Goal: Task Accomplishment & Management: Complete application form

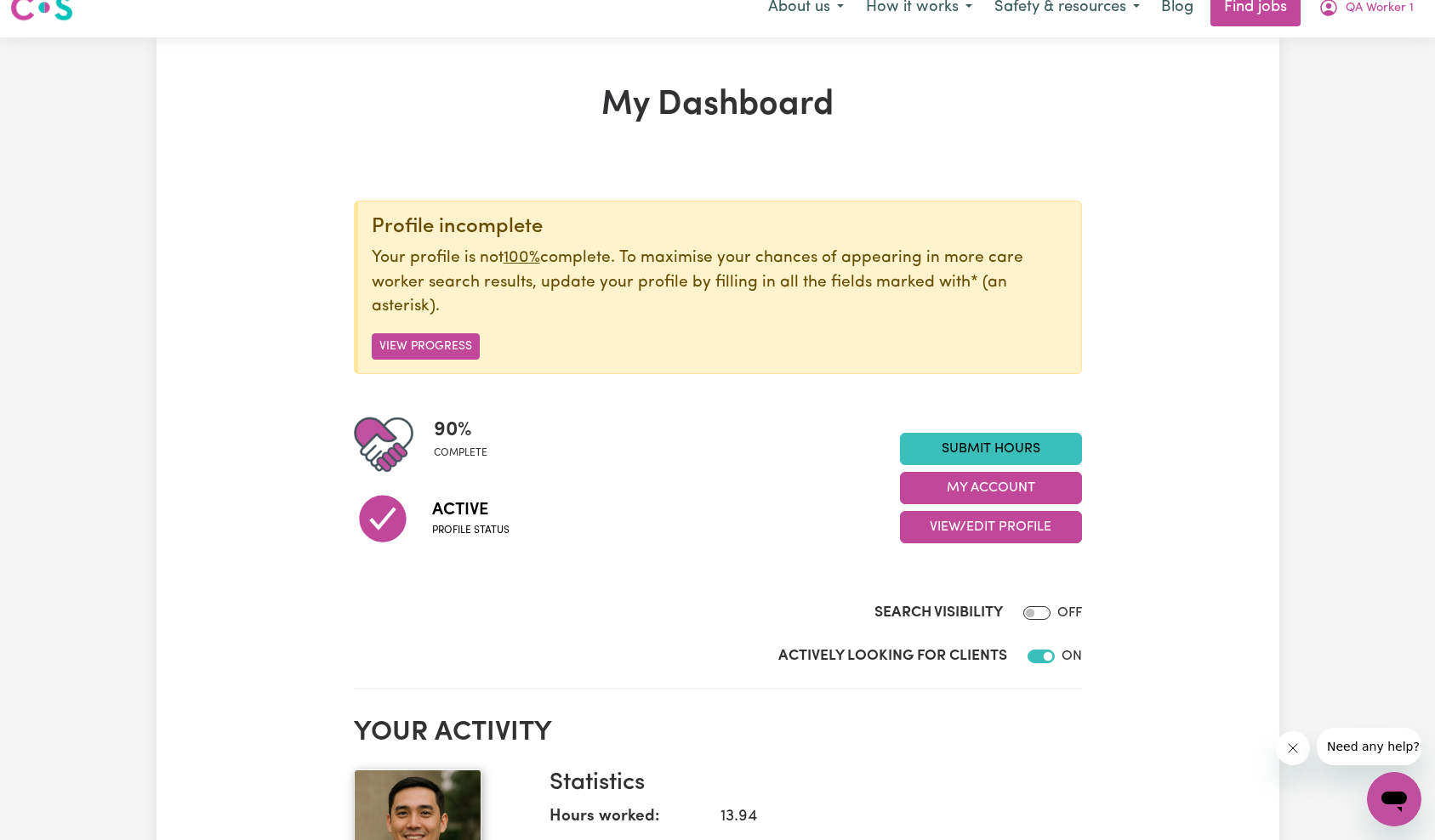
scroll to position [181, 0]
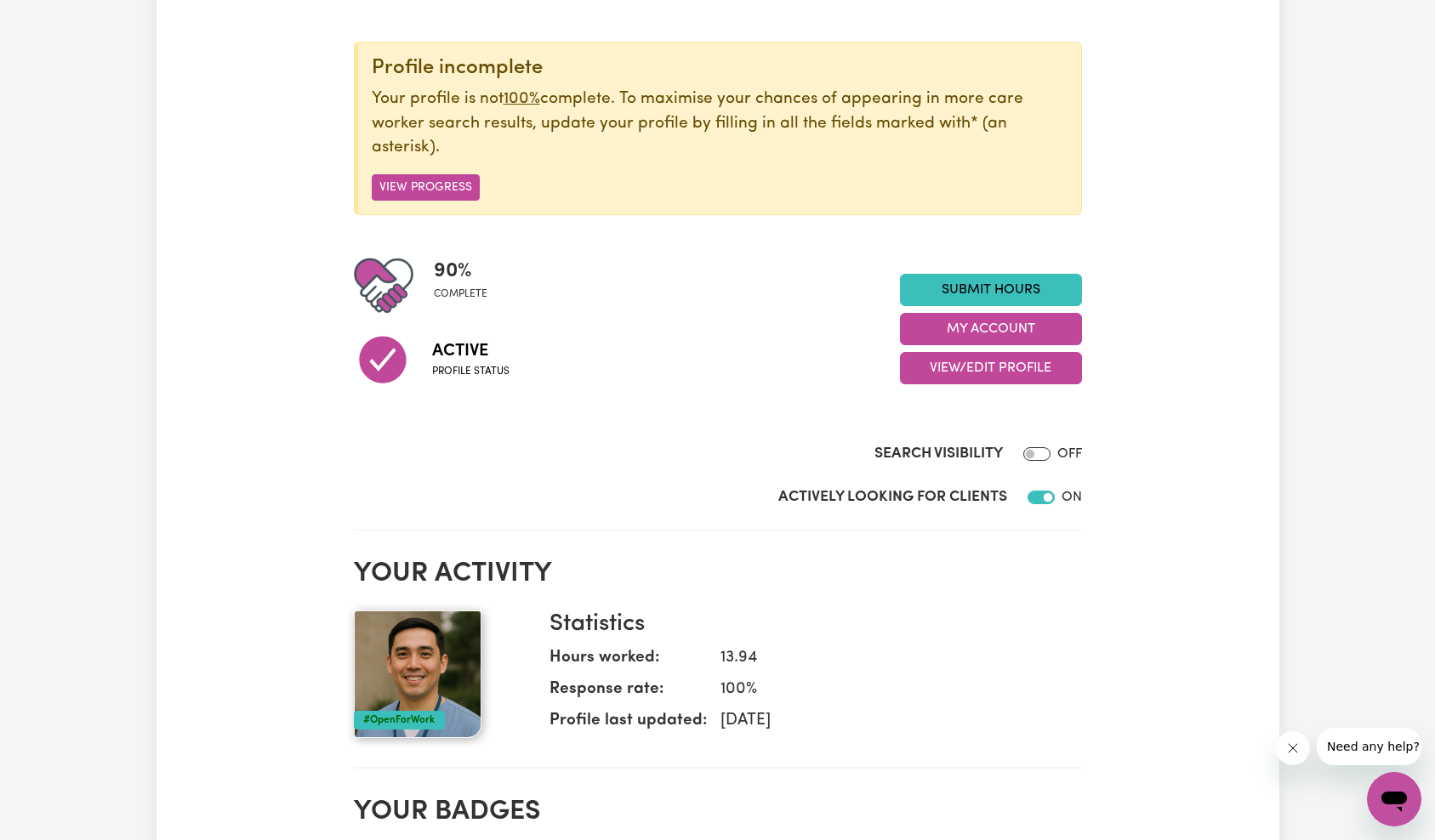
click at [672, 418] on div "Search Visibility OFF" at bounding box center [718, 437] width 728 height 70
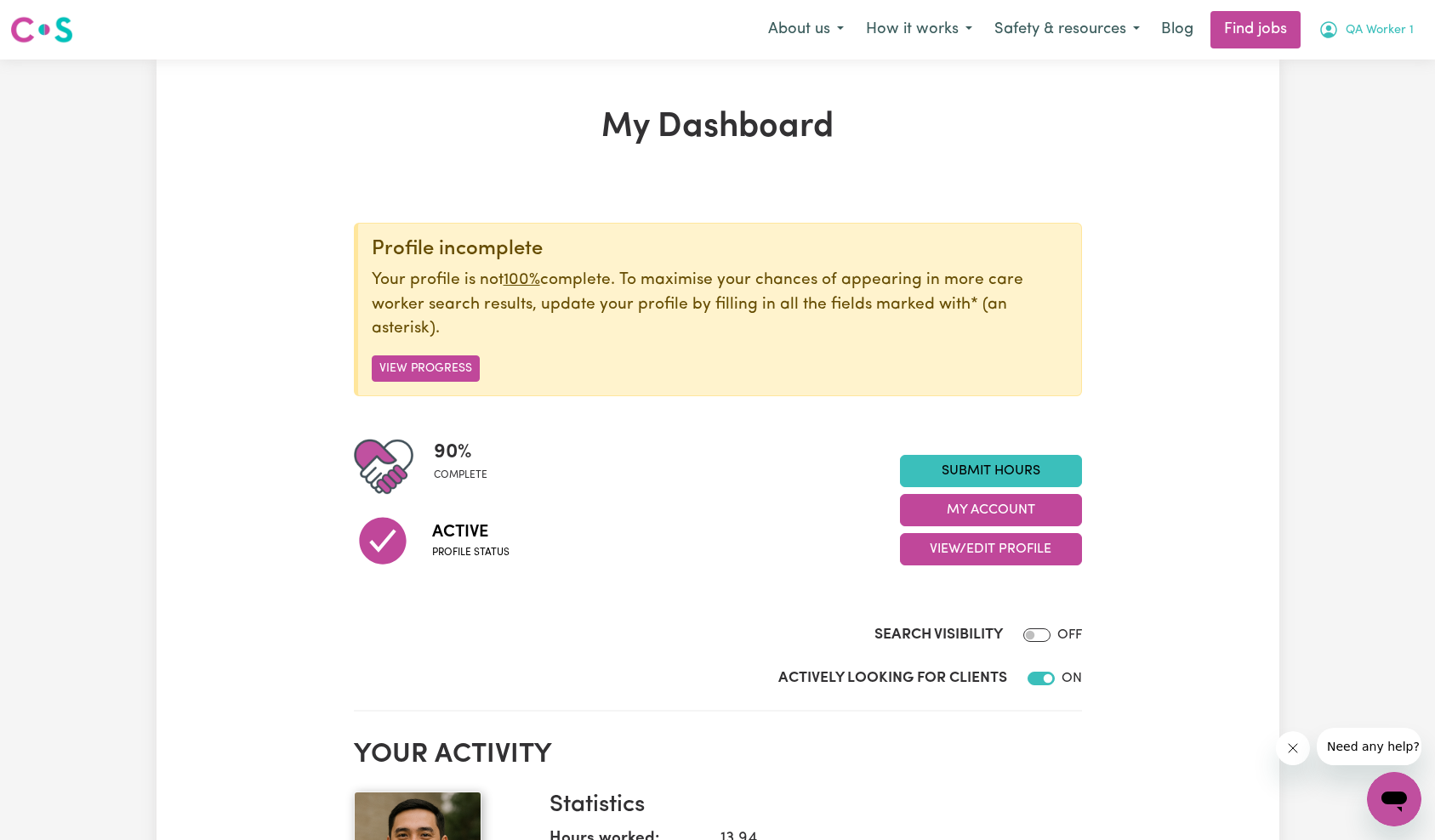
click at [1391, 30] on span "QA Worker 1" at bounding box center [1379, 30] width 68 height 18
click at [1337, 133] on link "Logout" at bounding box center [1356, 129] width 135 height 32
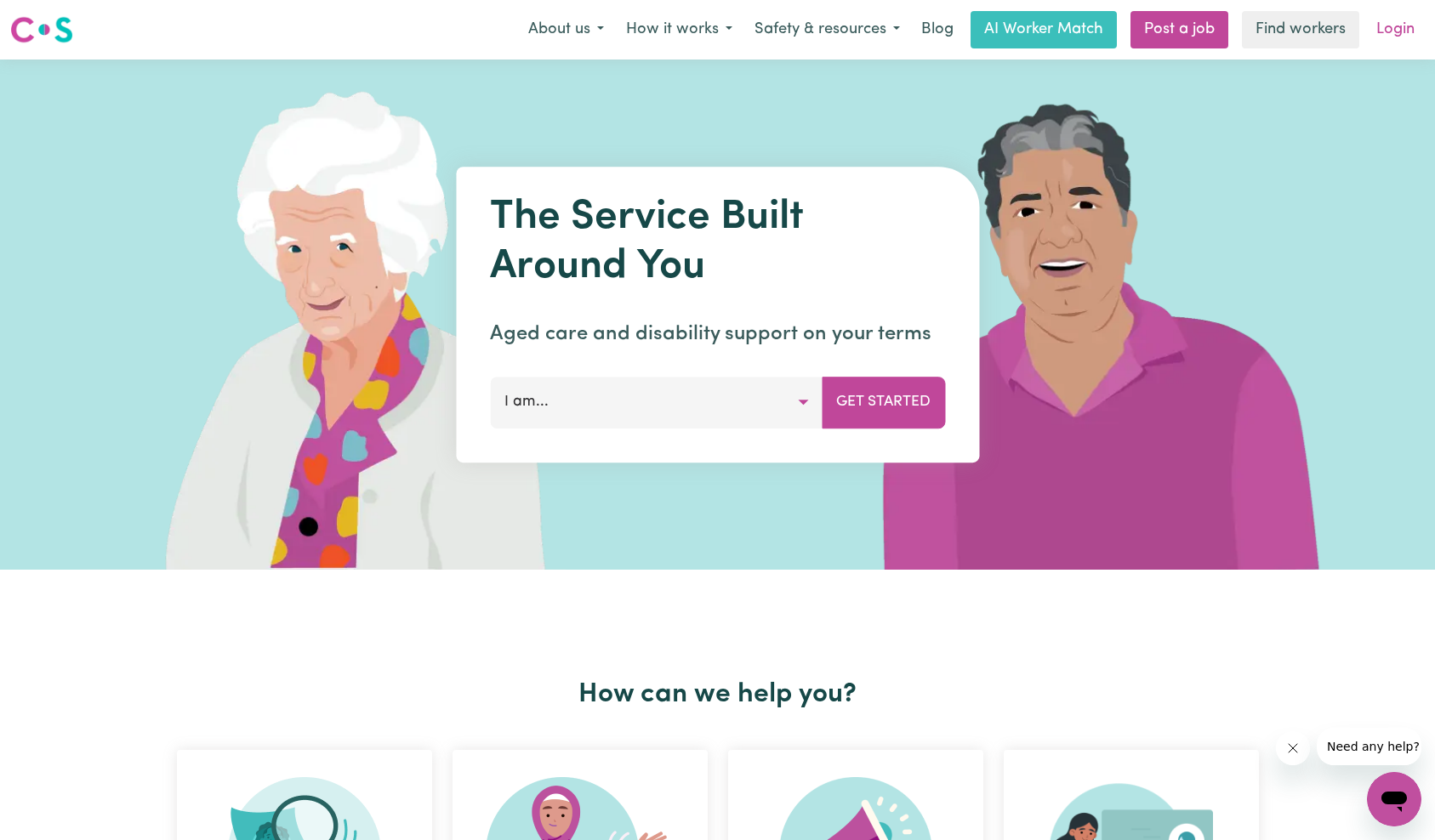
click at [1398, 26] on link "Login" at bounding box center [1396, 29] width 59 height 38
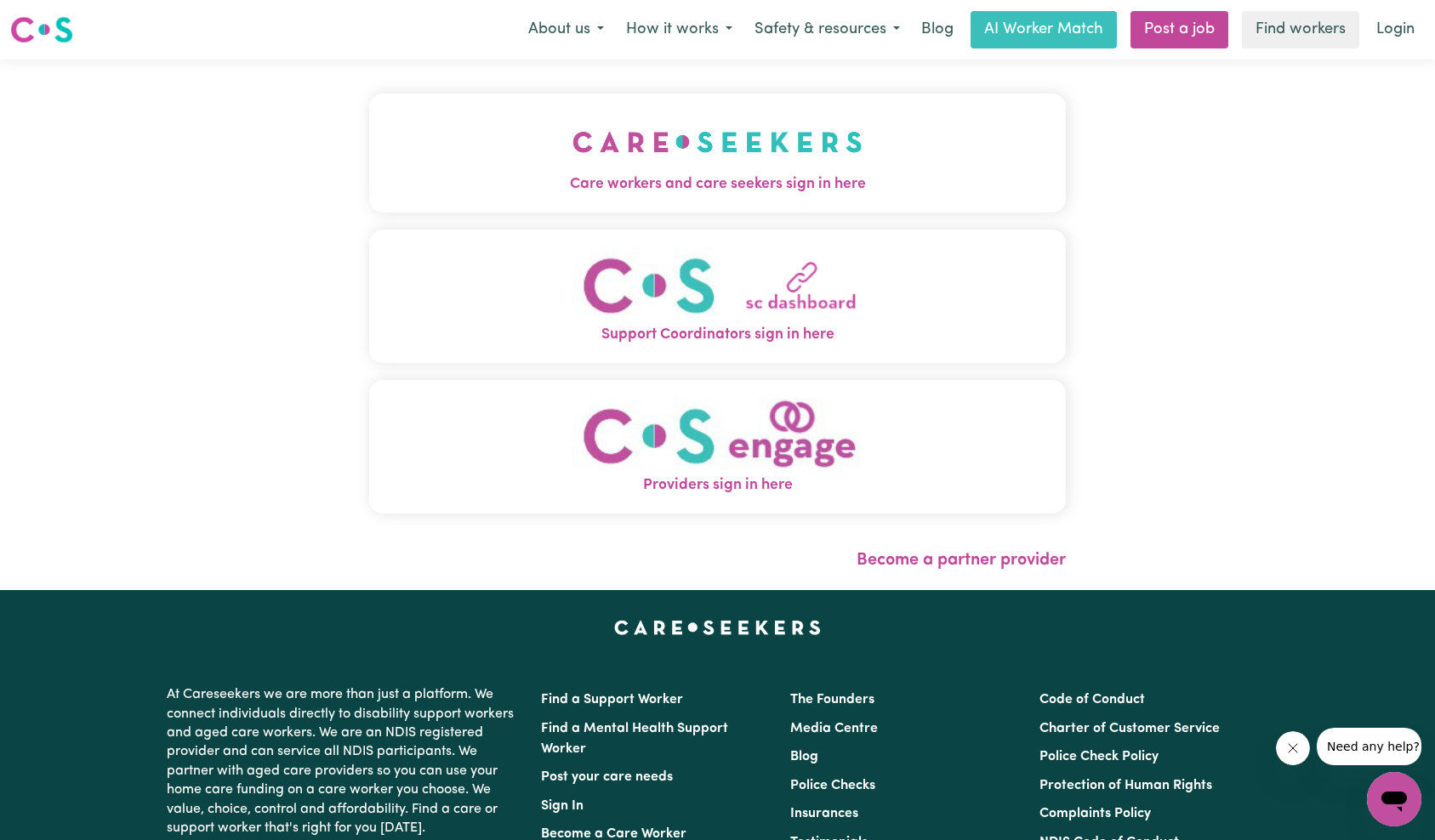
click at [634, 168] on div "Care workers and care seekers sign in here Support Coordinators sign in here Pr…" at bounding box center [718, 324] width 718 height 530
click at [695, 163] on img "Care workers and care seekers sign in here" at bounding box center [718, 142] width 290 height 63
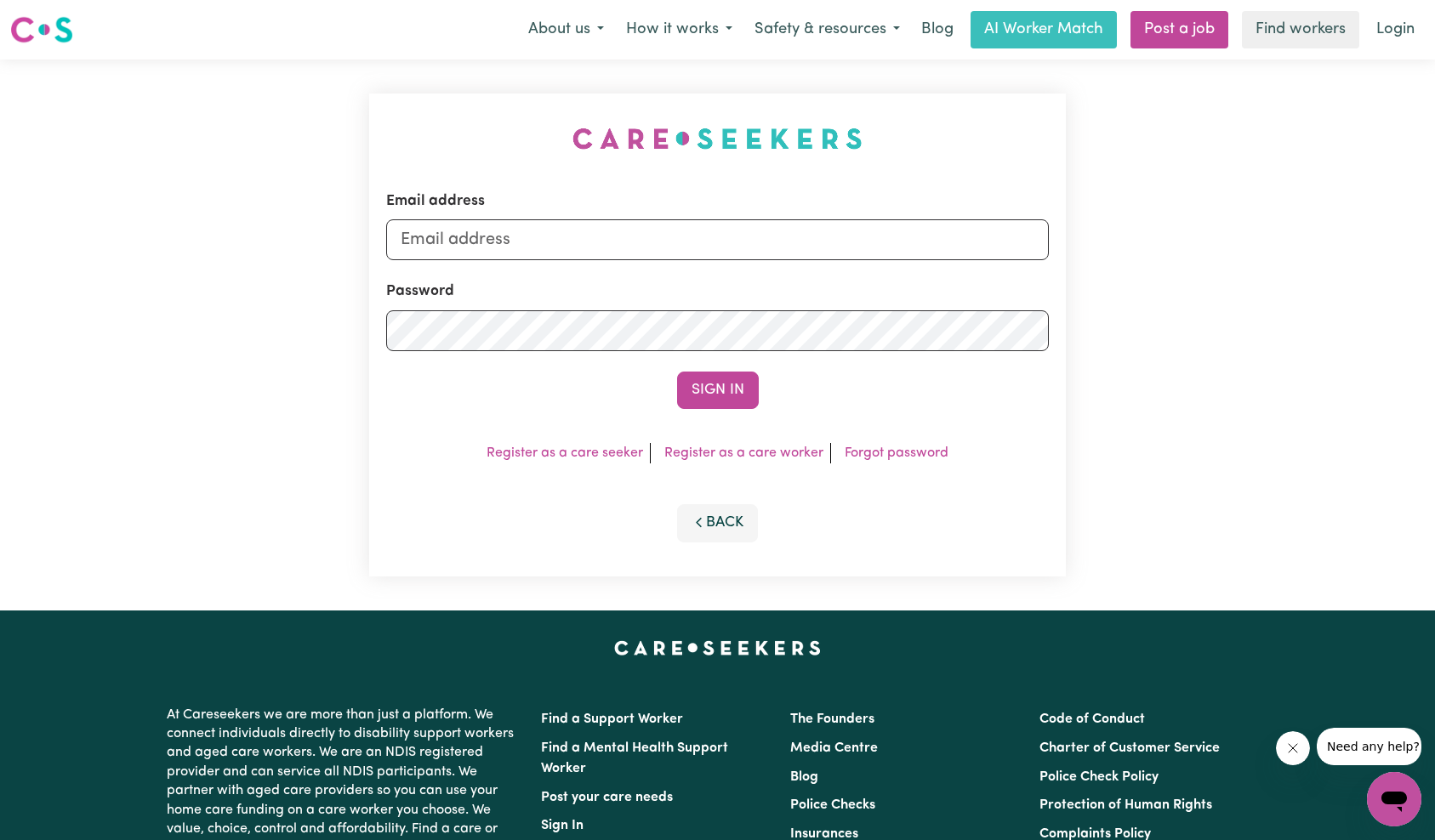
drag, startPoint x: 803, startPoint y: 261, endPoint x: 799, endPoint y: 245, distance: 16.5
click at [802, 260] on form "Email address Password Sign In" at bounding box center [718, 300] width 663 height 219
click at [799, 244] on input "Email address" at bounding box center [718, 239] width 663 height 41
type input "[EMAIL_ADDRESS][DOMAIN_NAME]"
click at [730, 382] on button "Sign In" at bounding box center [718, 390] width 82 height 38
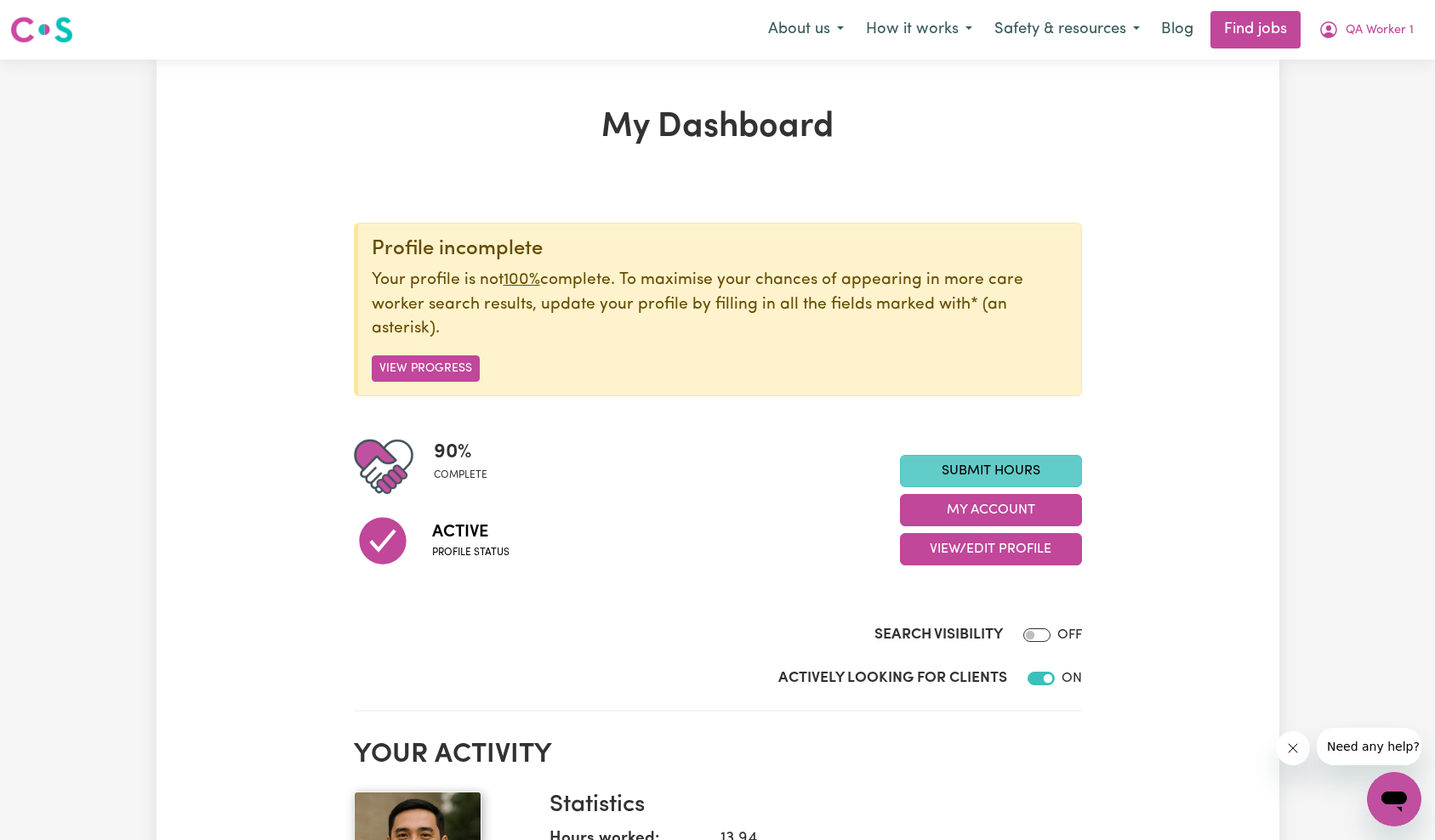
click at [1006, 458] on link "Submit Hours" at bounding box center [991, 471] width 182 height 32
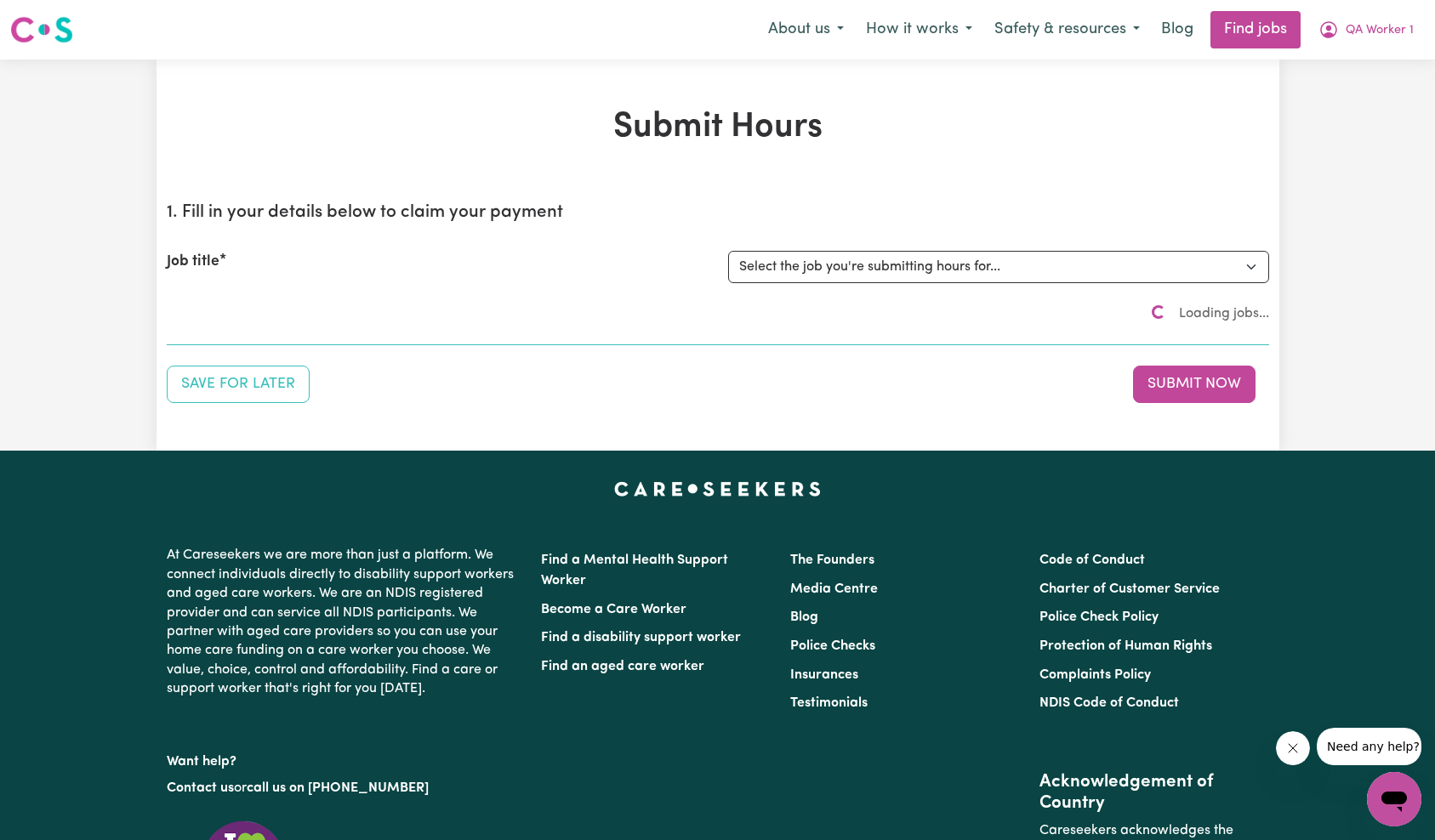
click at [1294, 754] on icon "Close message from company" at bounding box center [1291, 747] width 14 height 14
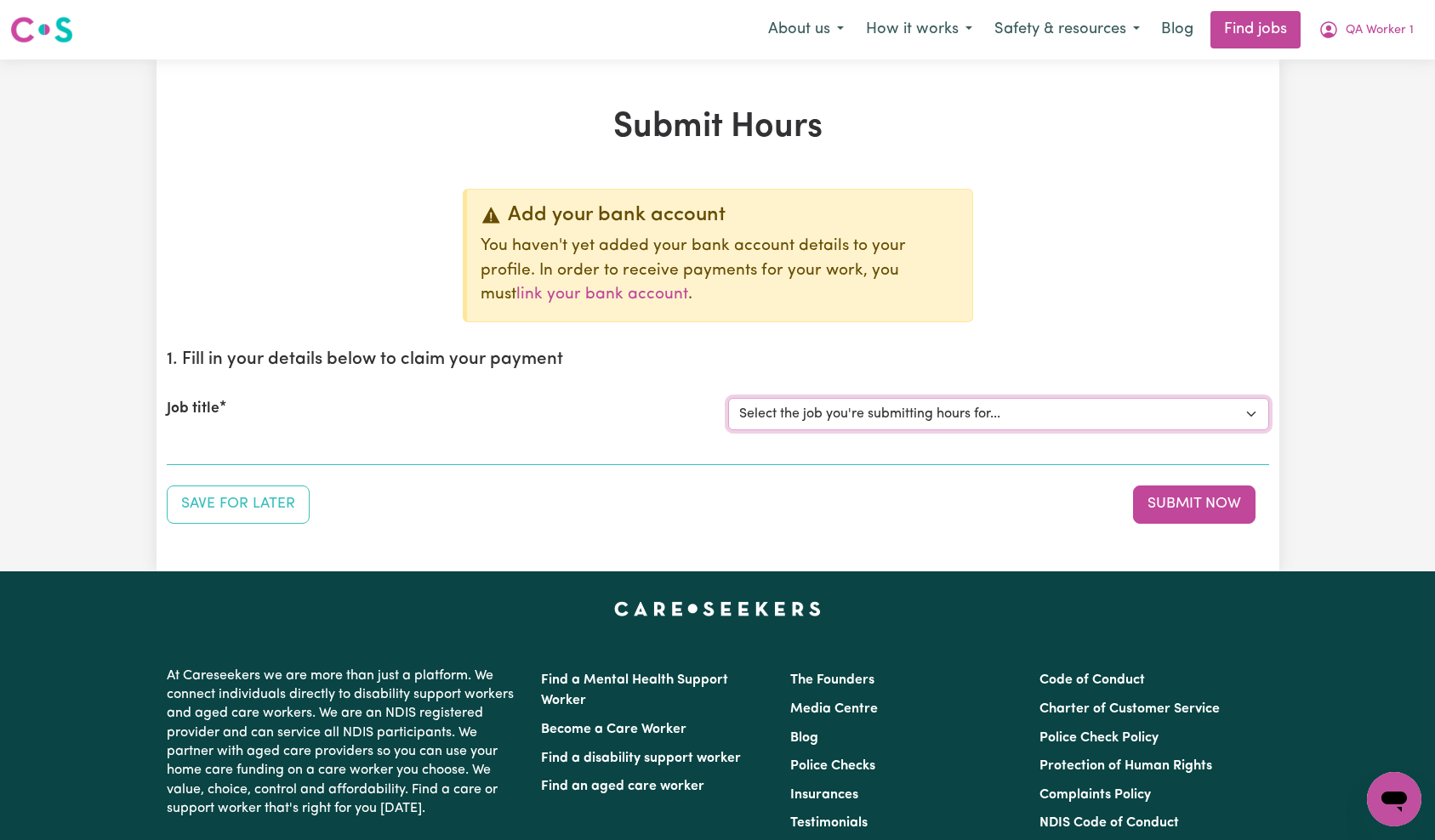
click at [917, 409] on select "Select the job you're submitting hours for... [QA Client 1 Test] QA Disability …" at bounding box center [998, 413] width 541 height 32
select select "15254"
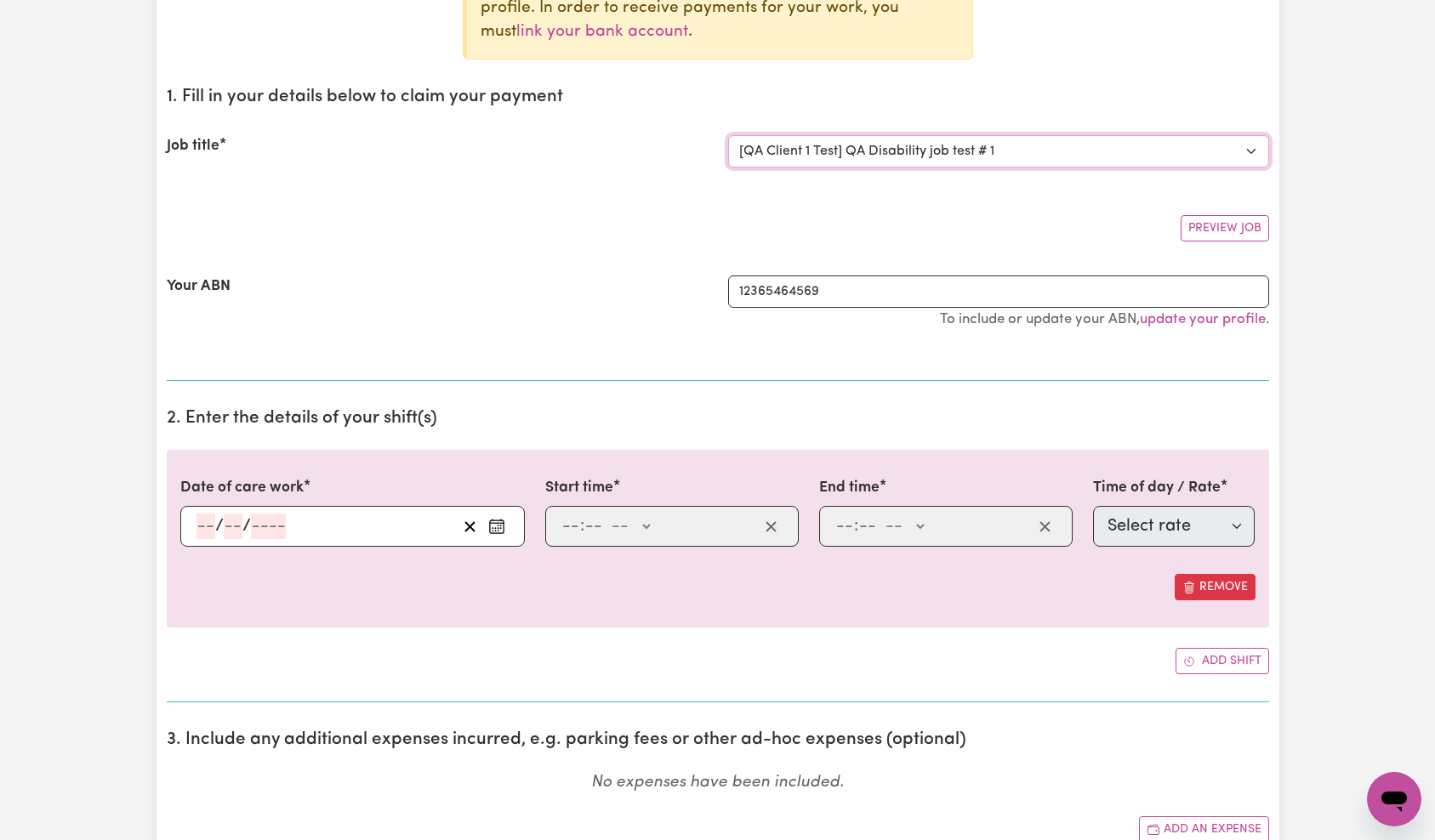
scroll to position [313, 0]
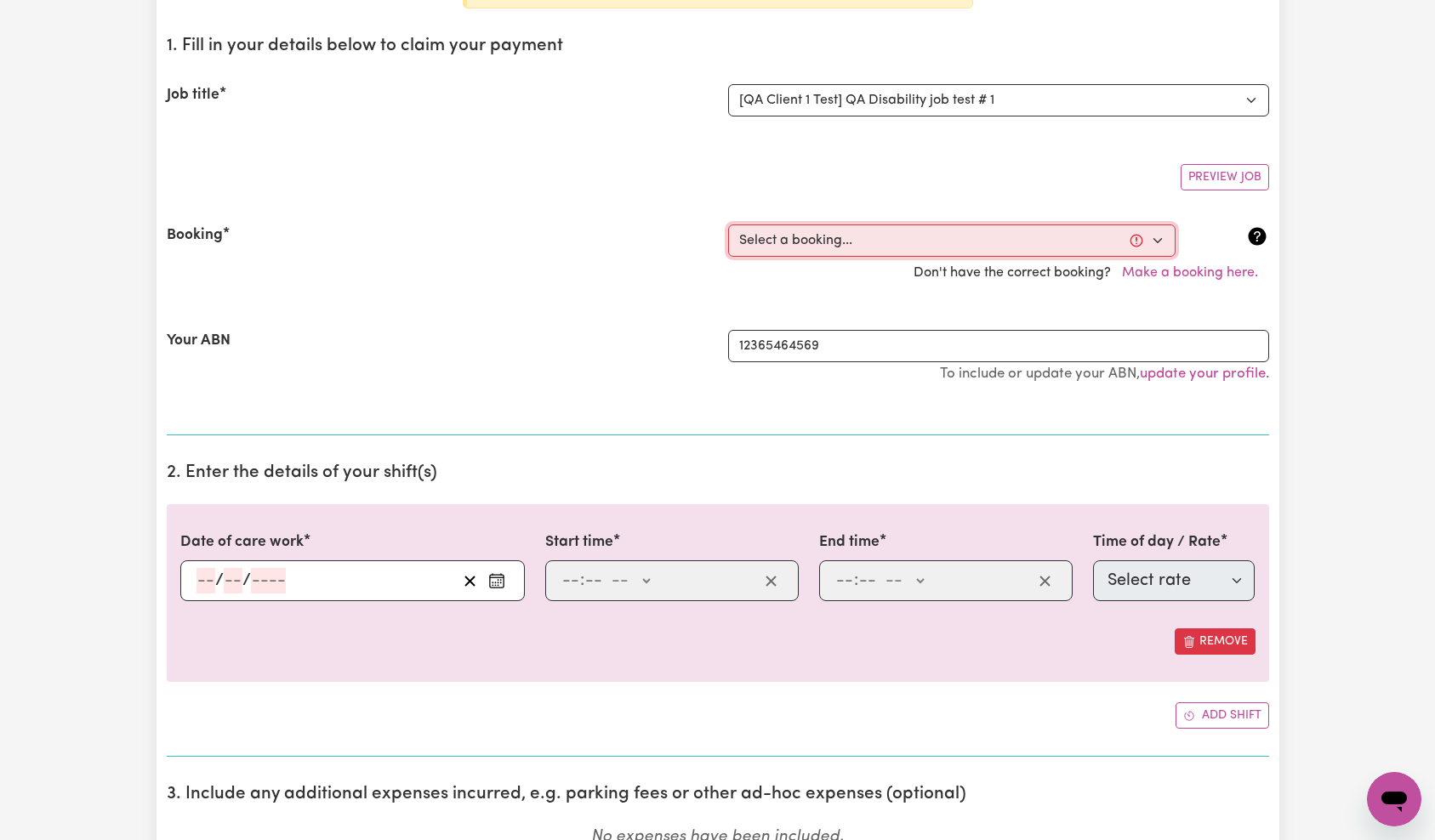
click at [907, 245] on select "Select a booking... [DATE] 9:00am to 11:00am (ONE-OFF) [DATE] 7:00am to 8:00am …" at bounding box center [951, 240] width 447 height 32
select select "370885"
type input "[DATE]"
type input "15"
type input "10"
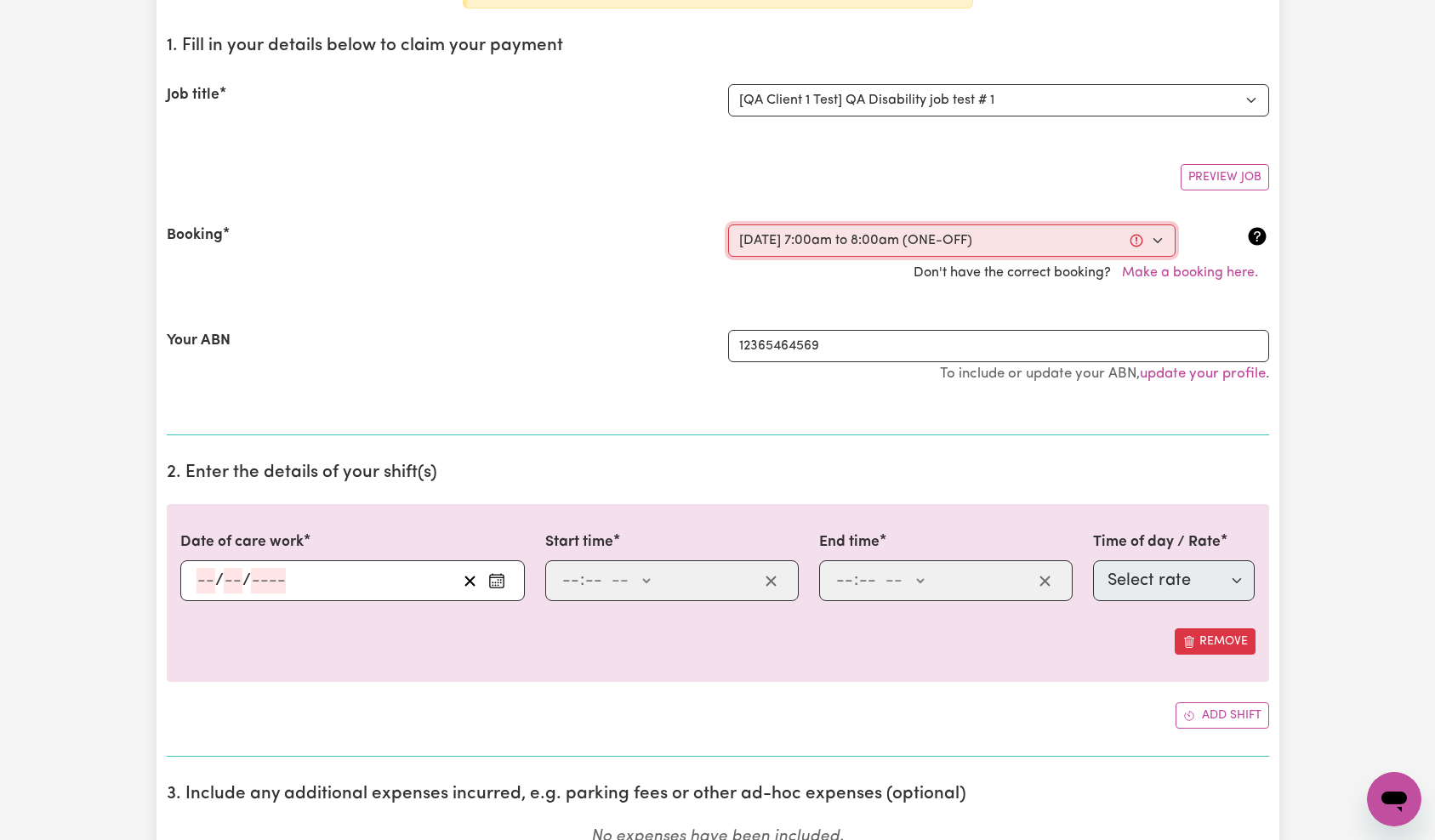
type input "2025"
type input "07:00"
type input "7"
type input "0"
select select "am"
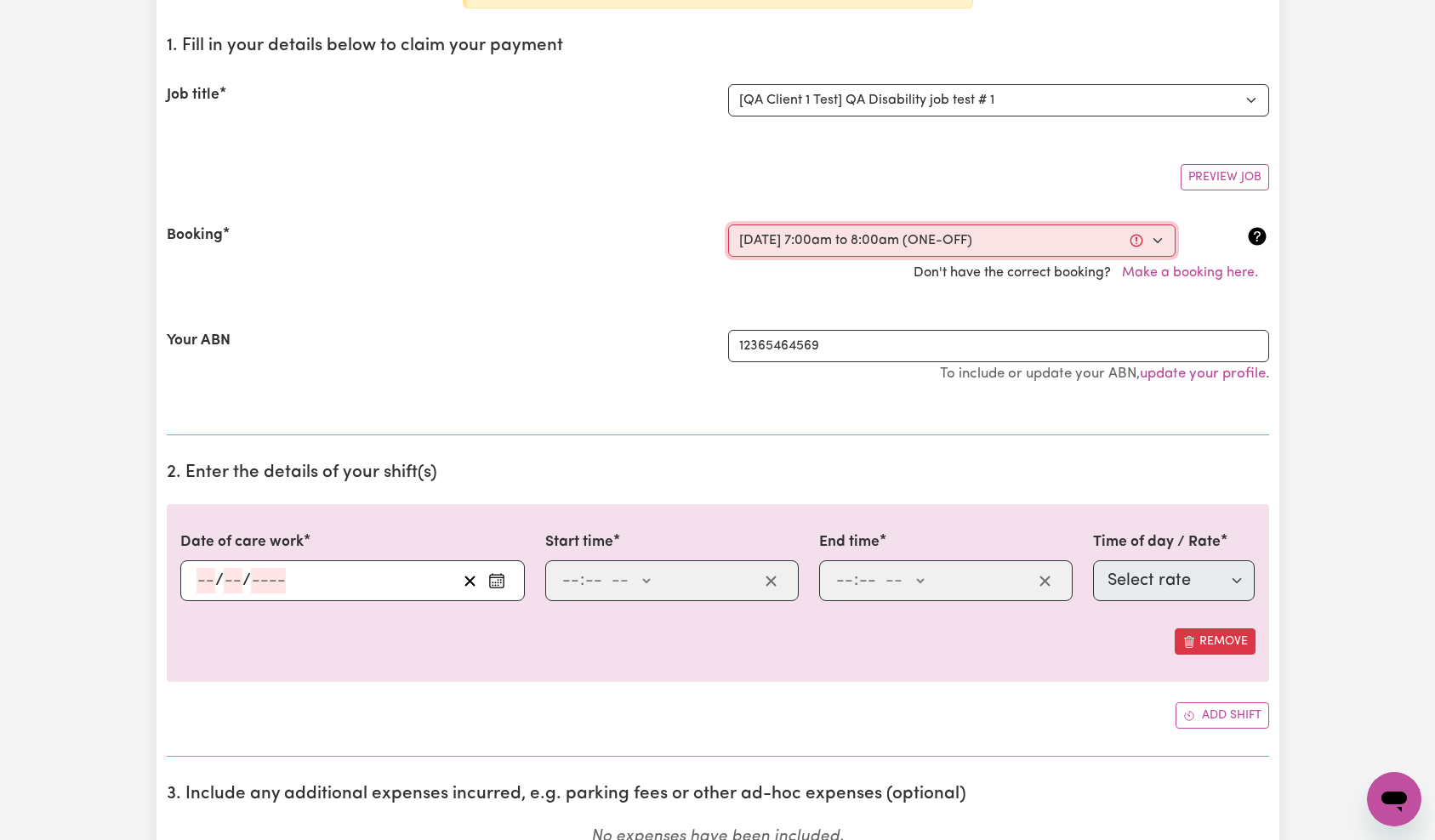
type input "08:00"
type input "8"
type input "0"
select select "am"
select select "65"
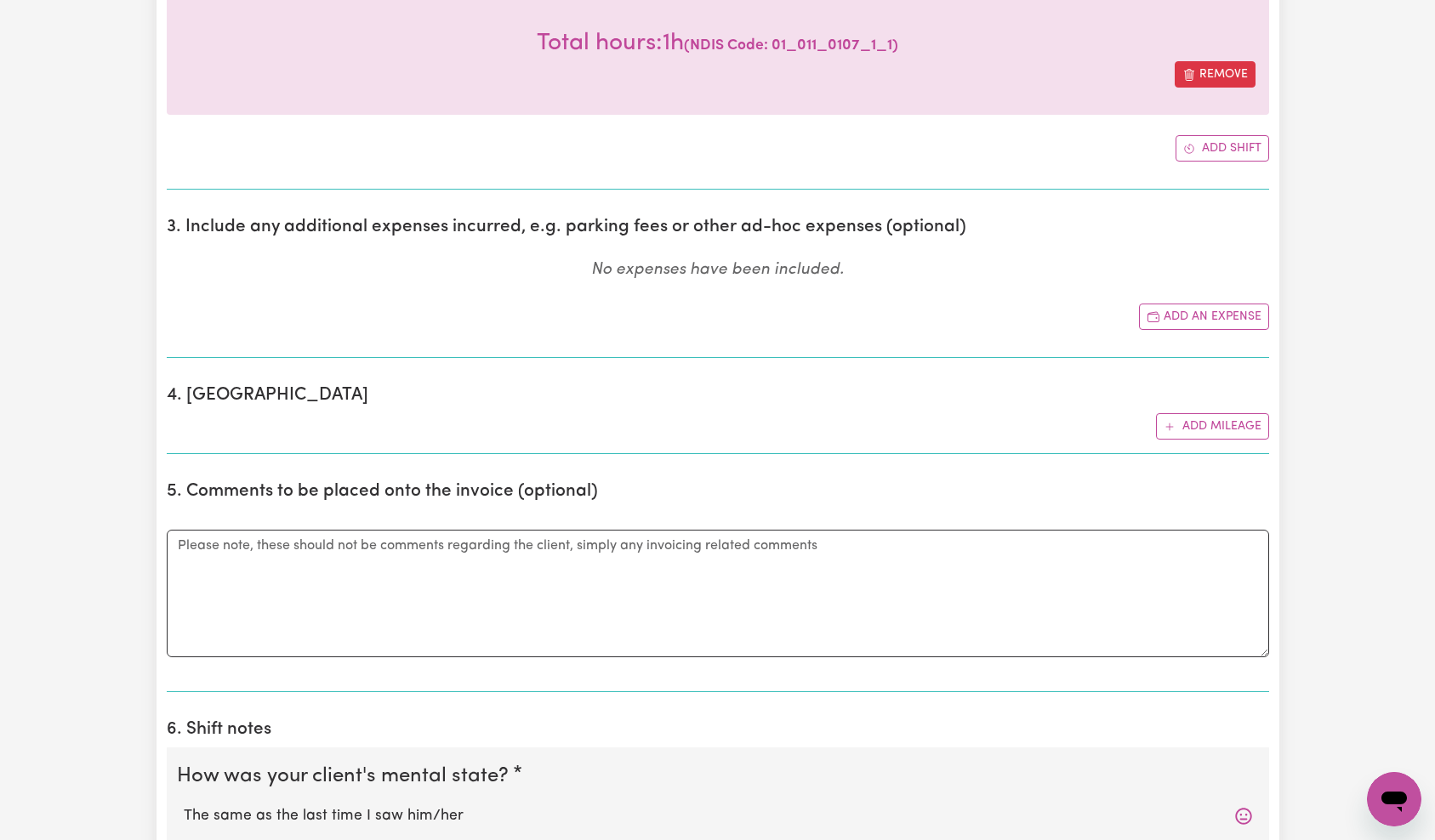
scroll to position [1337, 0]
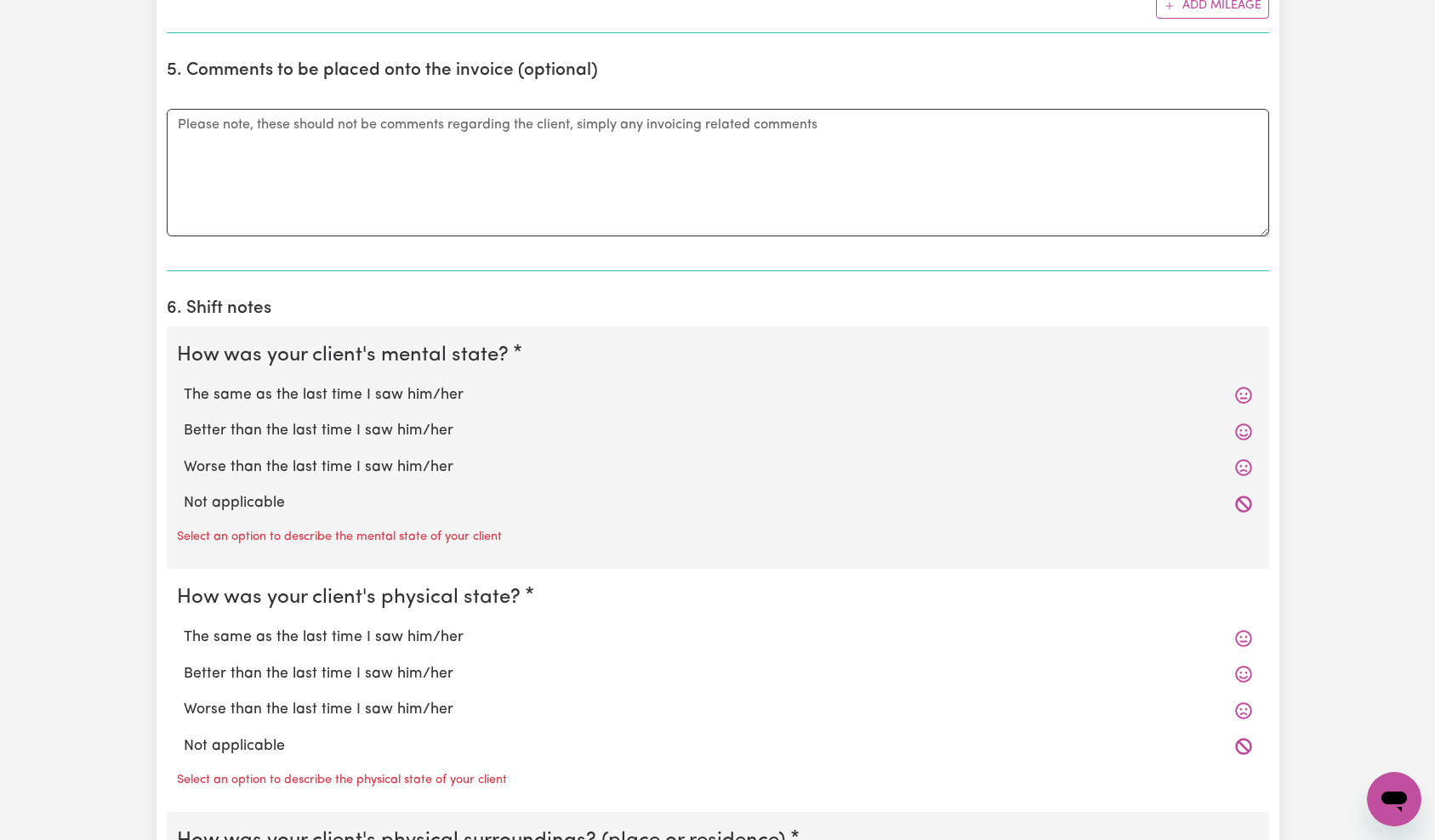
click at [282, 394] on label "The same as the last time I saw him/her" at bounding box center [718, 396] width 1068 height 22
click at [183, 385] on input "The same as the last time I saw him/her" at bounding box center [183, 384] width 1 height 1
radio input "true"
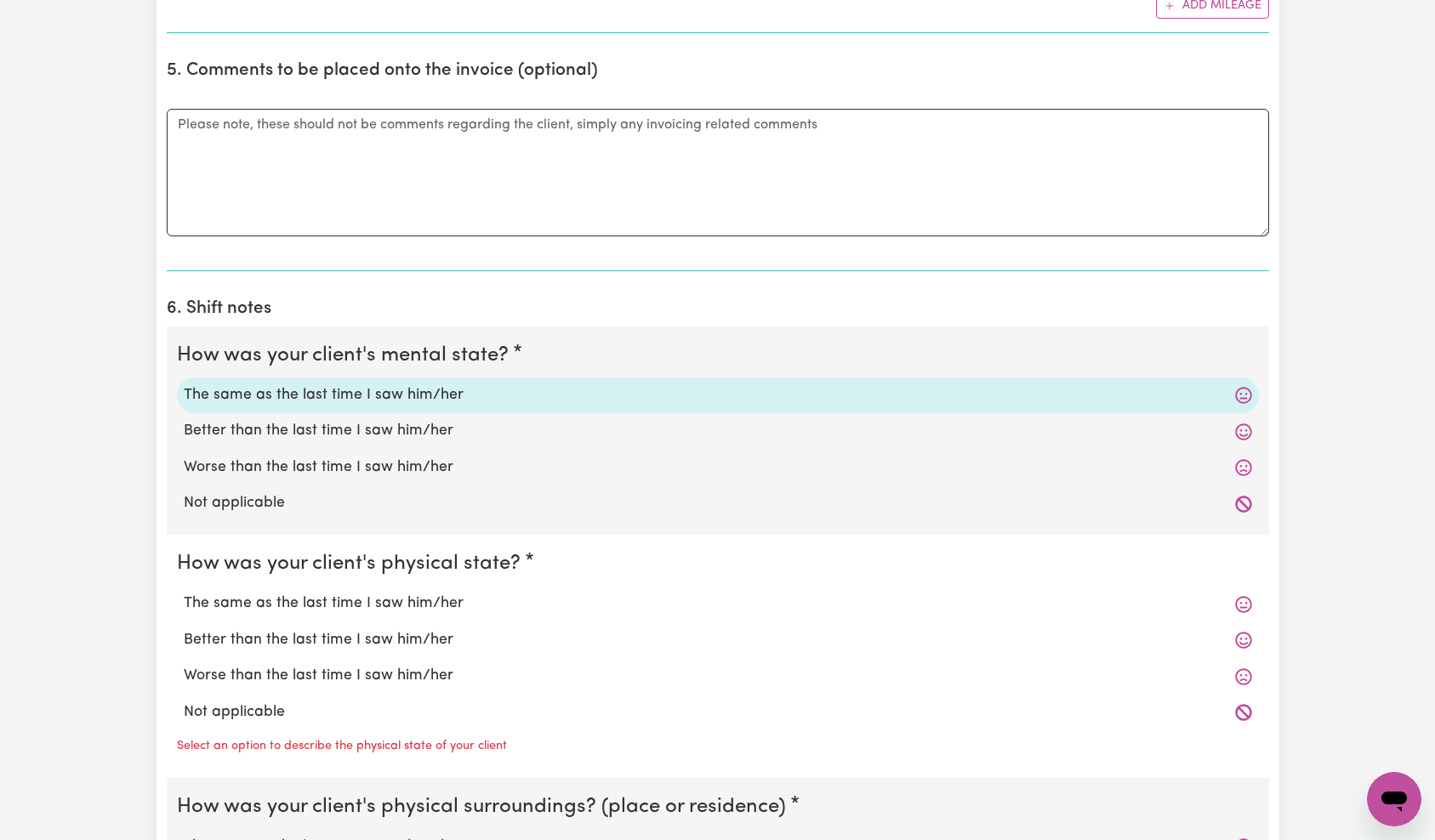
click at [313, 645] on label "Better than the last time I saw him/her" at bounding box center [718, 640] width 1068 height 22
click at [183, 629] on input "Better than the last time I saw him/her" at bounding box center [183, 628] width 1 height 1
radio input "true"
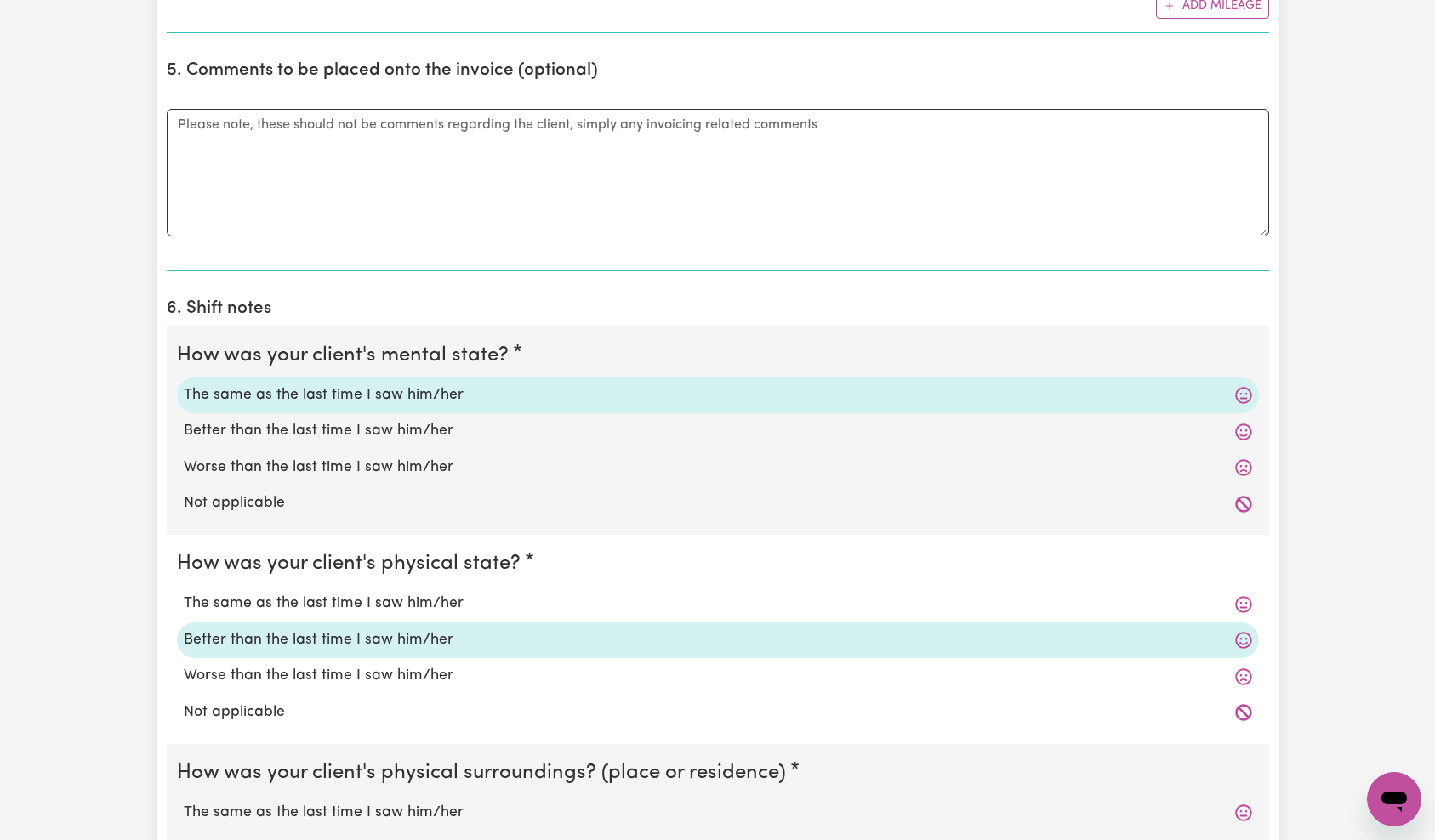
scroll to position [1697, 0]
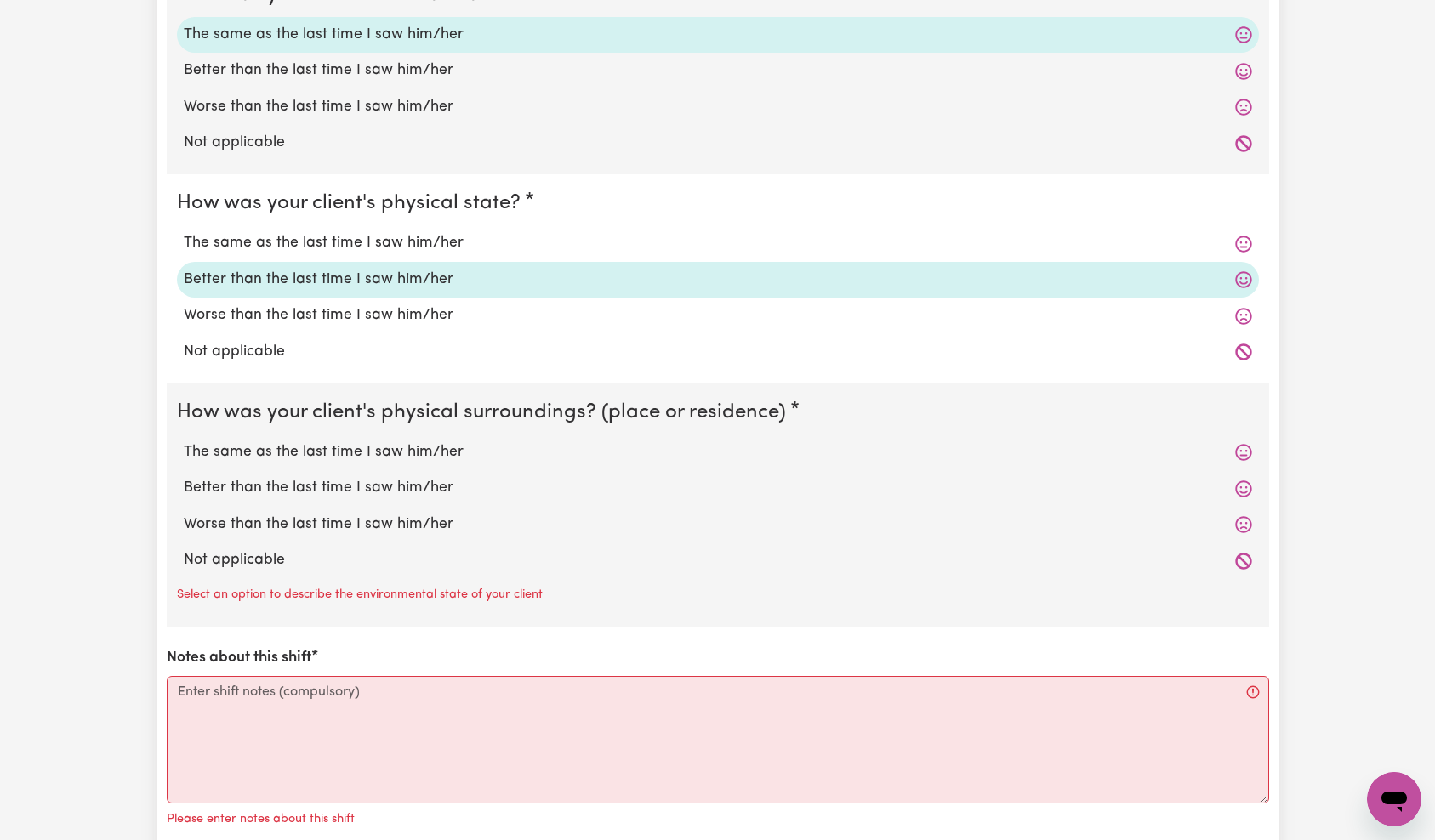
drag, startPoint x: 267, startPoint y: 523, endPoint x: 274, endPoint y: 561, distance: 38.6
click at [267, 523] on label "Worse than the last time I saw him/her" at bounding box center [718, 525] width 1068 height 22
click at [183, 514] on input "Worse than the last time I saw him/her" at bounding box center [183, 513] width 1 height 1
radio input "true"
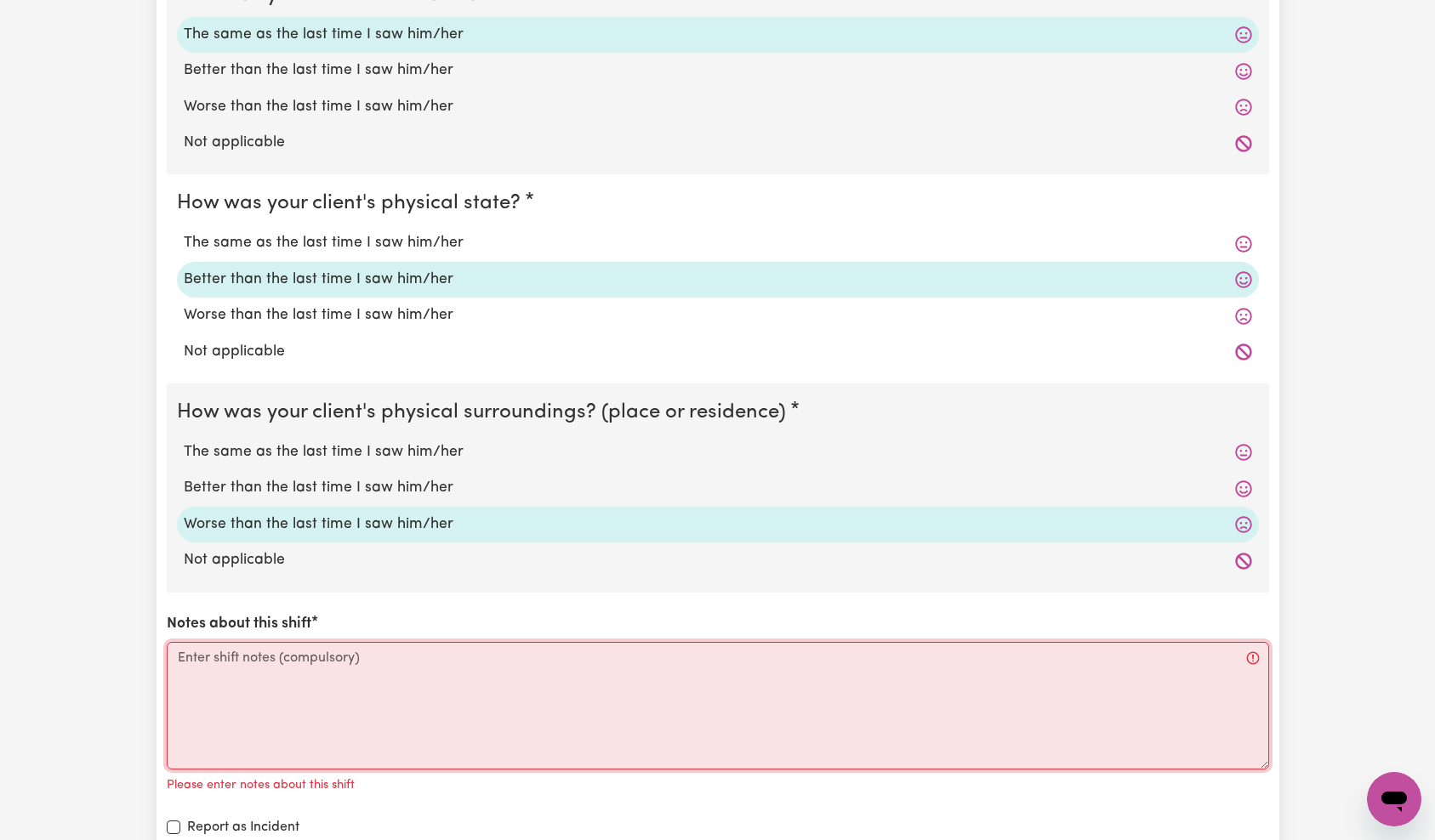
click at [325, 692] on textarea "Notes about this shift" at bounding box center [718, 705] width 1102 height 127
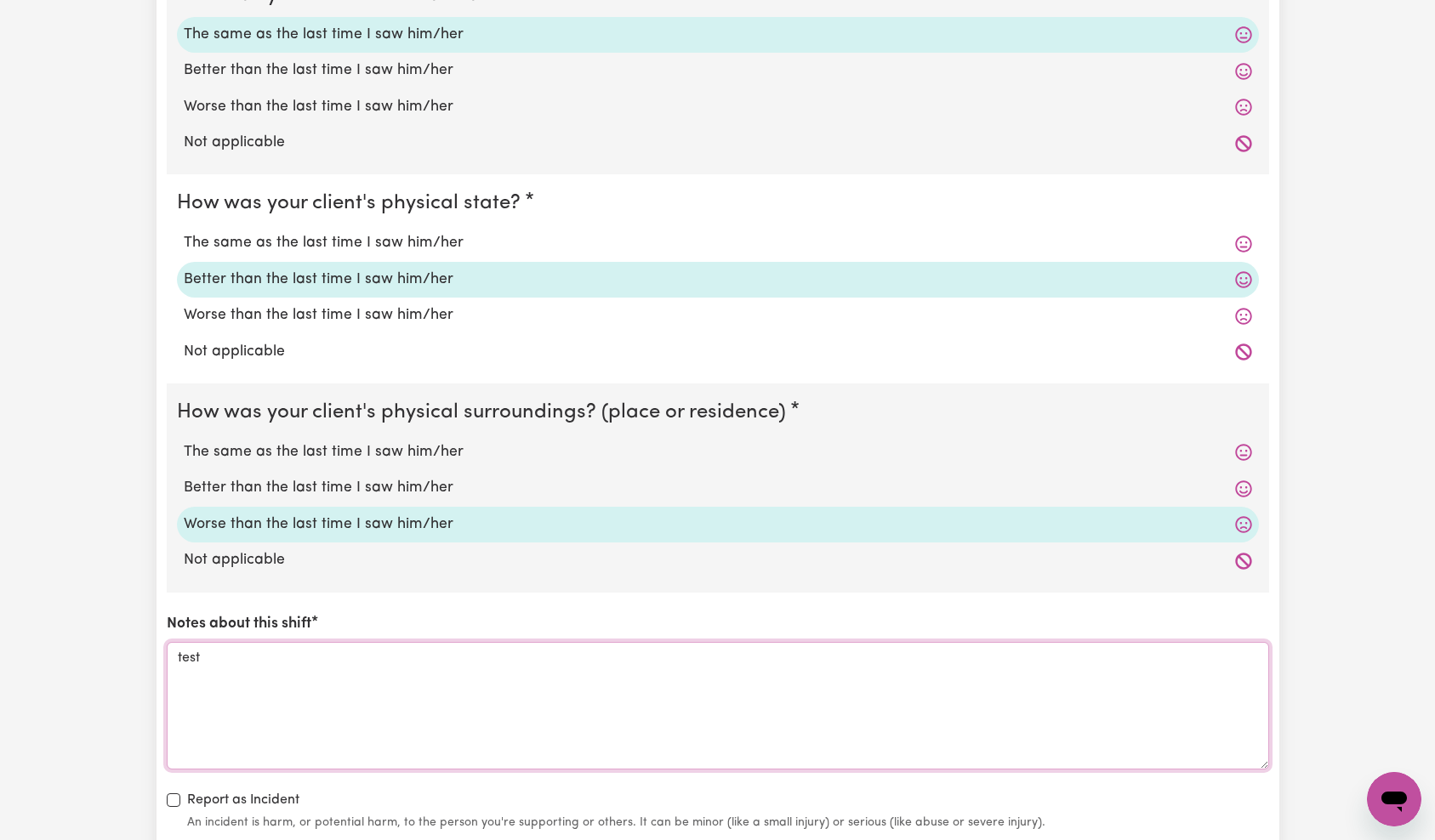
scroll to position [2032, 0]
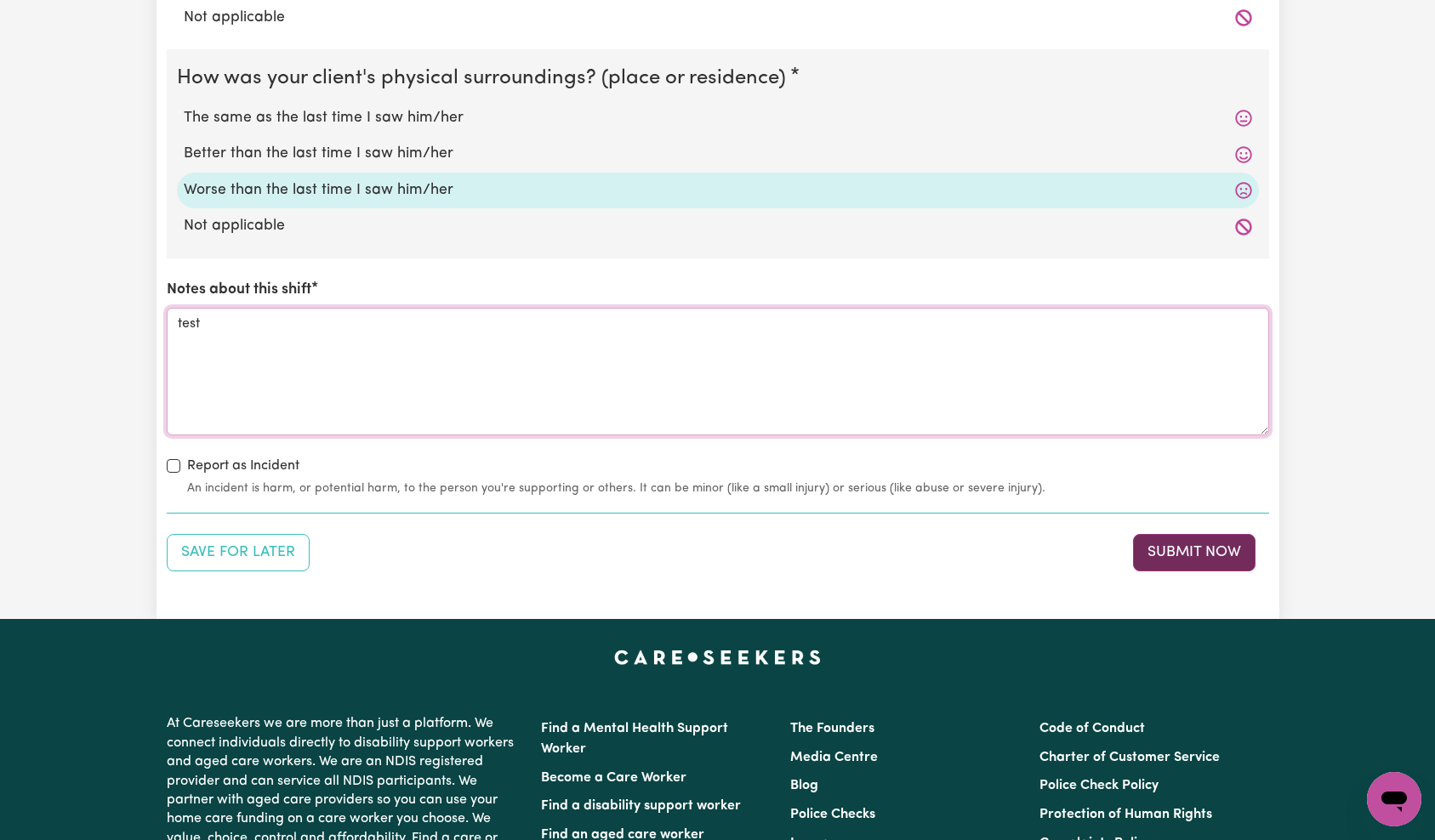
type textarea "test"
click at [1199, 552] on button "Submit Now" at bounding box center [1194, 552] width 123 height 38
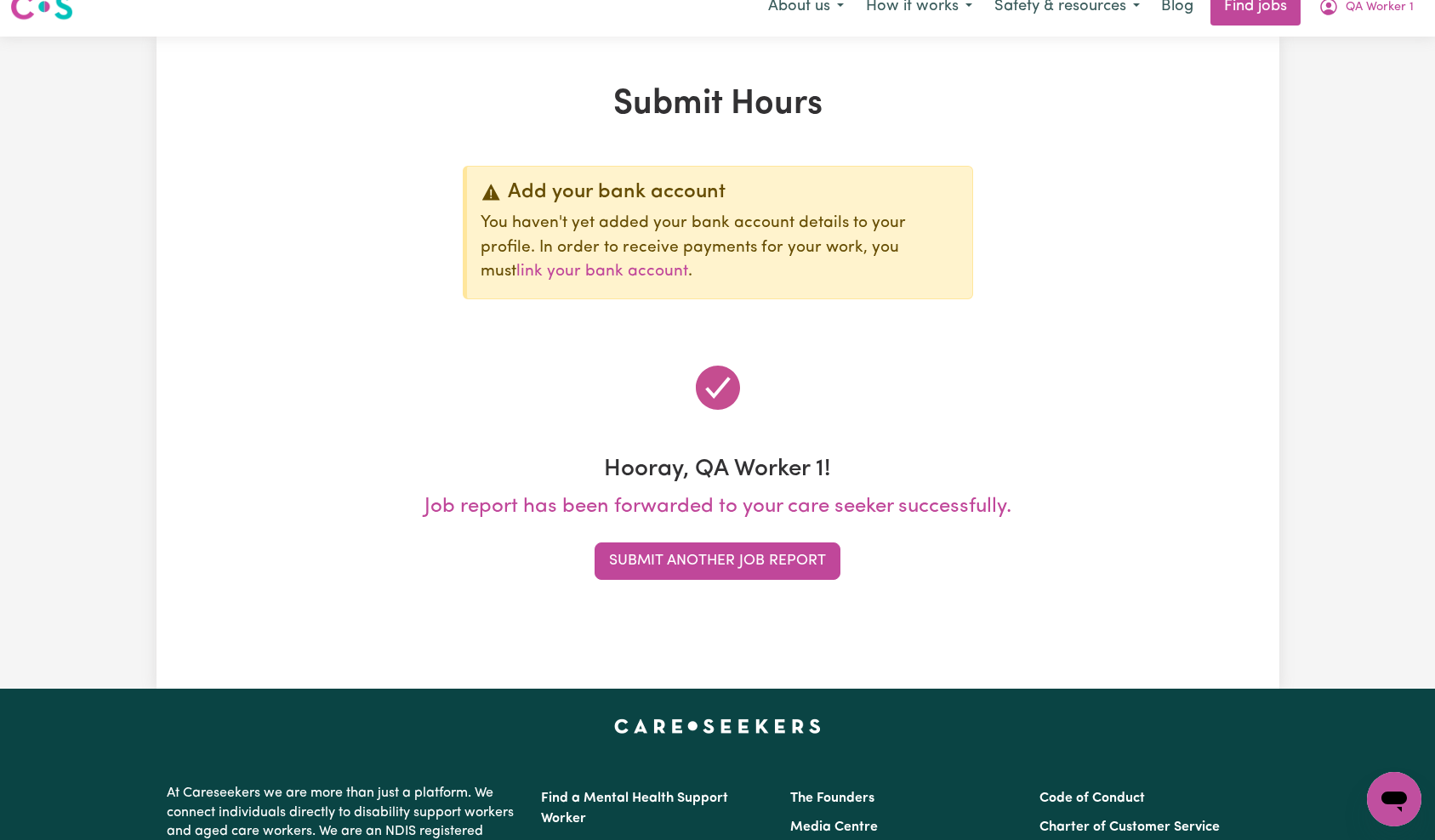
scroll to position [0, 0]
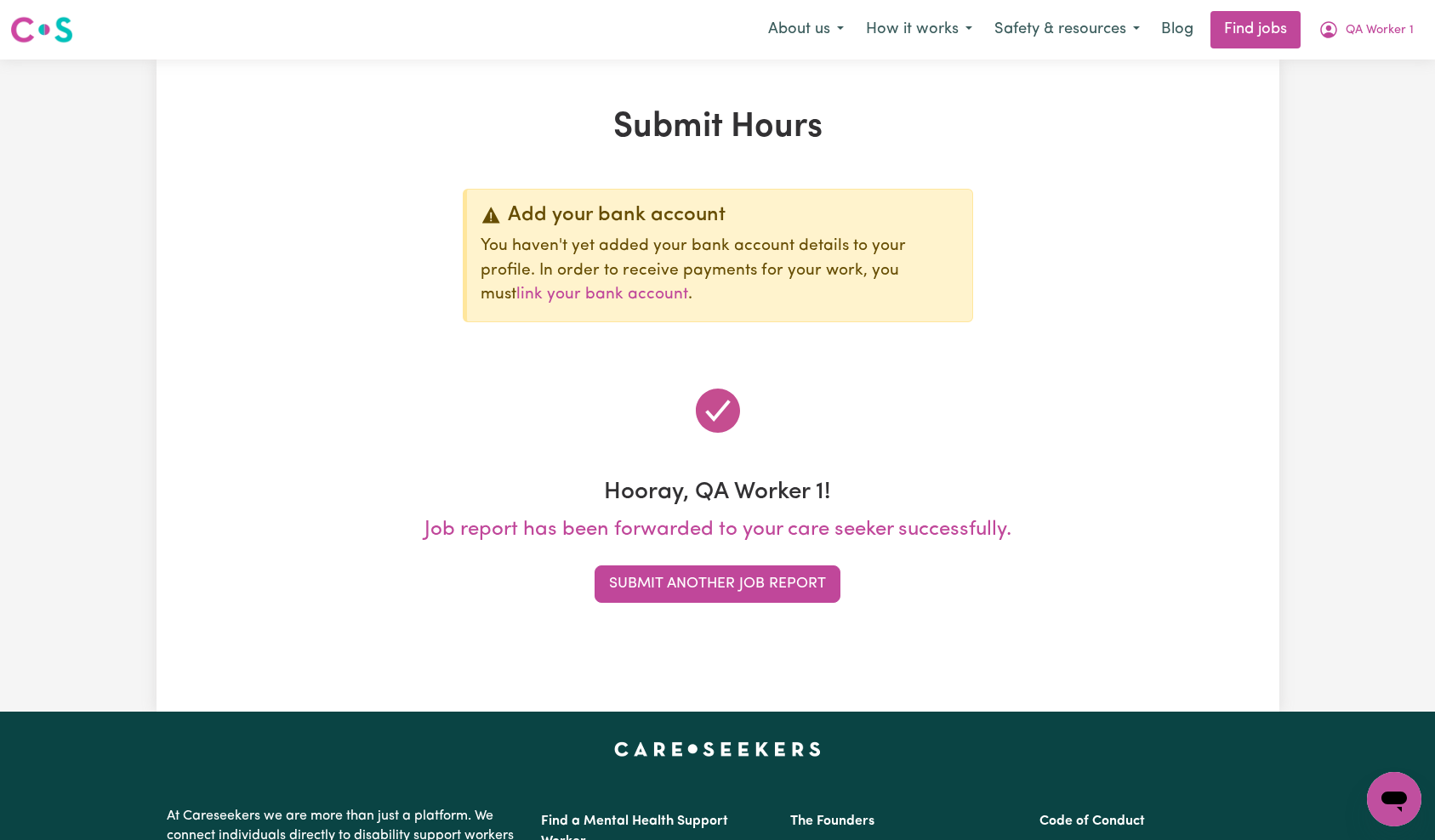
drag, startPoint x: 805, startPoint y: 581, endPoint x: 814, endPoint y: 564, distance: 19.2
click at [804, 581] on button "Submit Another Job Report" at bounding box center [718, 584] width 246 height 38
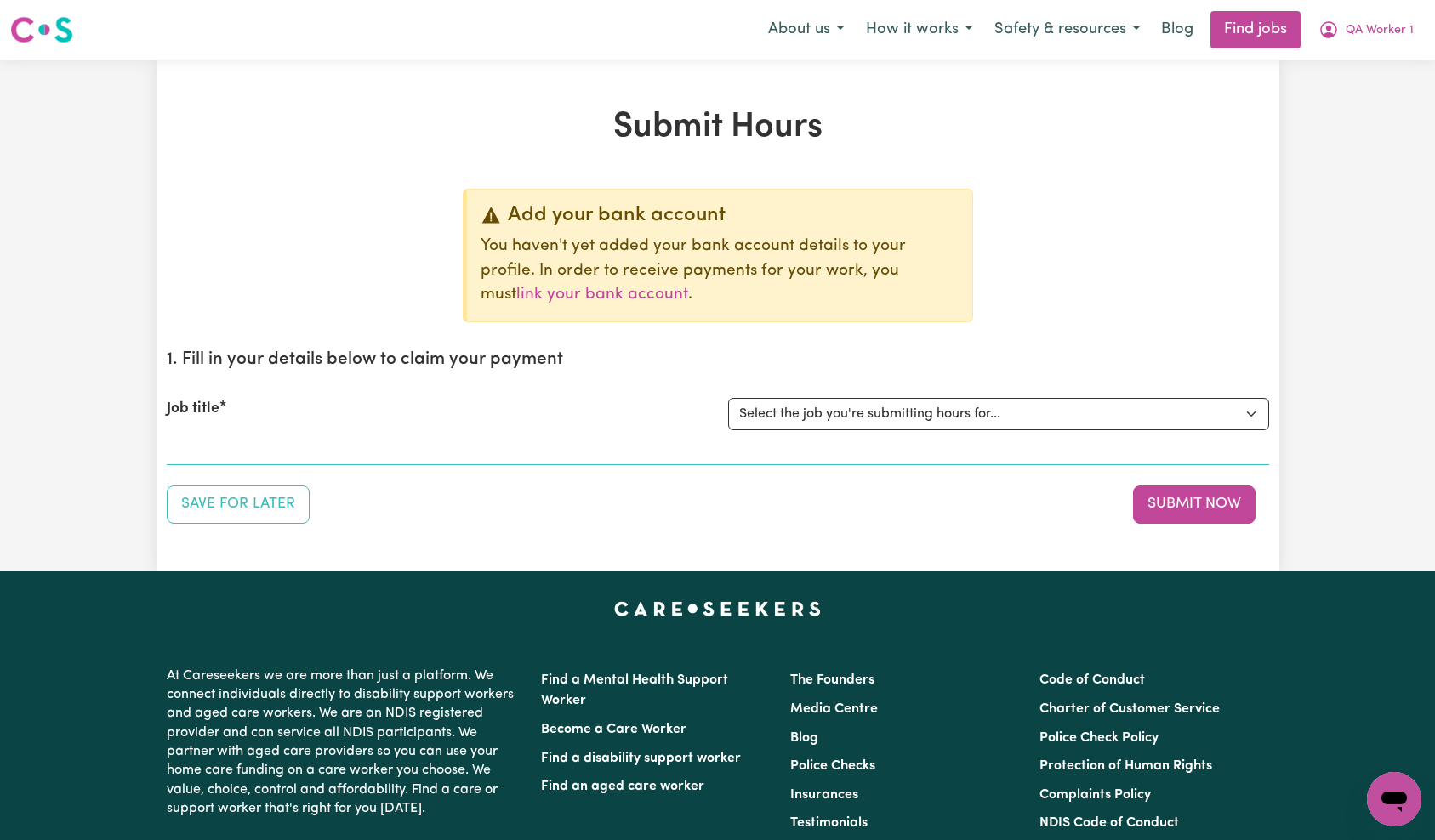
click at [982, 431] on div "Job title Select the job you're submitting hours for... [QA Client 1 Test] QA D…" at bounding box center [718, 414] width 1102 height 73
click at [988, 417] on select "Select the job you're submitting hours for... [QA Client 1 Test] QA Disability …" at bounding box center [998, 413] width 541 height 32
select select "15199"
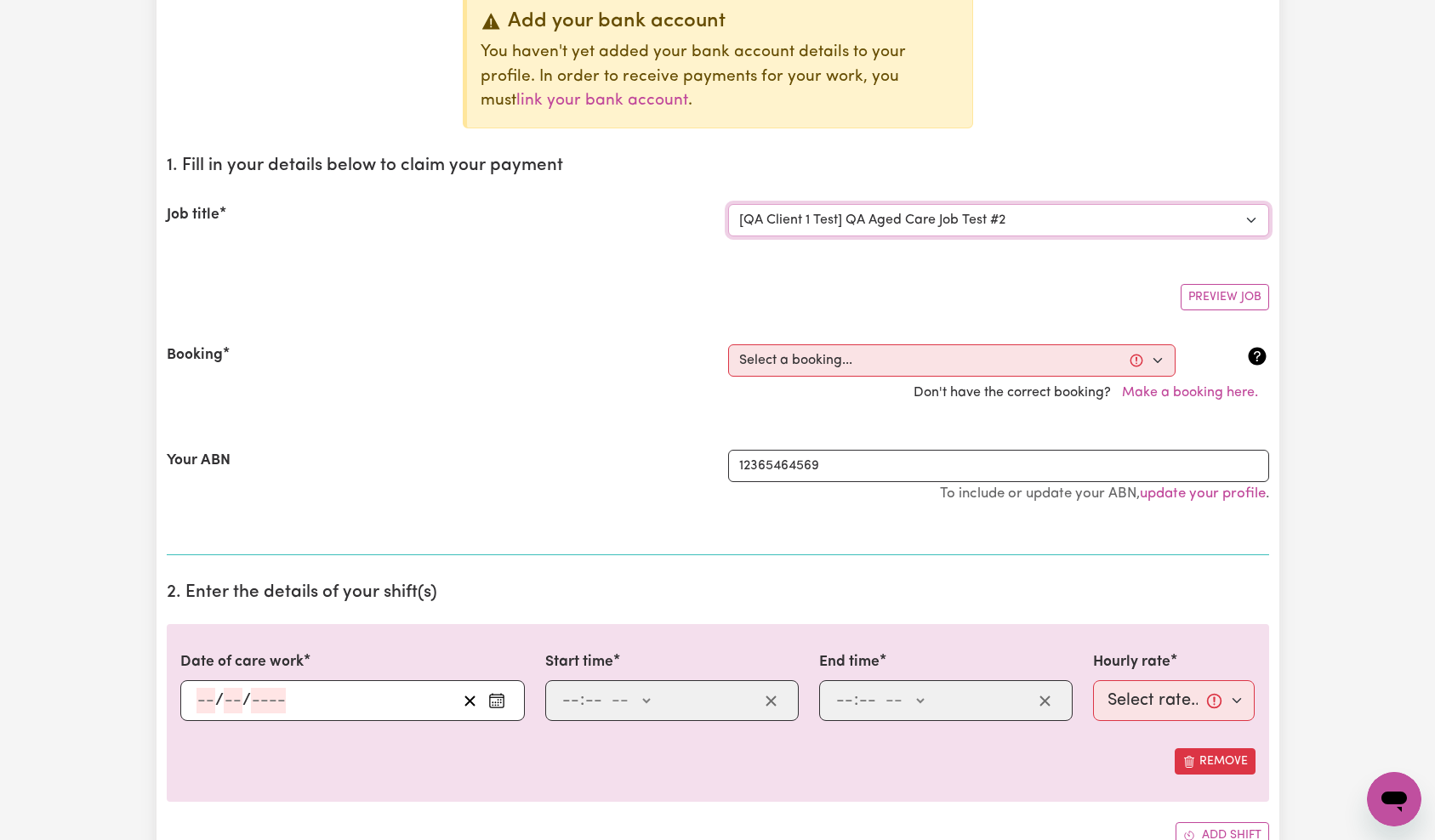
scroll to position [216, 0]
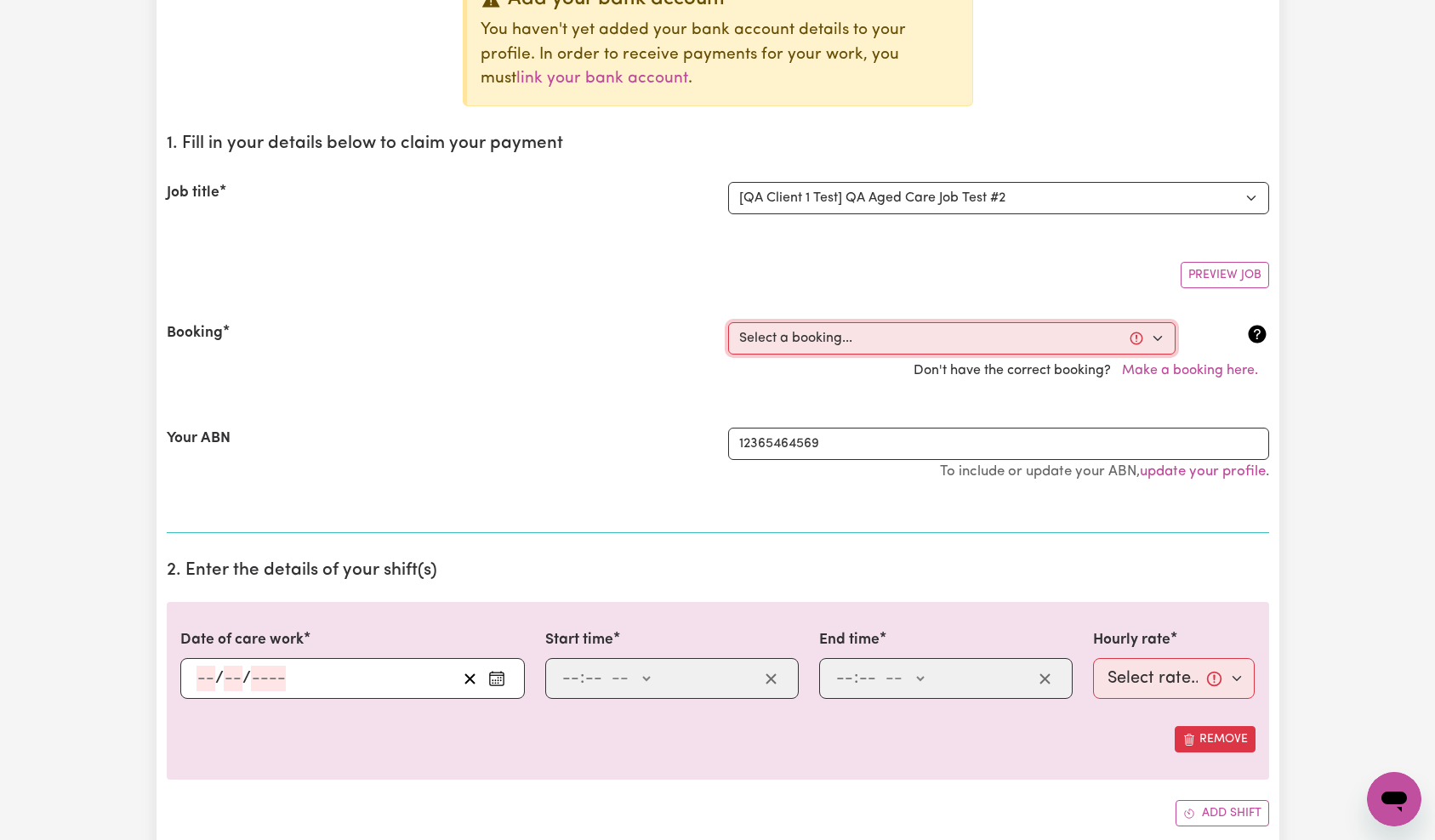
click at [906, 335] on select "Select a booking... [DATE] 7:00am to 7:15am (ONE-OFF) [DATE] 7:00am to 7:20am (…" at bounding box center [951, 338] width 447 height 32
select select "369167"
type input "[DATE]"
type input "7"
type input "10"
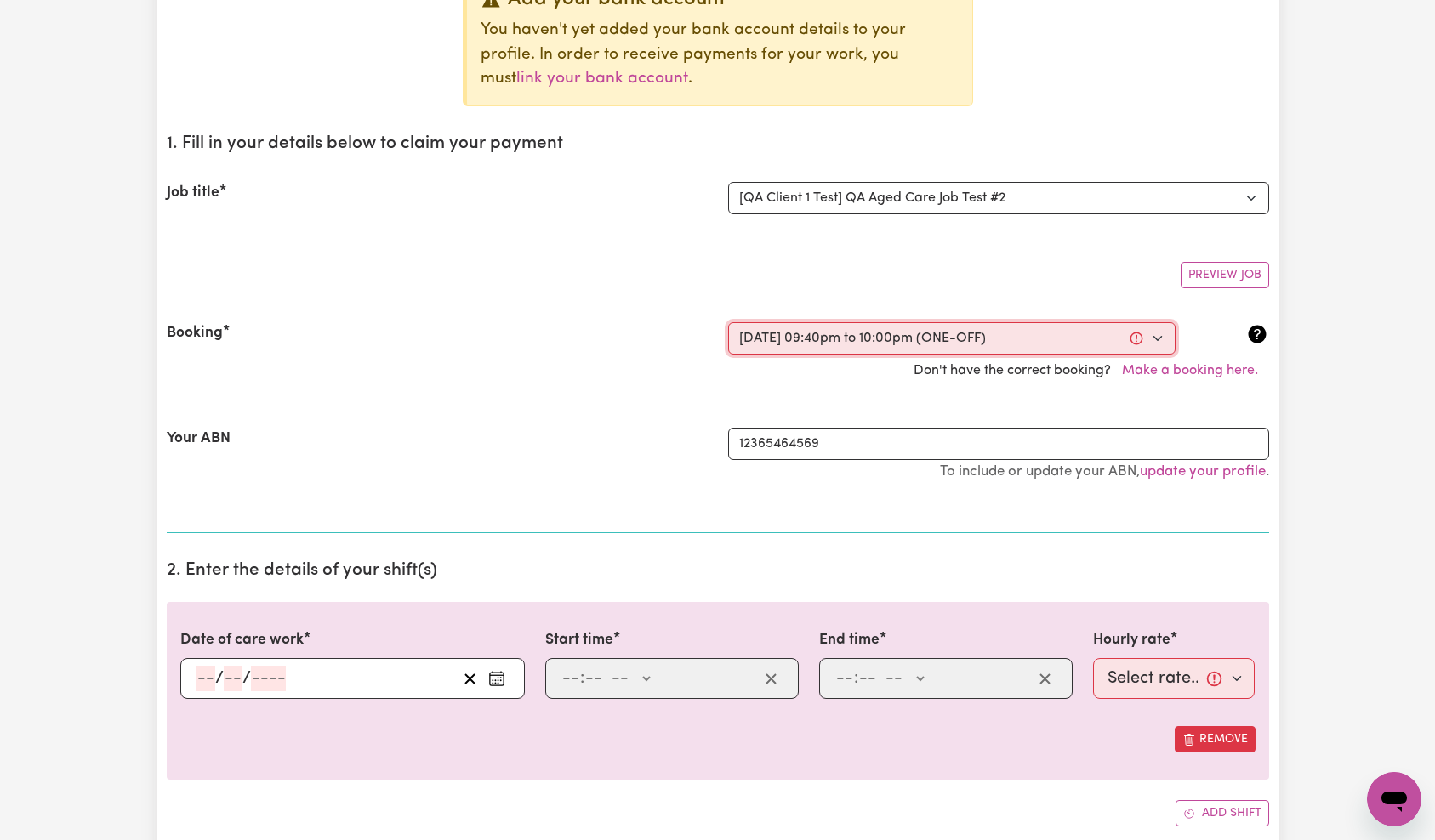
type input "2025"
type input "21:40"
type input "9"
type input "40"
select select "pm"
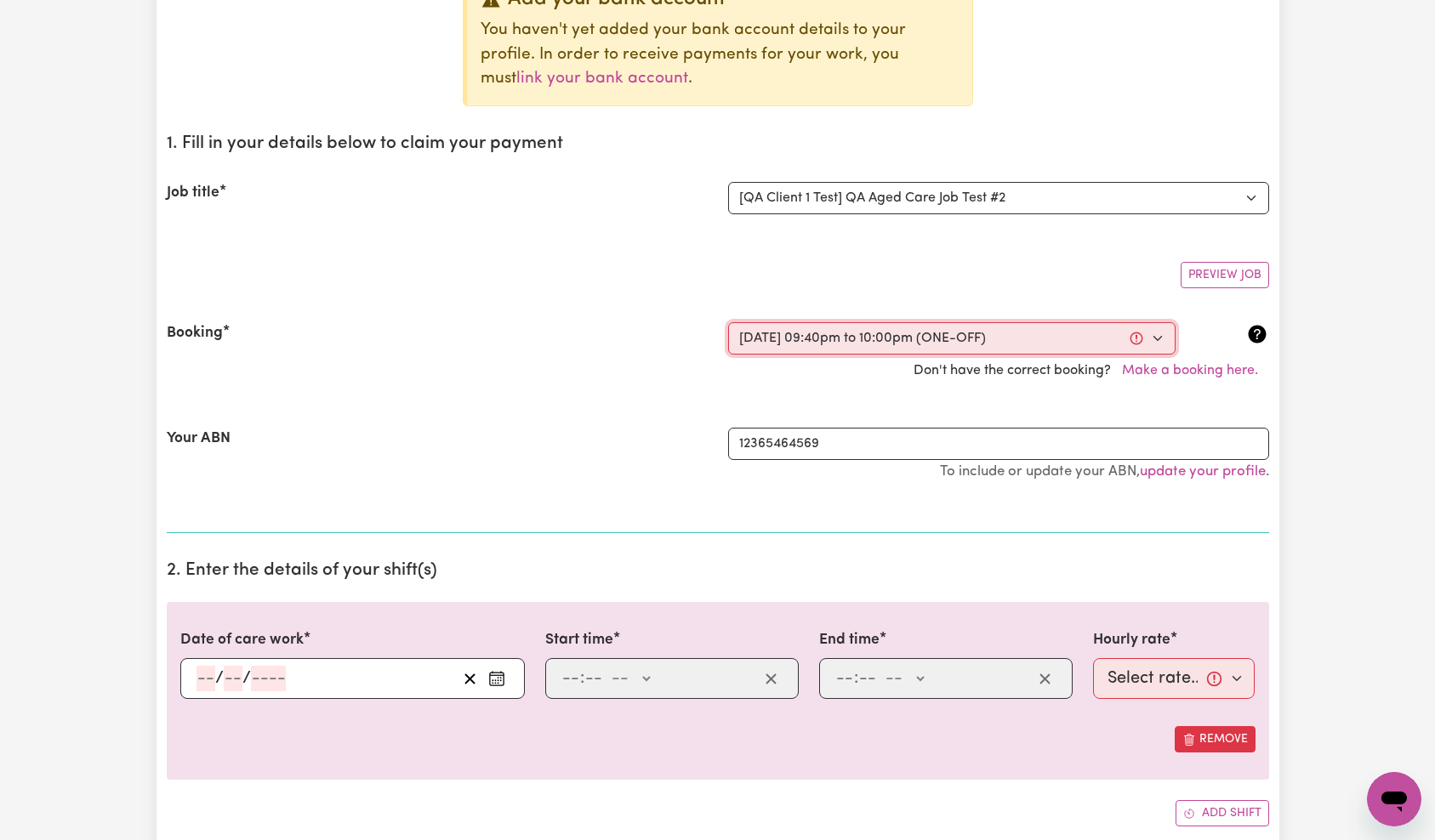
type input "22:00"
type input "10"
type input "0"
select select "pm"
select select "22-Weekday"
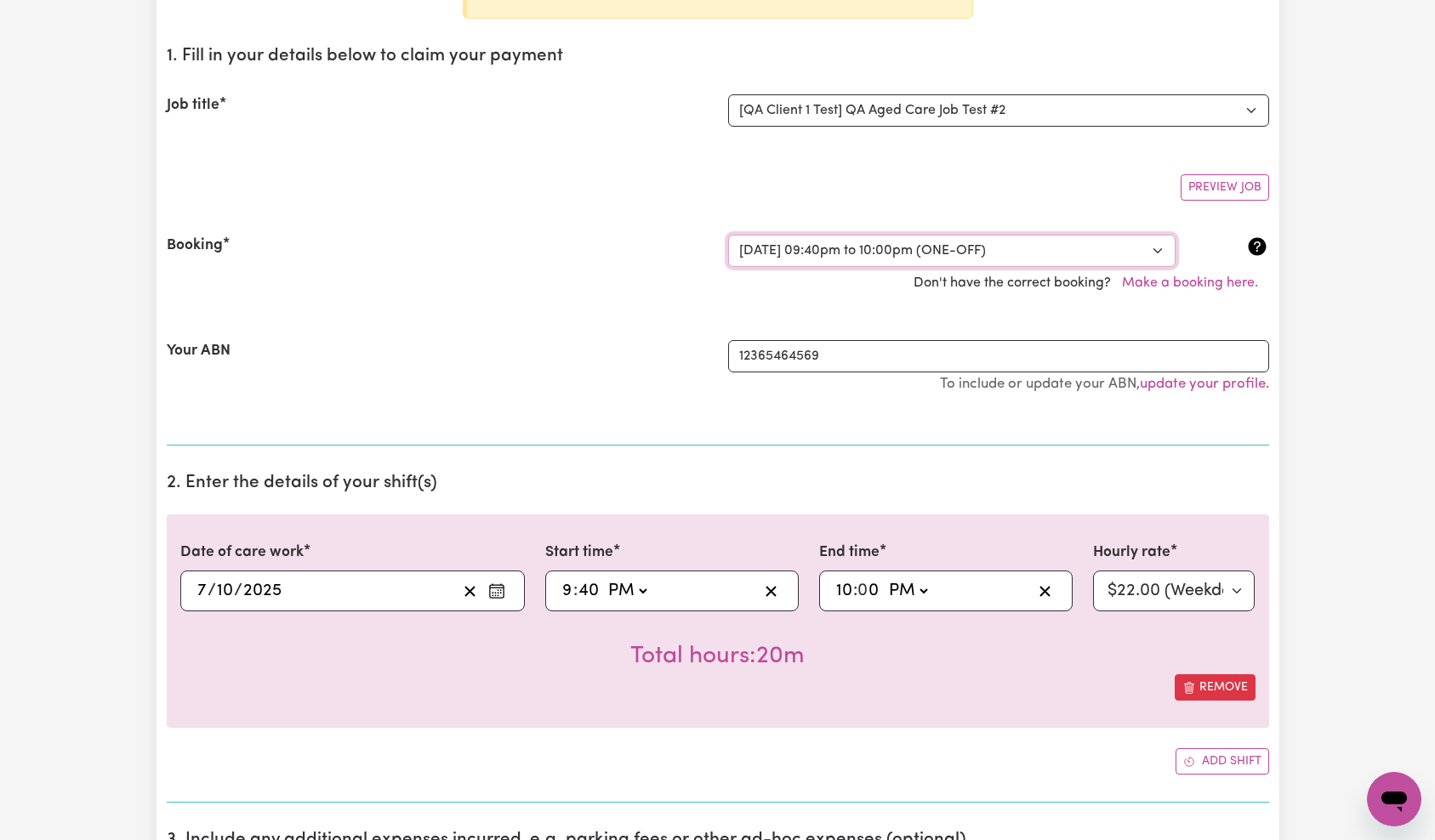
scroll to position [647, 0]
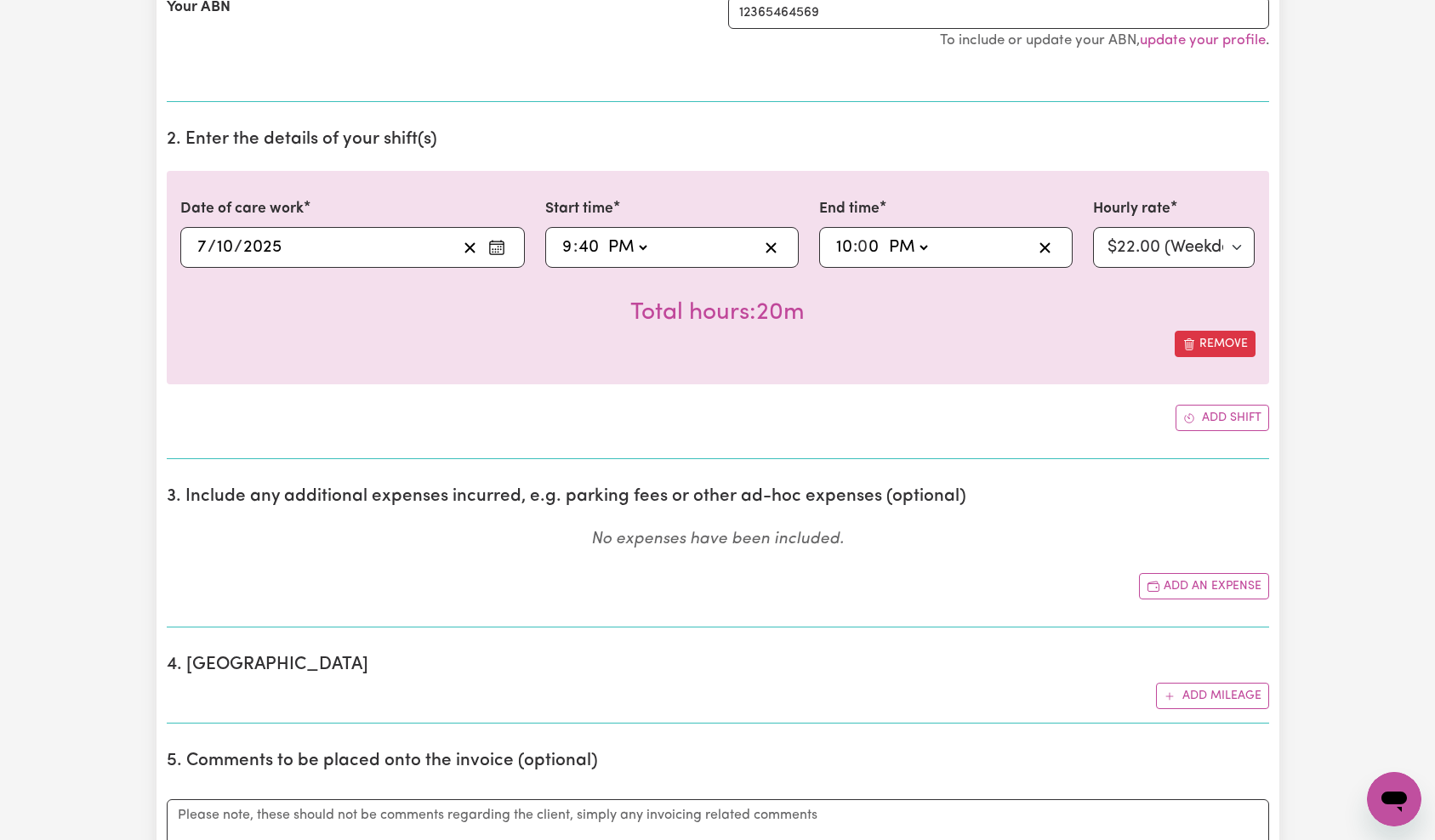
click at [866, 251] on input "0" at bounding box center [869, 247] width 22 height 26
type input "22:04"
type input "40"
type input "22:40"
type input "40"
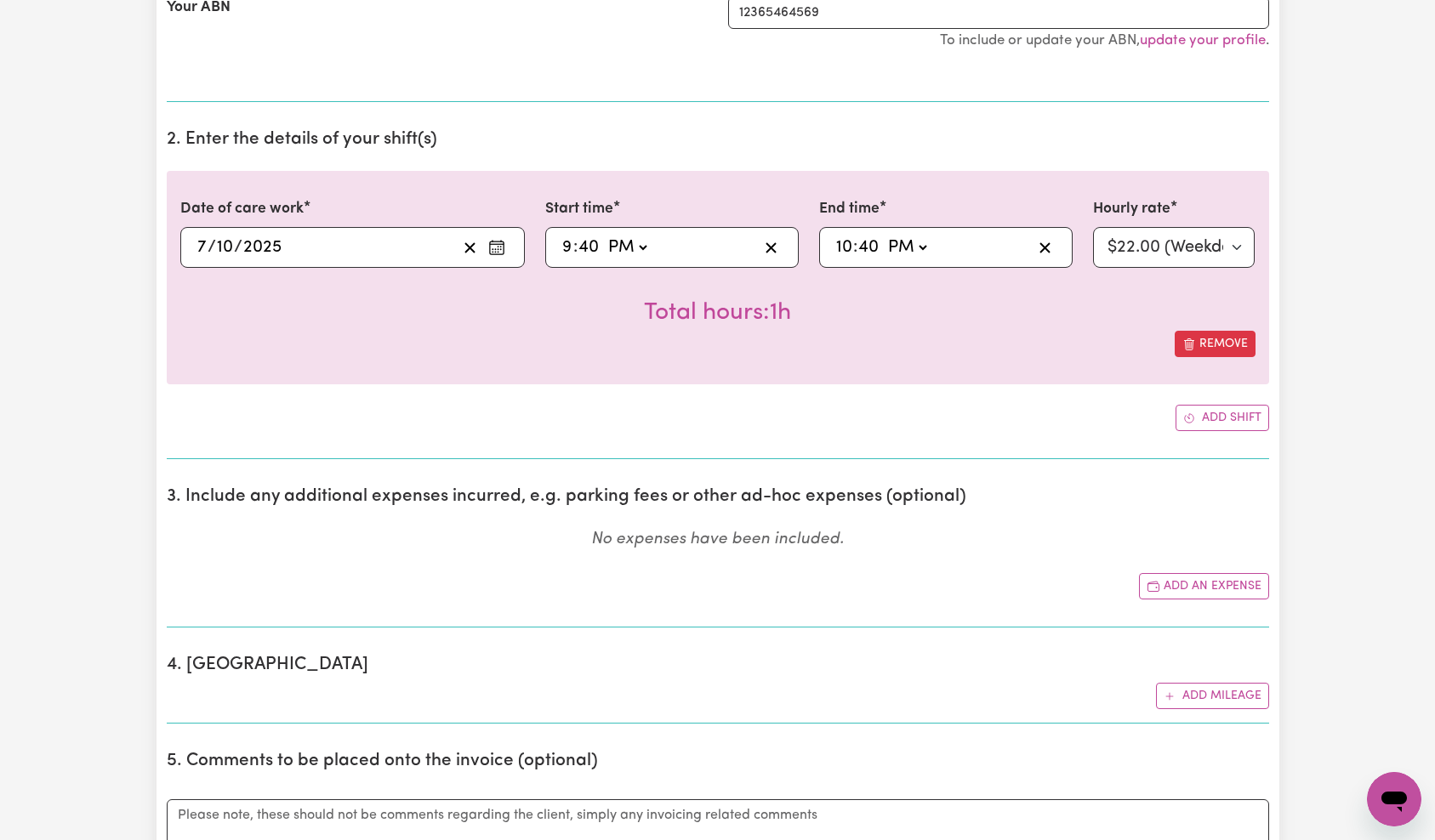
click at [963, 424] on div "Add shift" at bounding box center [718, 418] width 1102 height 27
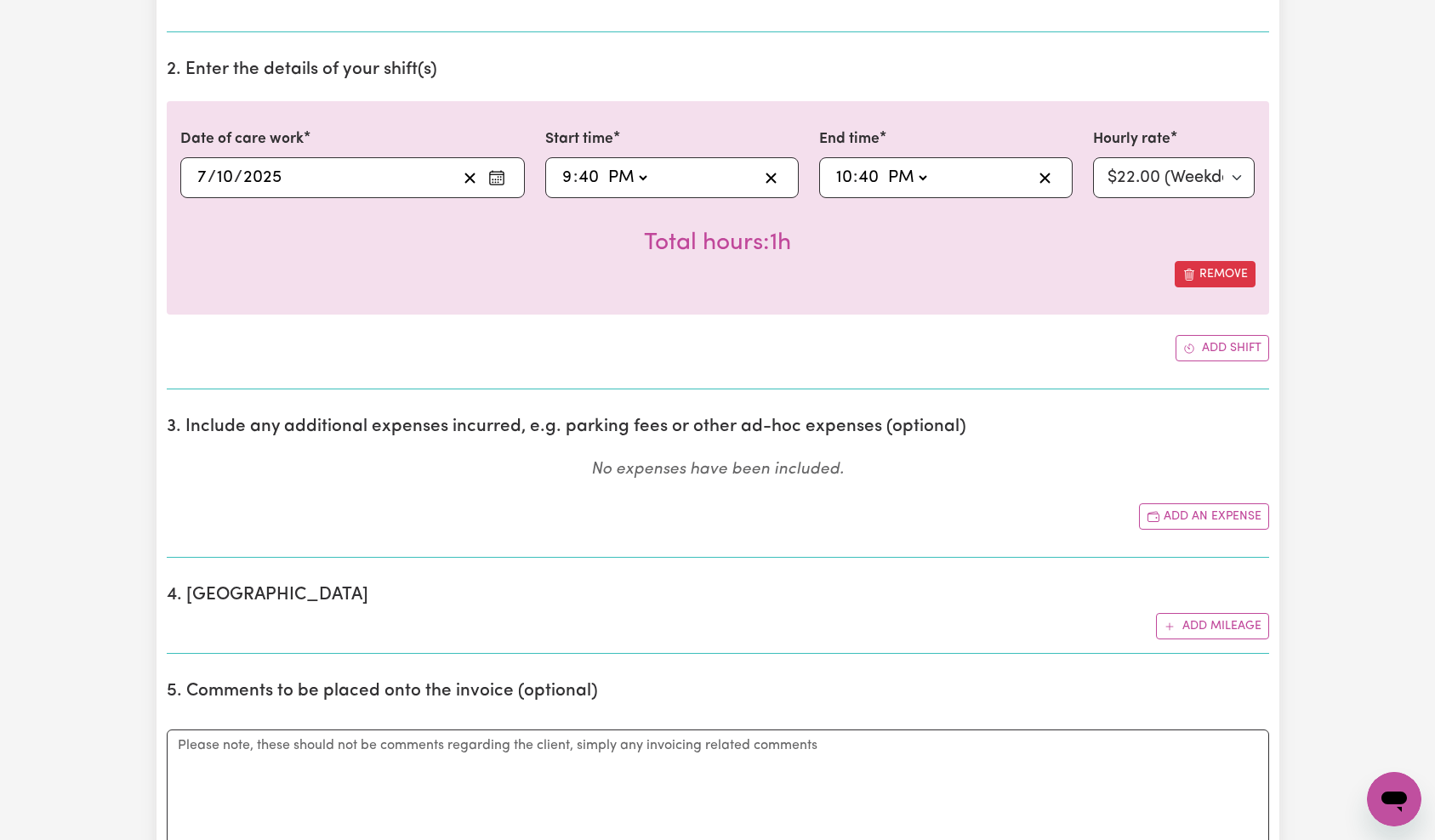
scroll to position [727, 0]
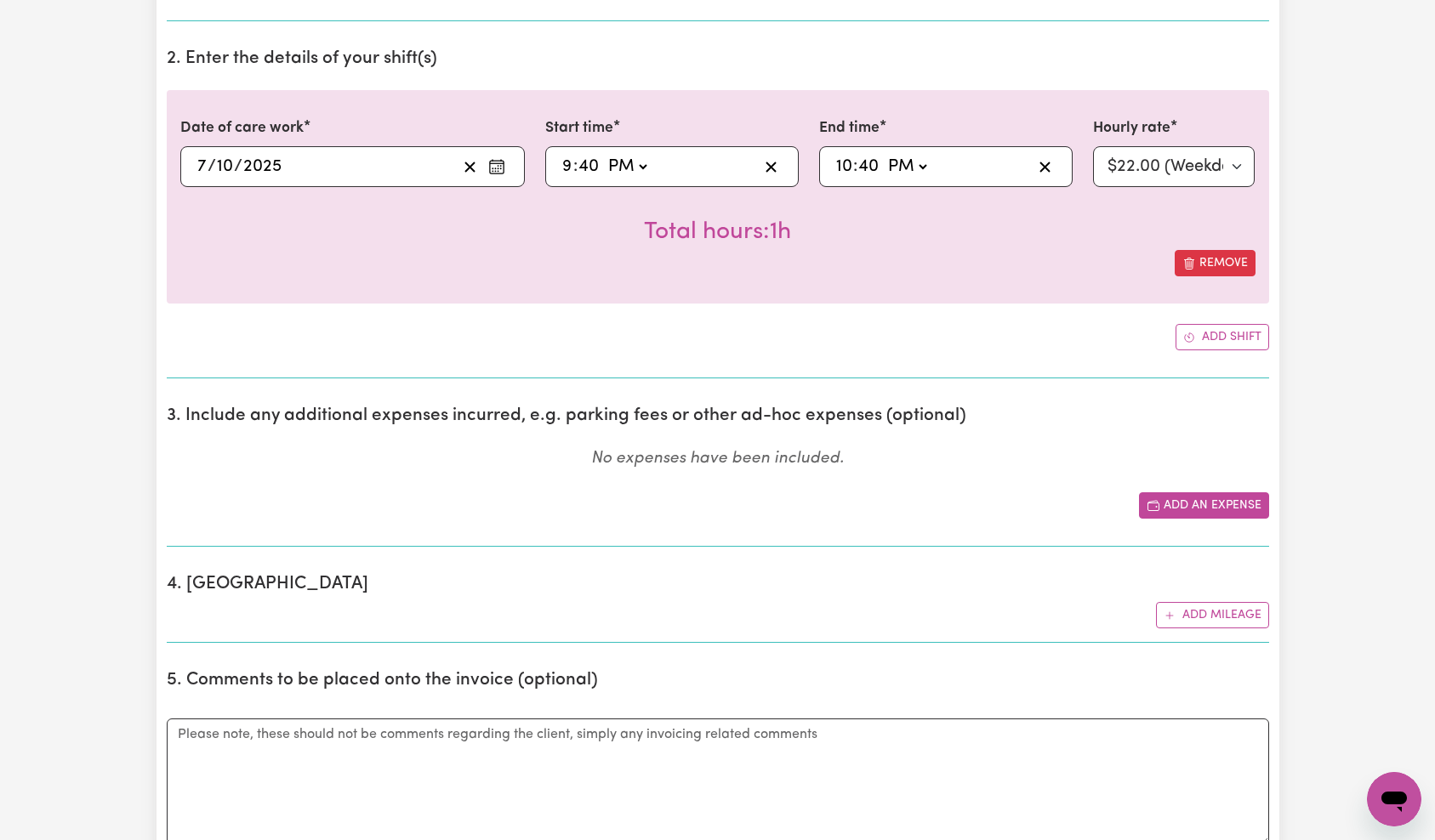
click at [1205, 508] on button "Add an expense" at bounding box center [1204, 505] width 130 height 27
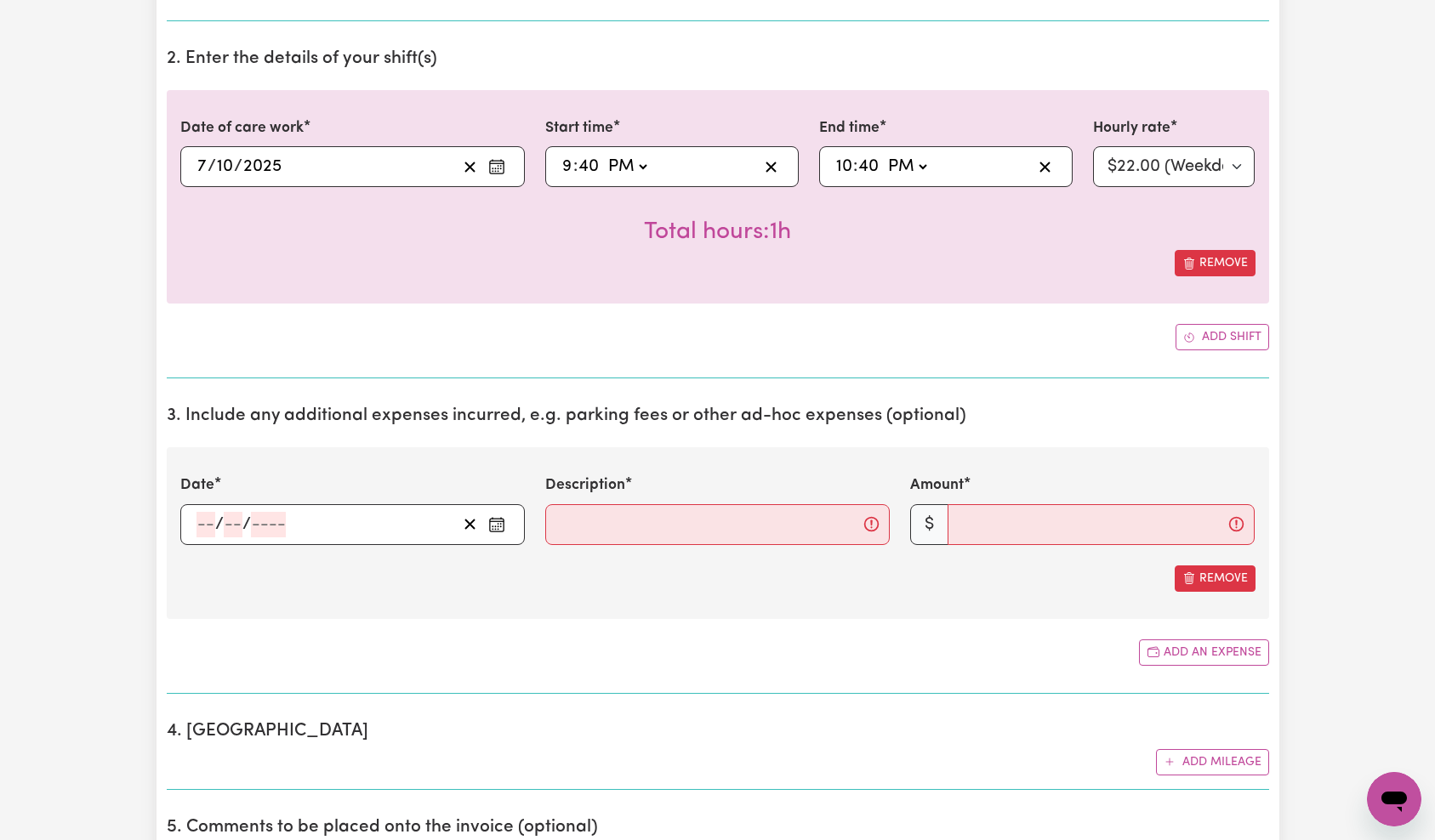
click at [269, 519] on input "number" at bounding box center [268, 525] width 35 height 26
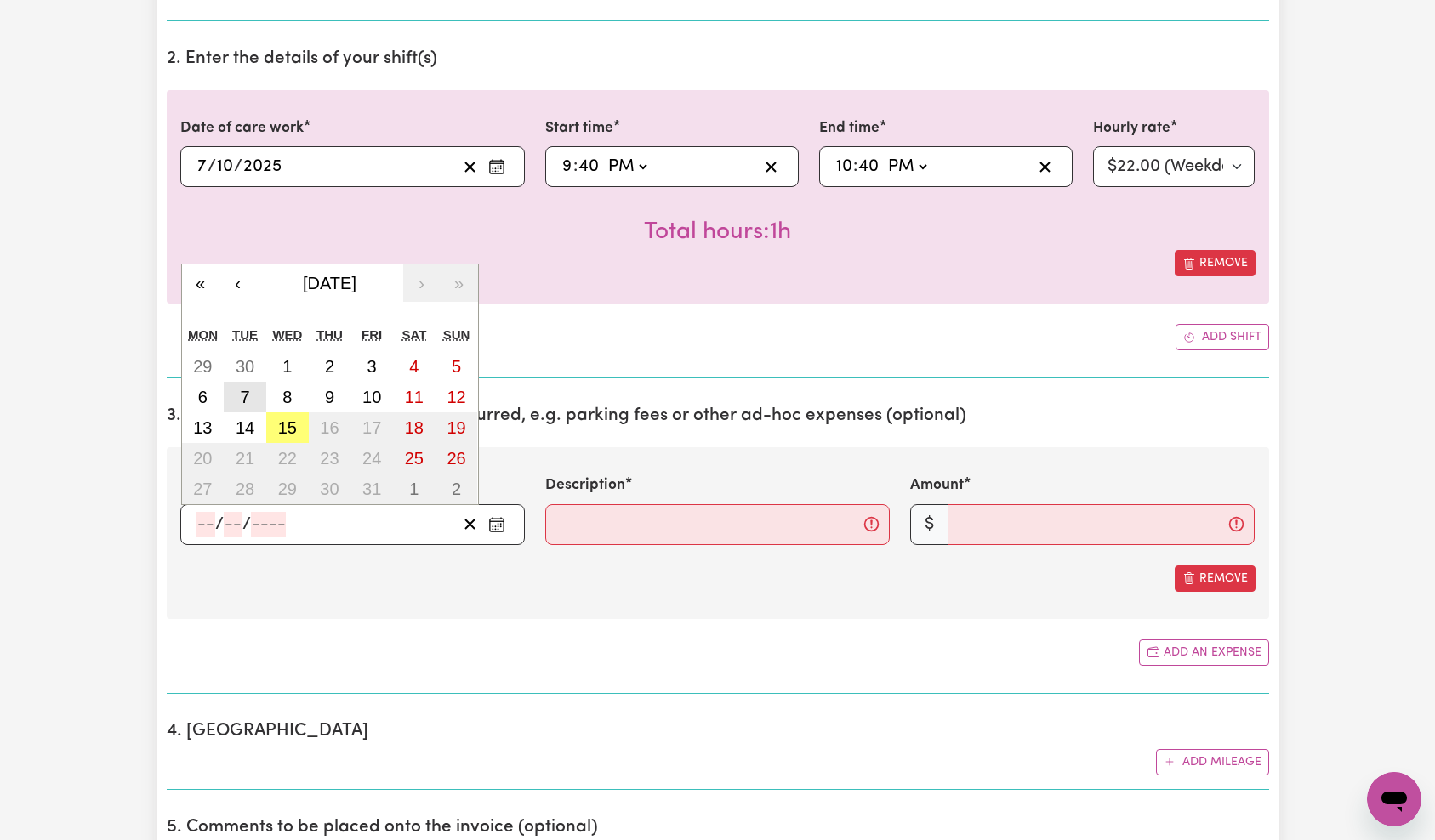
click at [247, 399] on abbr "7" at bounding box center [245, 397] width 9 height 18
type input "[DATE]"
type input "7"
type input "10"
type input "2025"
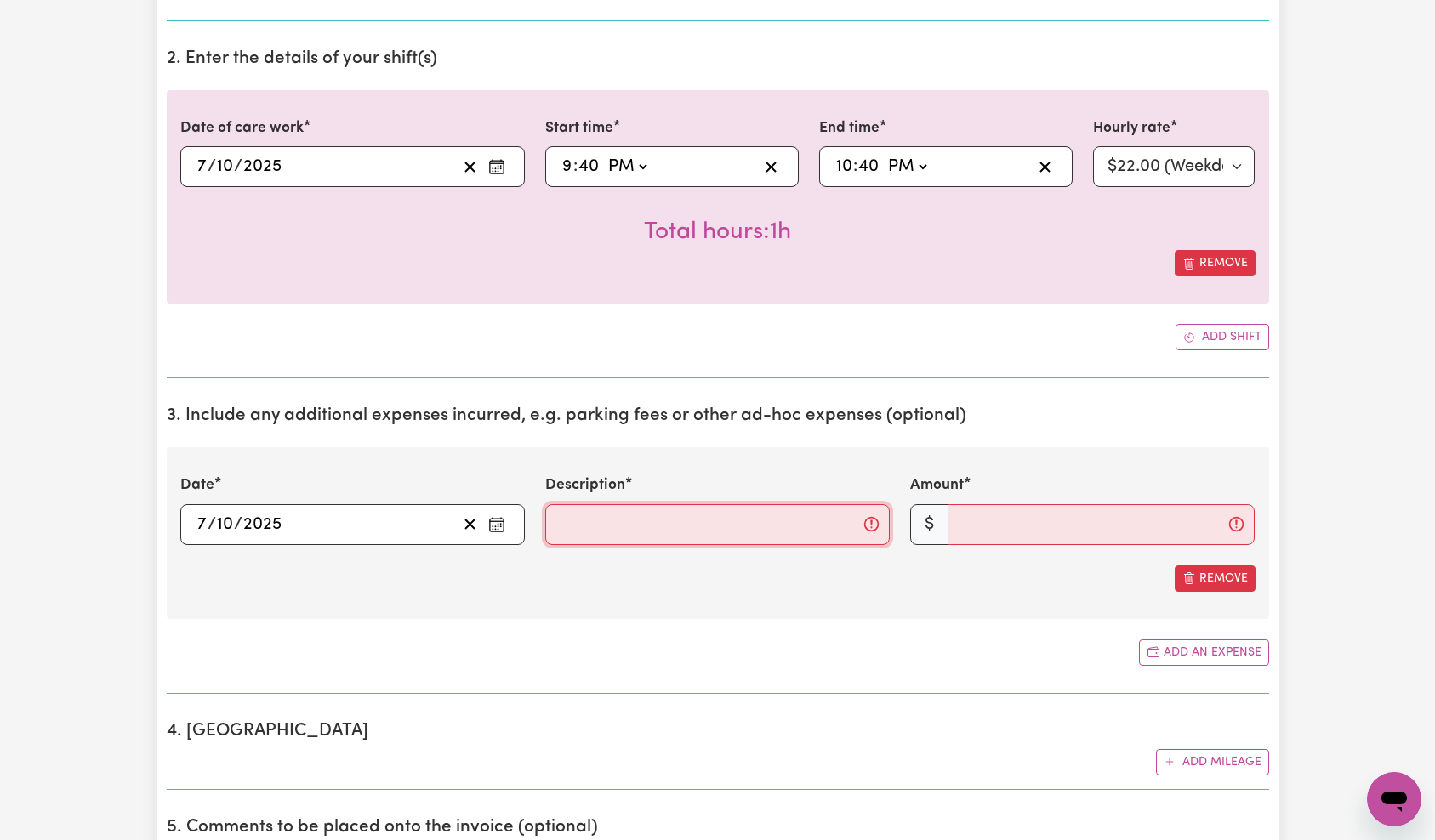
click at [649, 511] on input "Description" at bounding box center [718, 524] width 345 height 41
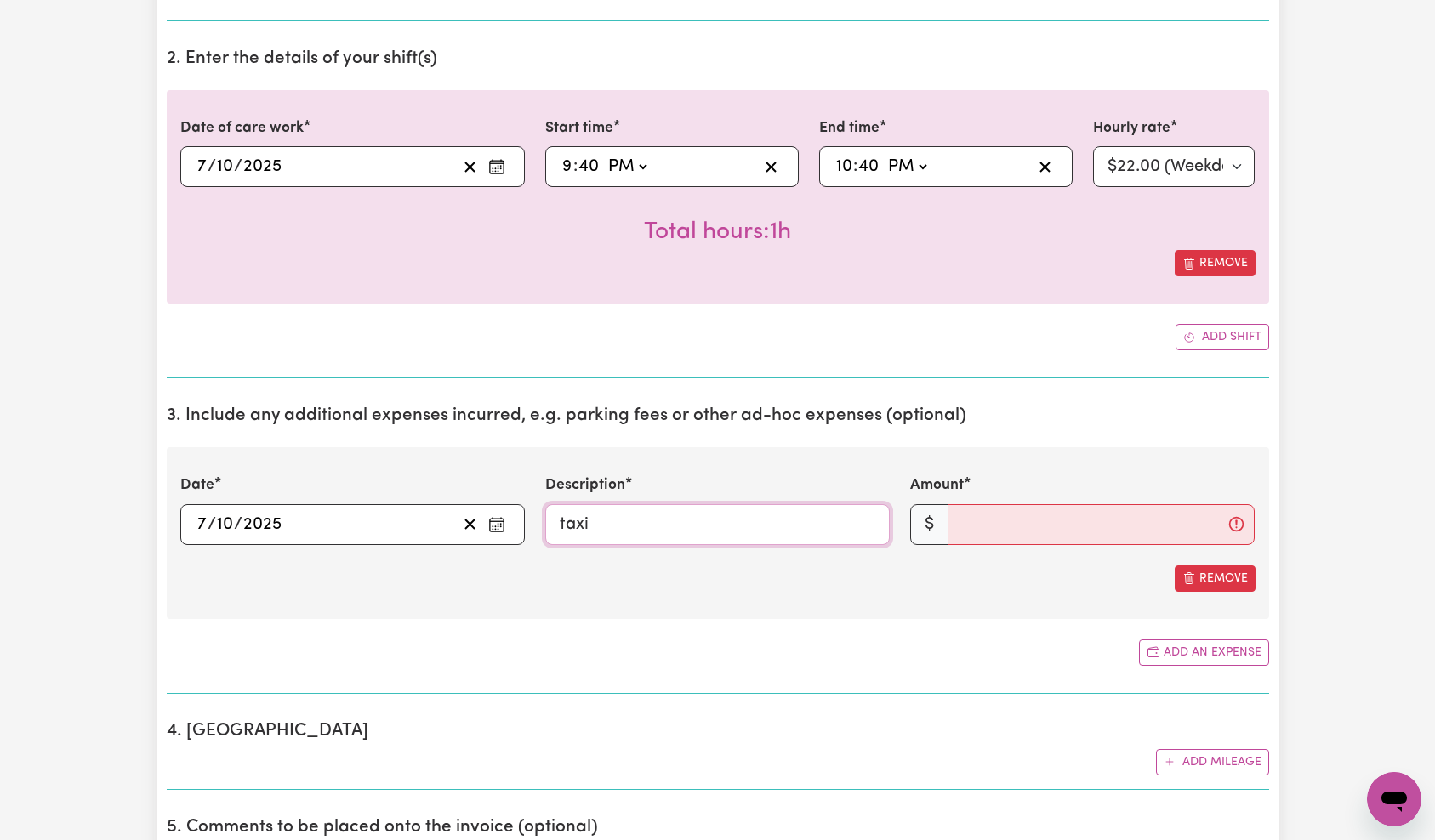
type input "taxi"
type input "10"
click at [893, 202] on div "Total hours: 1h" at bounding box center [718, 218] width 1075 height 63
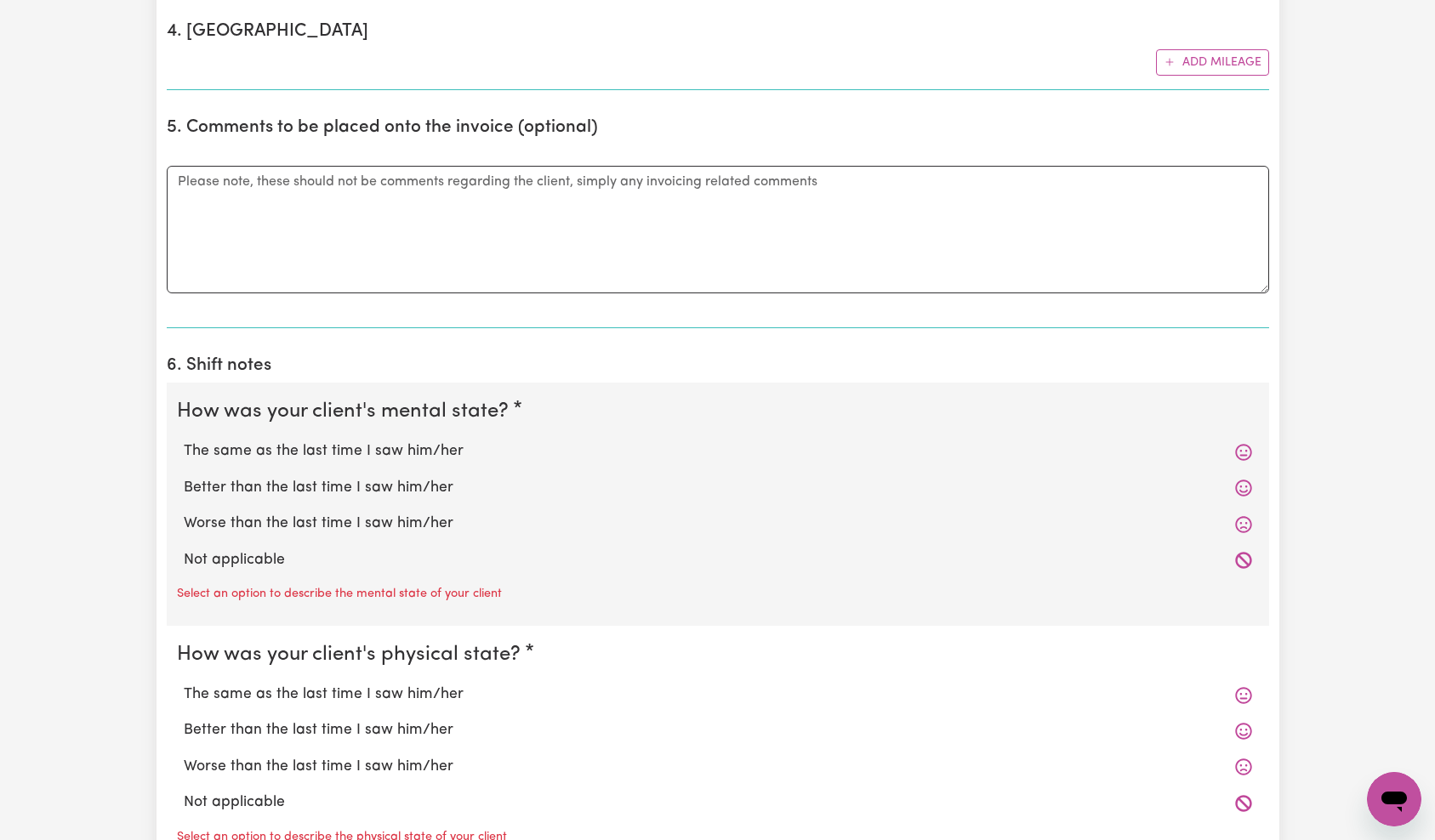
scroll to position [1515, 0]
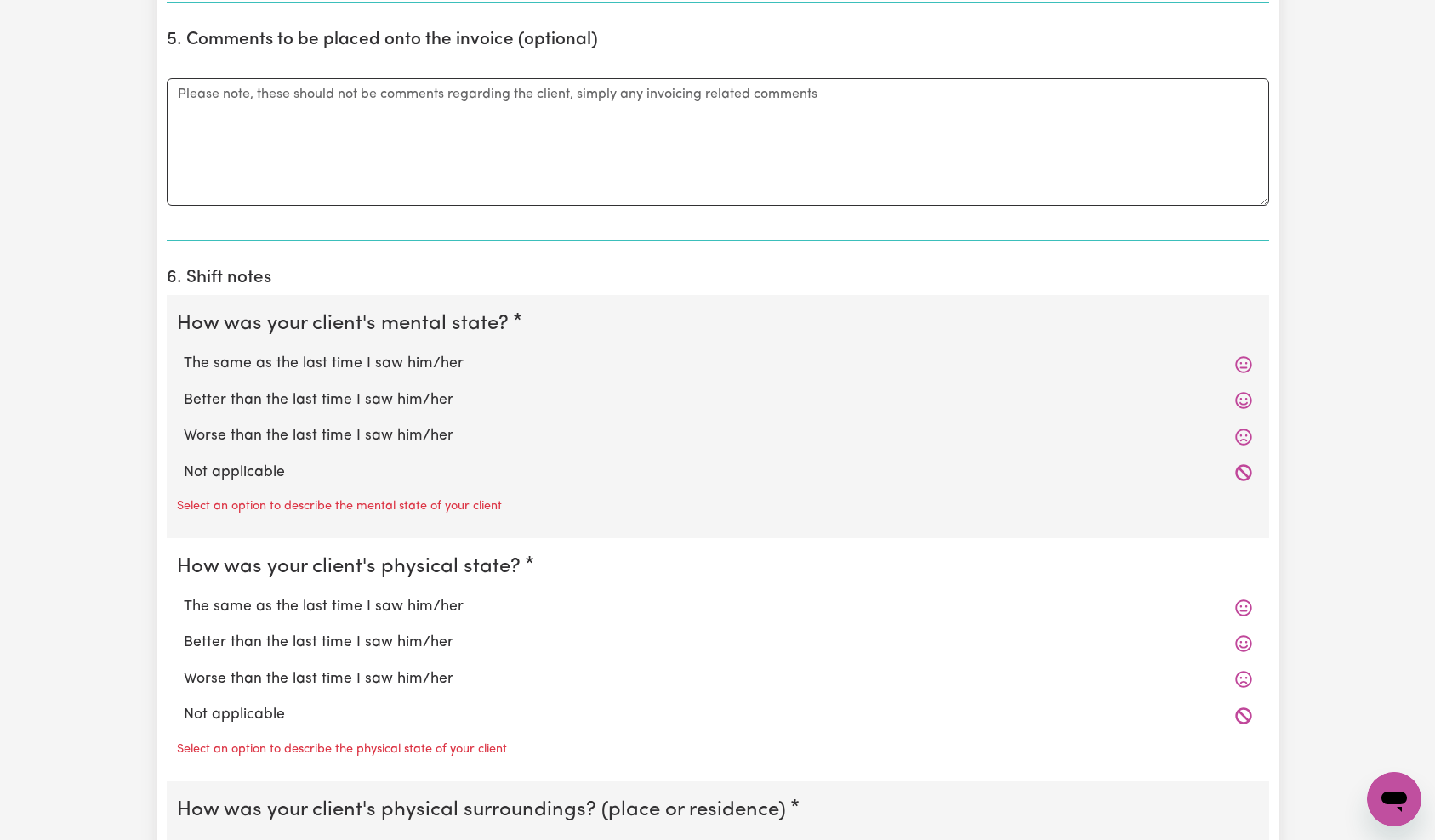
click at [349, 366] on label "The same as the last time I saw him/her" at bounding box center [718, 364] width 1068 height 22
click at [183, 353] on input "The same as the last time I saw him/her" at bounding box center [183, 352] width 1 height 1
radio input "true"
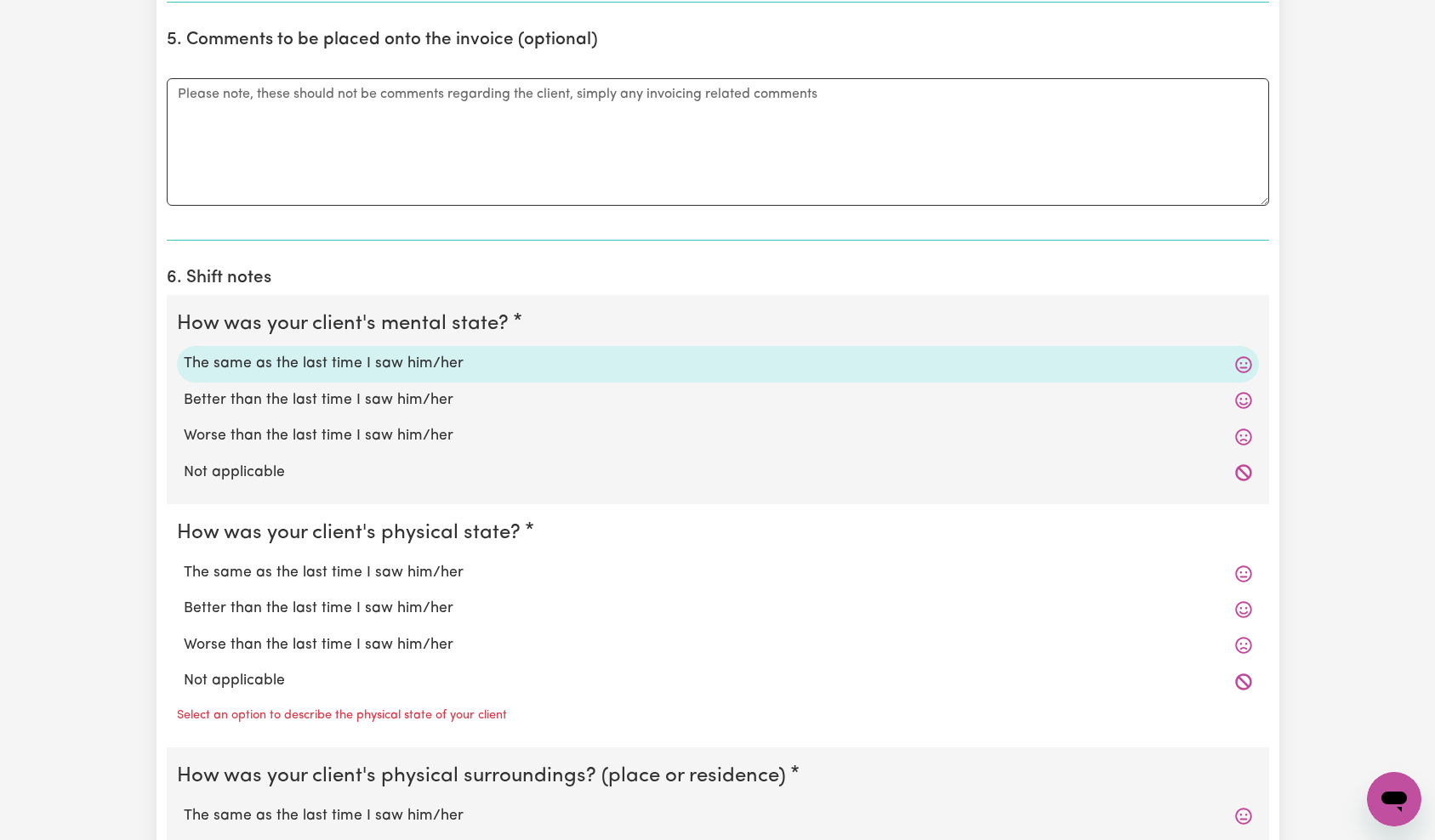
click at [316, 603] on label "Better than the last time I saw him/her" at bounding box center [718, 608] width 1068 height 22
click at [183, 597] on input "Better than the last time I saw him/her" at bounding box center [183, 597] width 1 height 1
radio input "true"
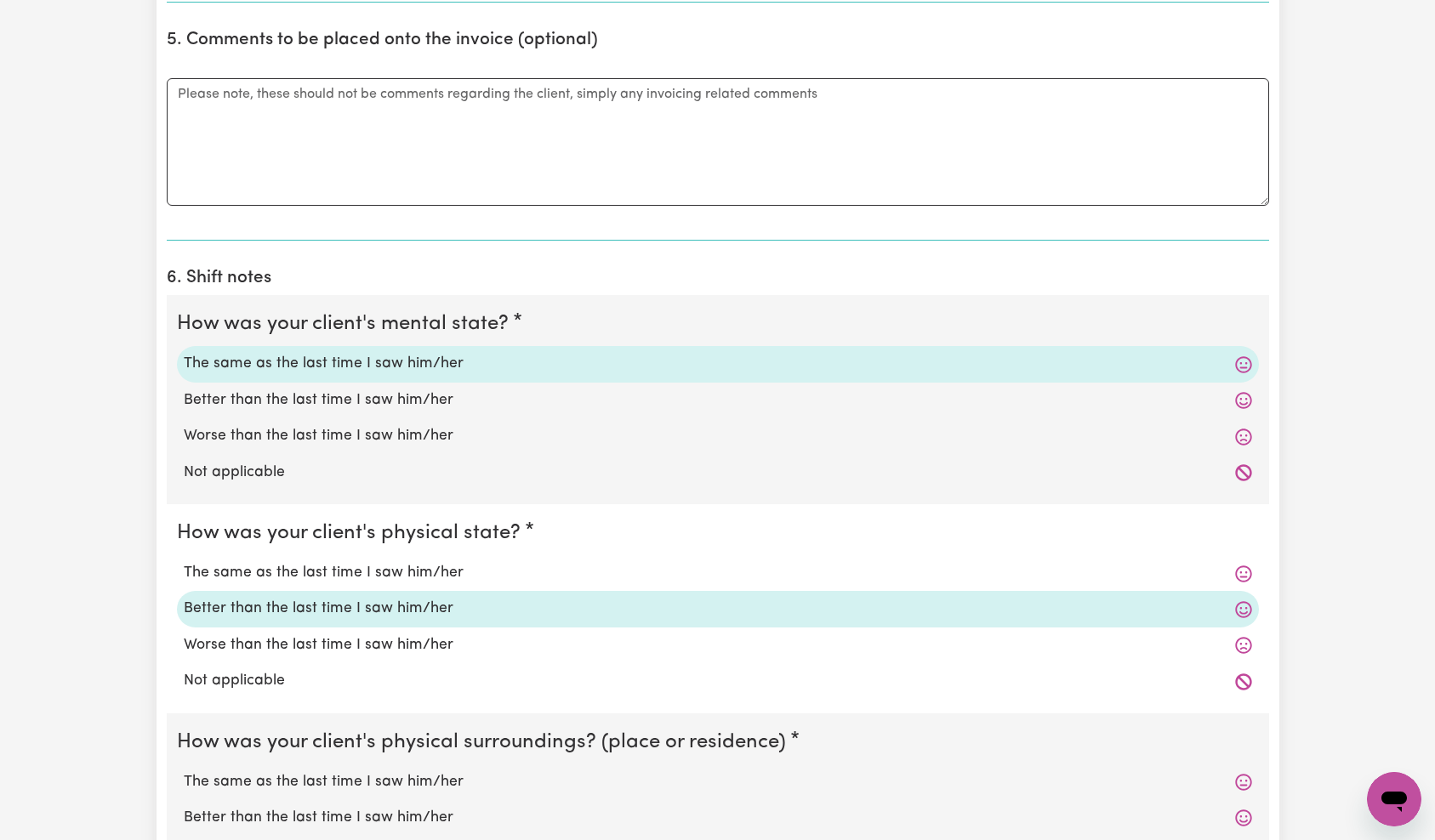
scroll to position [1902, 0]
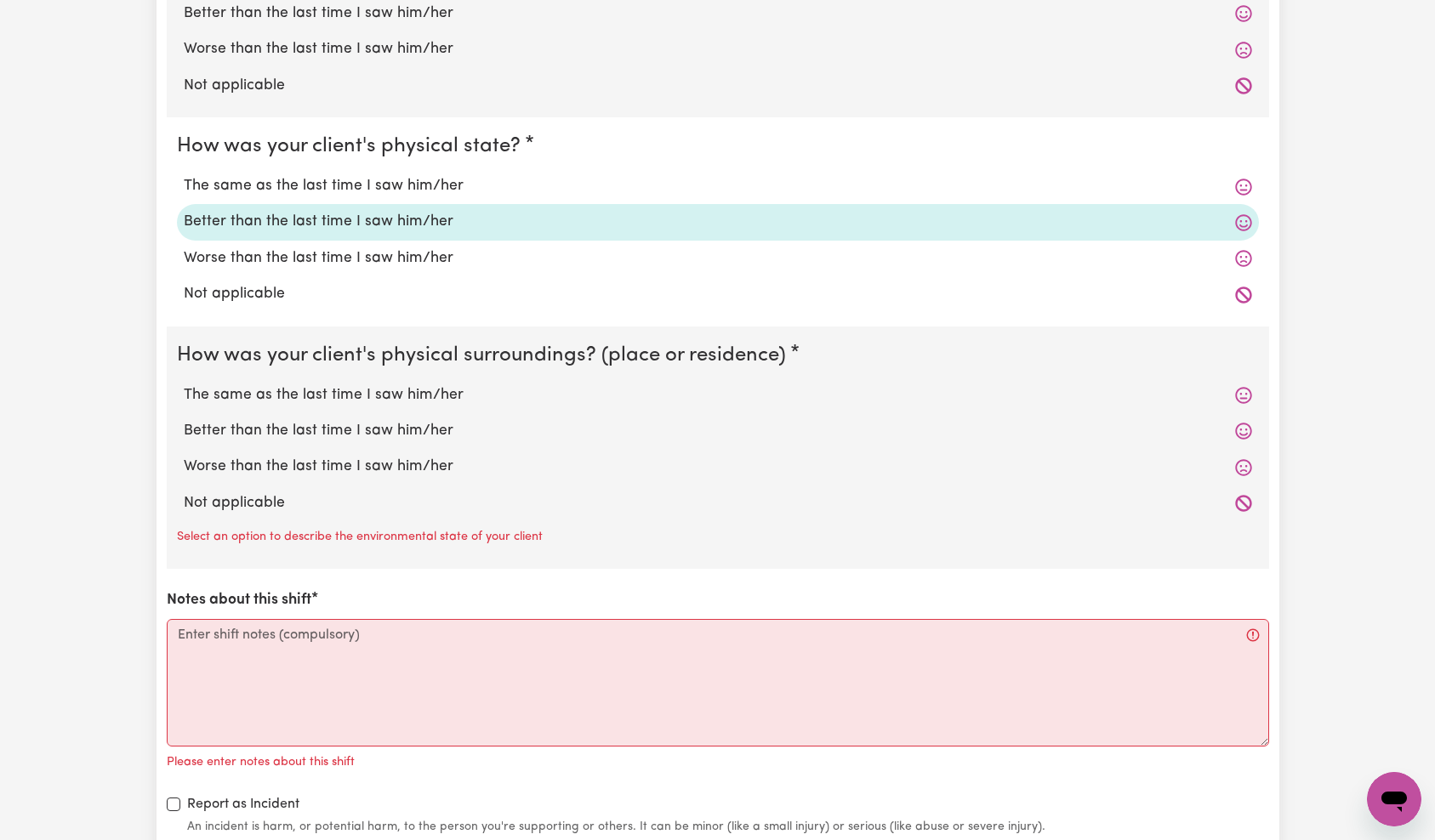
click at [272, 507] on label "Not applicable" at bounding box center [718, 503] width 1068 height 22
click at [183, 492] on input "Not applicable" at bounding box center [183, 491] width 1 height 1
radio input "true"
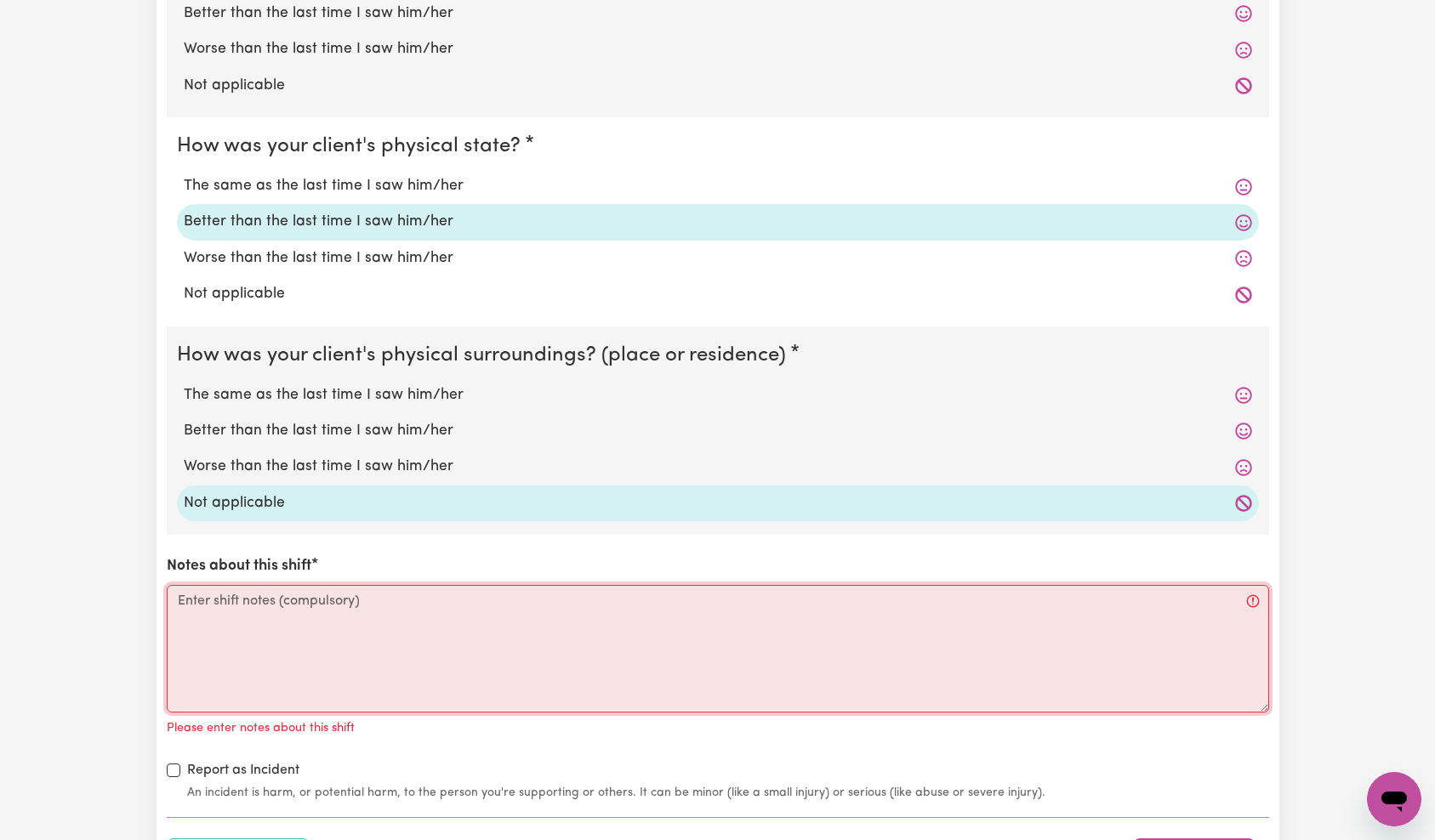
click at [298, 638] on textarea "Notes about this shift" at bounding box center [718, 649] width 1102 height 127
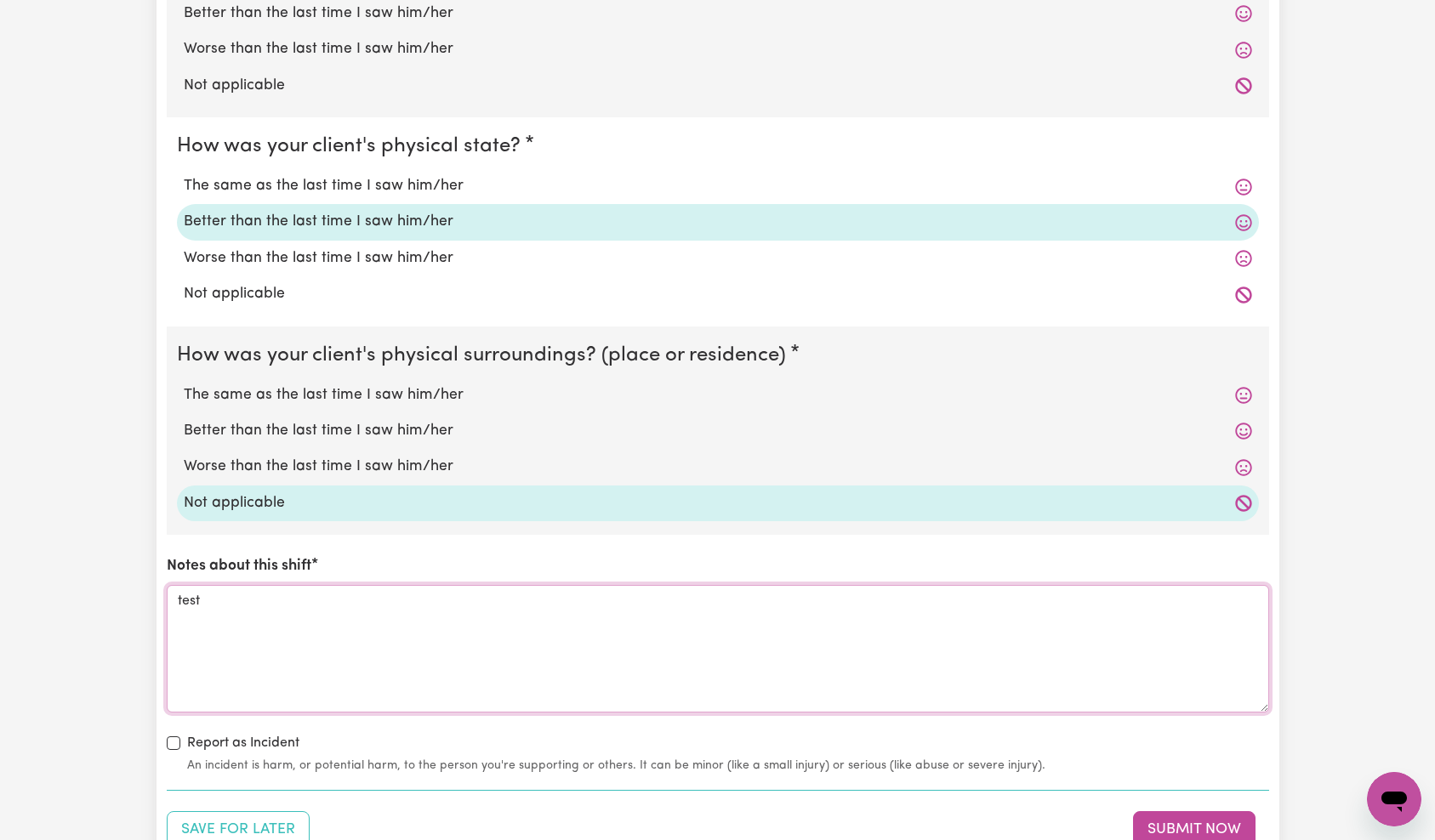
scroll to position [1981, 0]
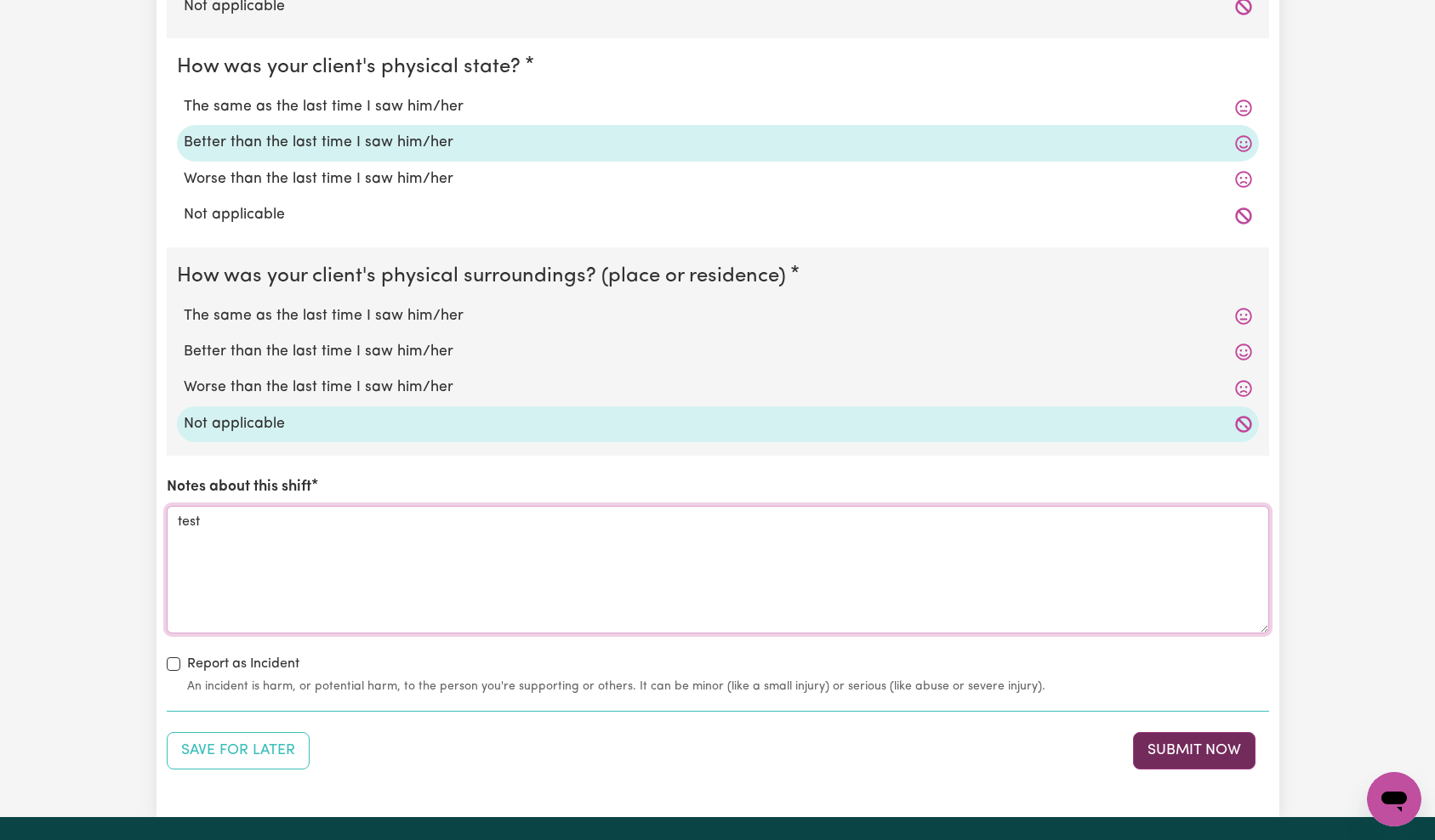
type textarea "test"
click at [1211, 753] on button "Submit Now" at bounding box center [1194, 750] width 123 height 38
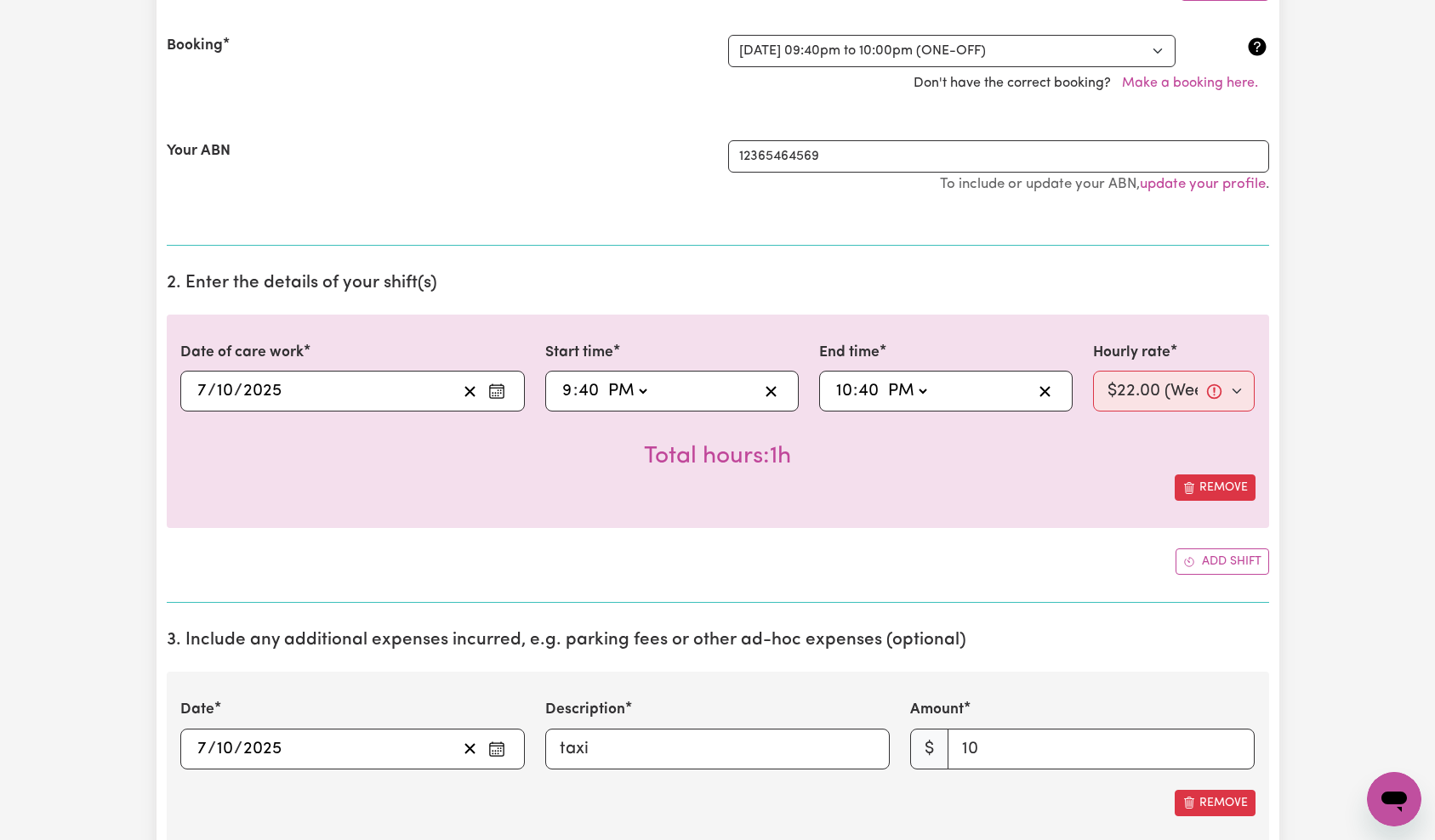
scroll to position [679, 0]
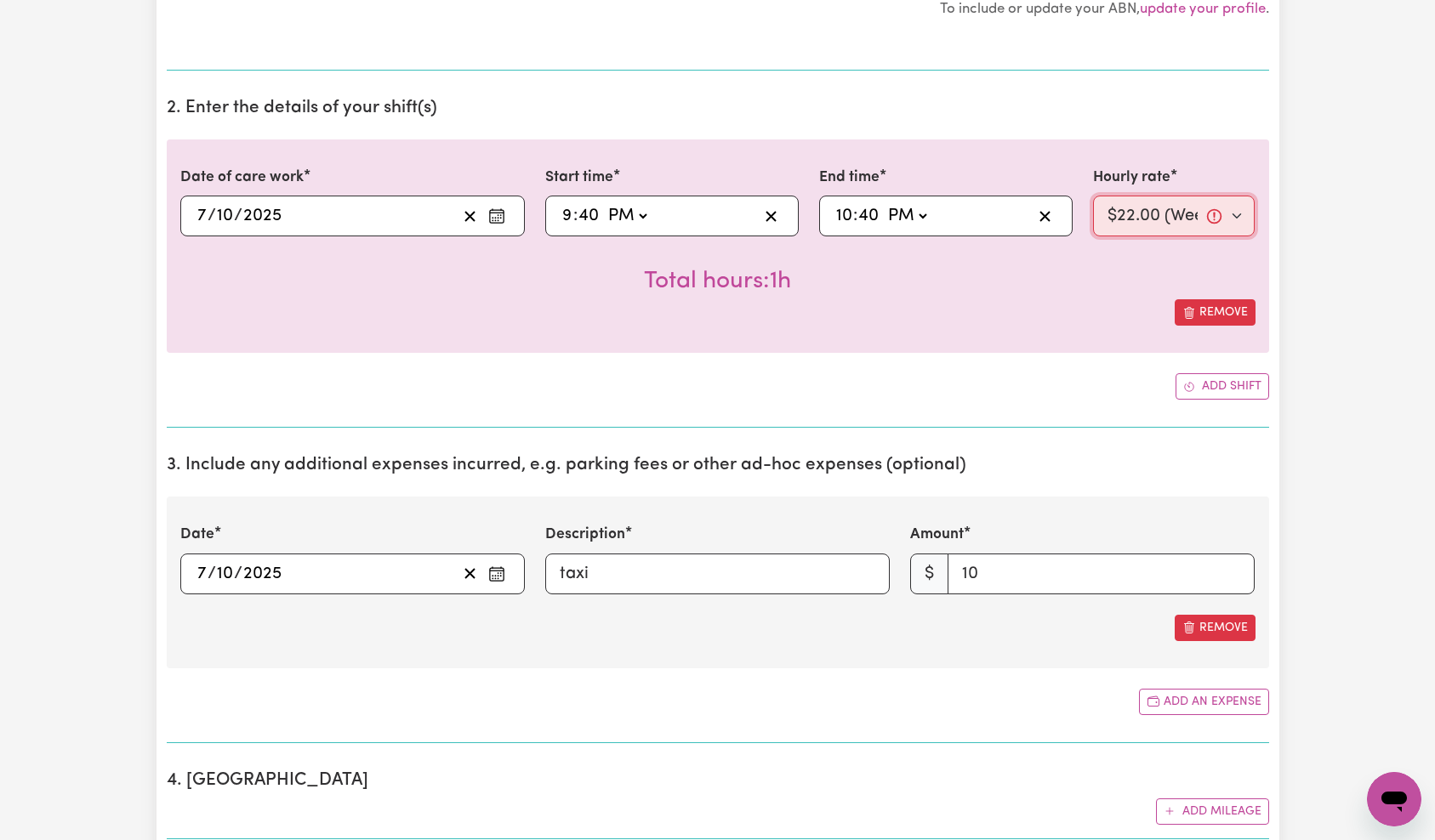
click at [1157, 223] on select "Select rate... $22.00 (Weekday) $40.00 (Evening Care)" at bounding box center [1174, 215] width 162 height 41
click at [1170, 223] on select "Select rate... $22.00 (Weekday) $40.00 (Evening Care)" at bounding box center [1174, 215] width 162 height 41
select select "22-Weekday"
click at [1387, 267] on div "Submit Hours Add your bank account You haven't yet added your bank account deta…" at bounding box center [718, 796] width 1435 height 2831
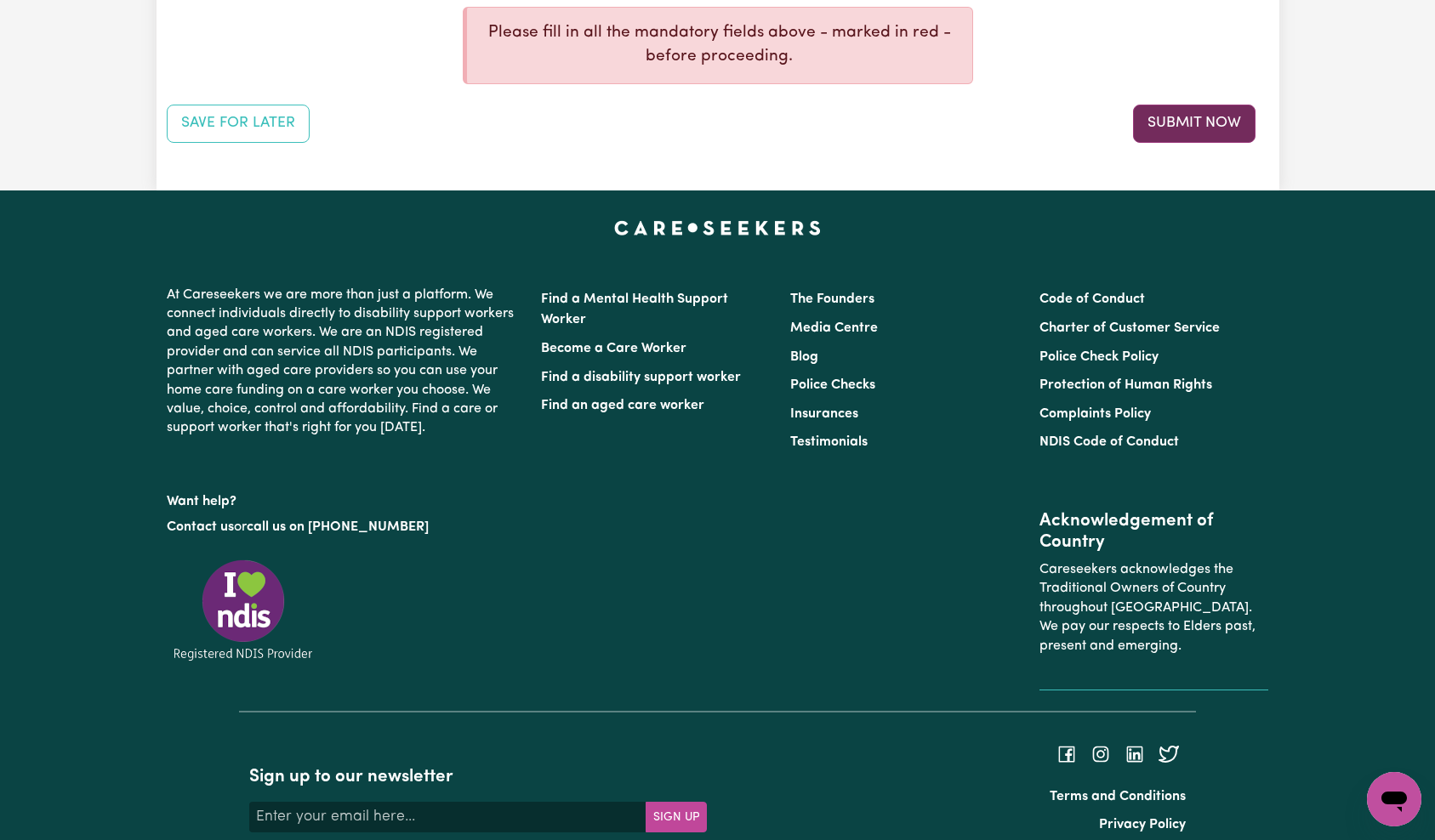
click at [1210, 130] on button "Submit Now" at bounding box center [1194, 123] width 123 height 38
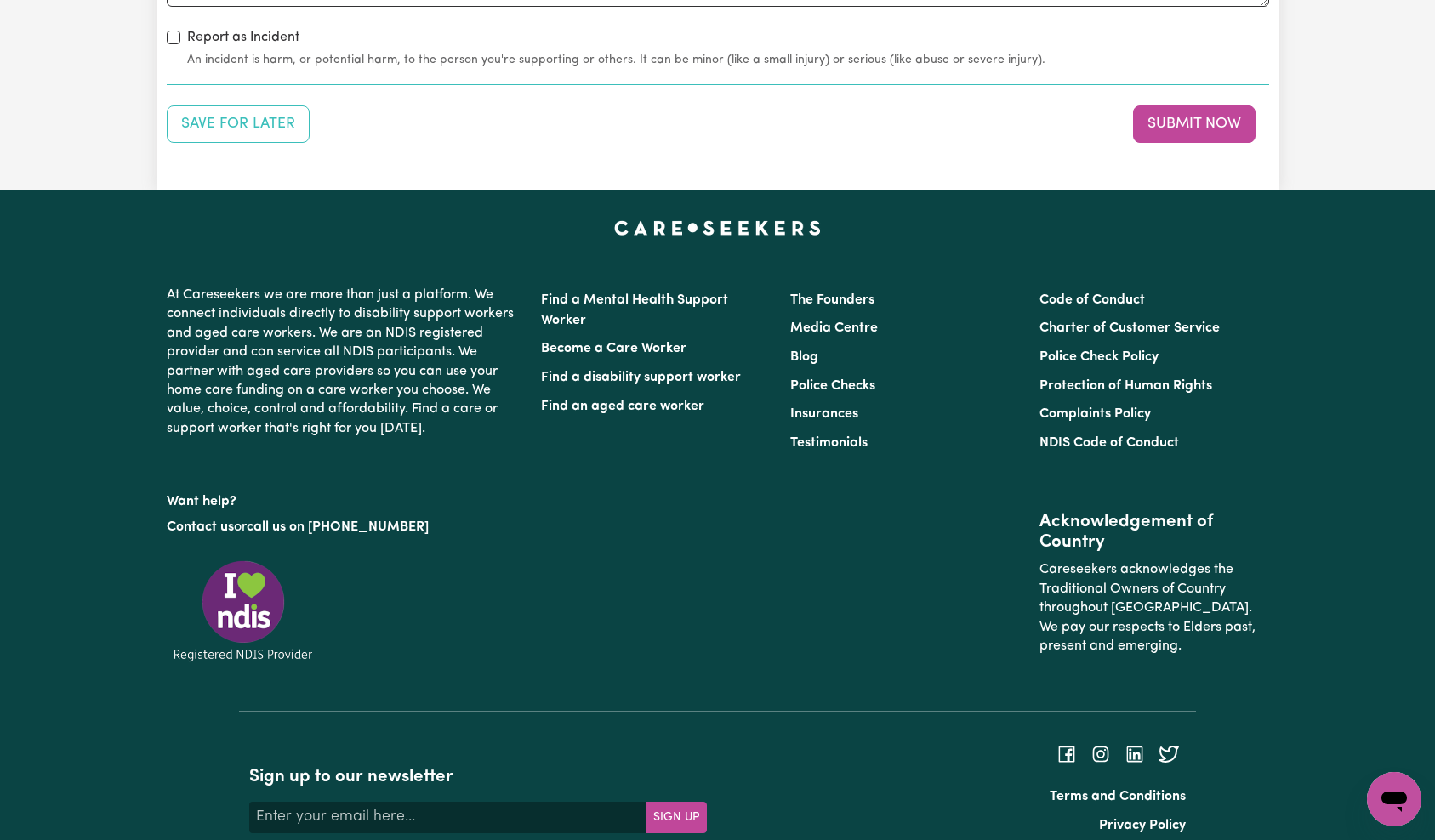
scroll to position [1985, 0]
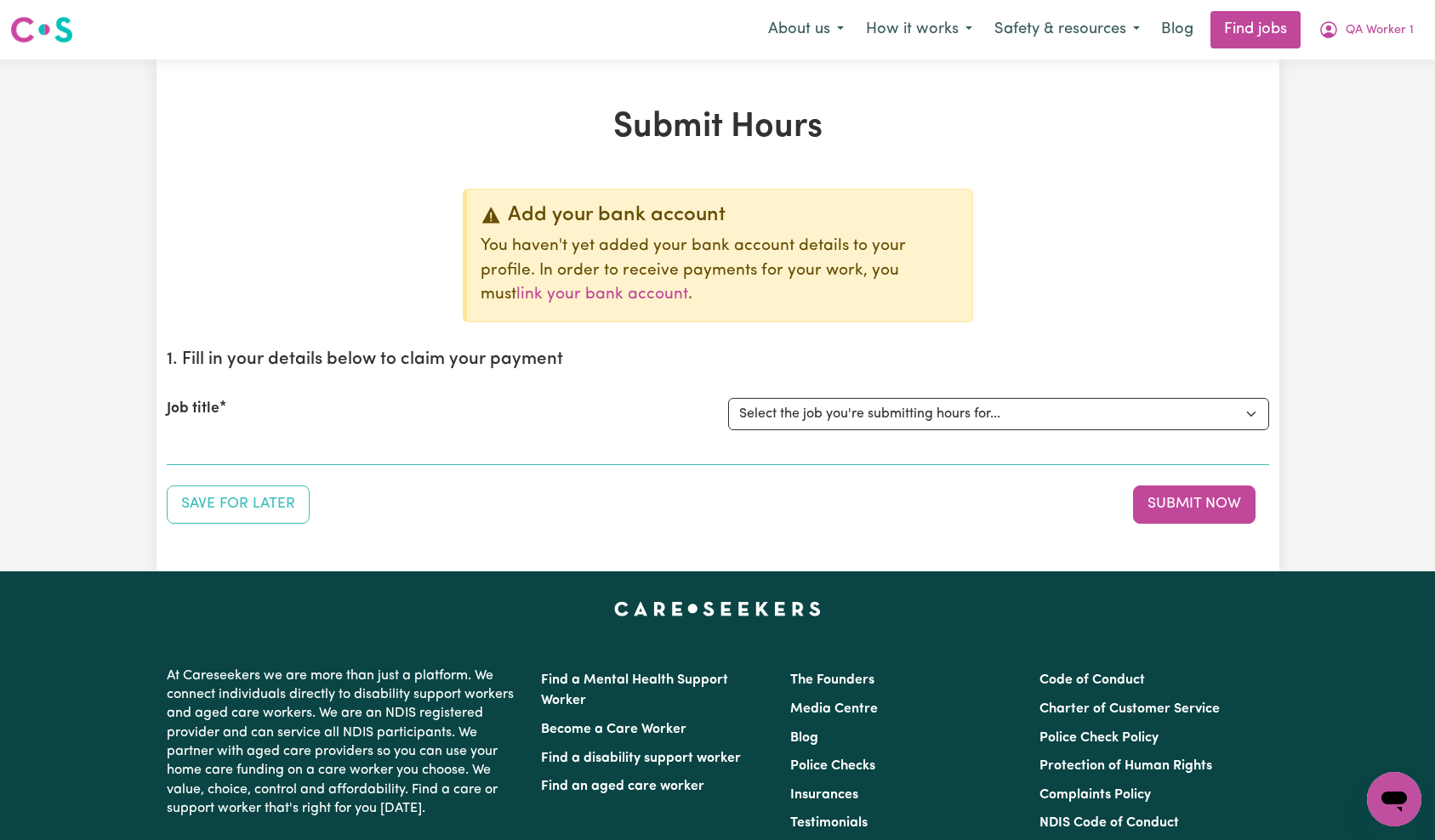
click at [1056, 277] on div "Add your bank account You haven't yet added your bank account details to your p…" at bounding box center [718, 356] width 1102 height 335
click at [1031, 415] on select "Select the job you're submitting hours for... [QA Client 1 Test] QA Disability …" at bounding box center [998, 413] width 541 height 32
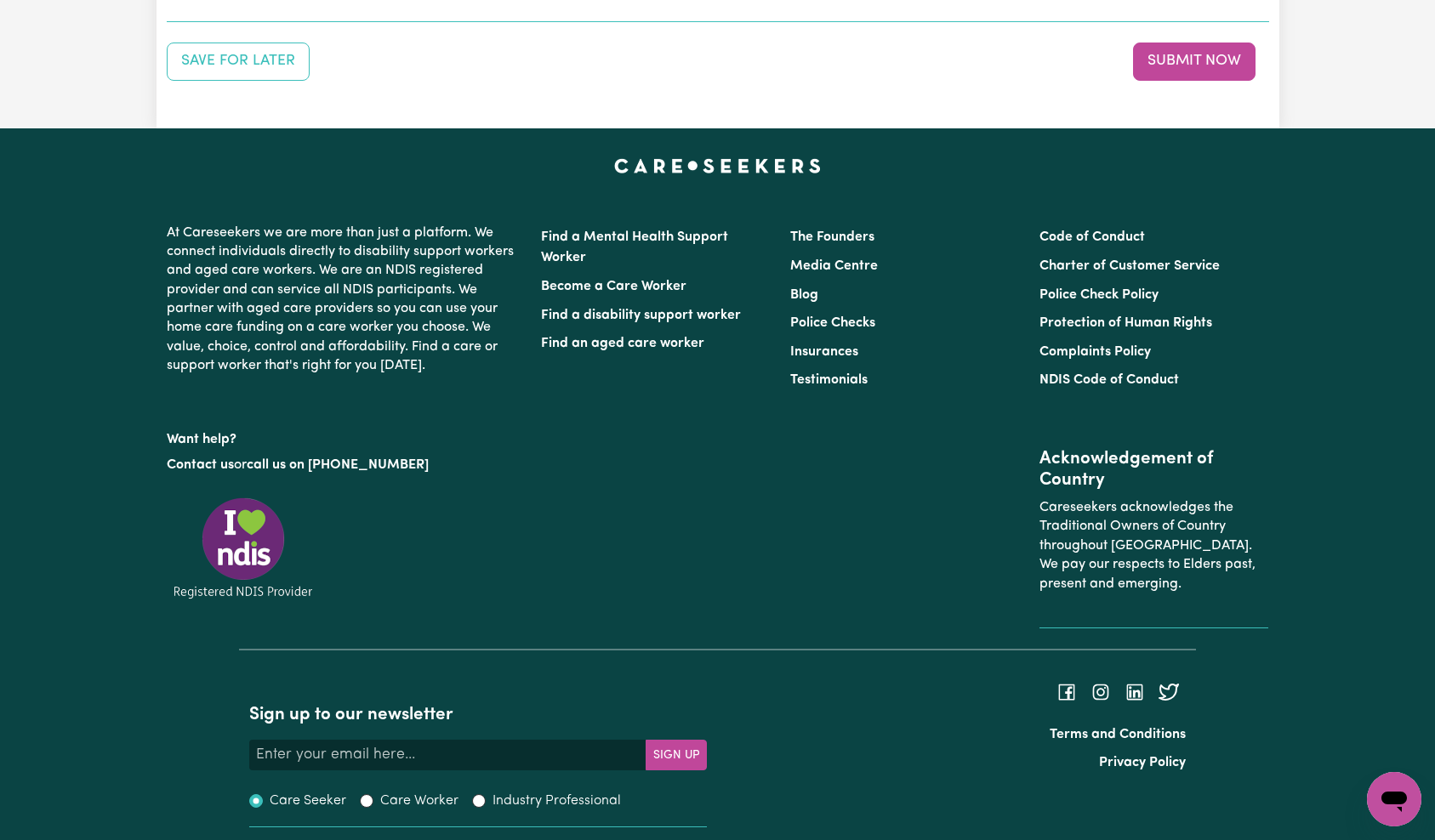
select select "15199"
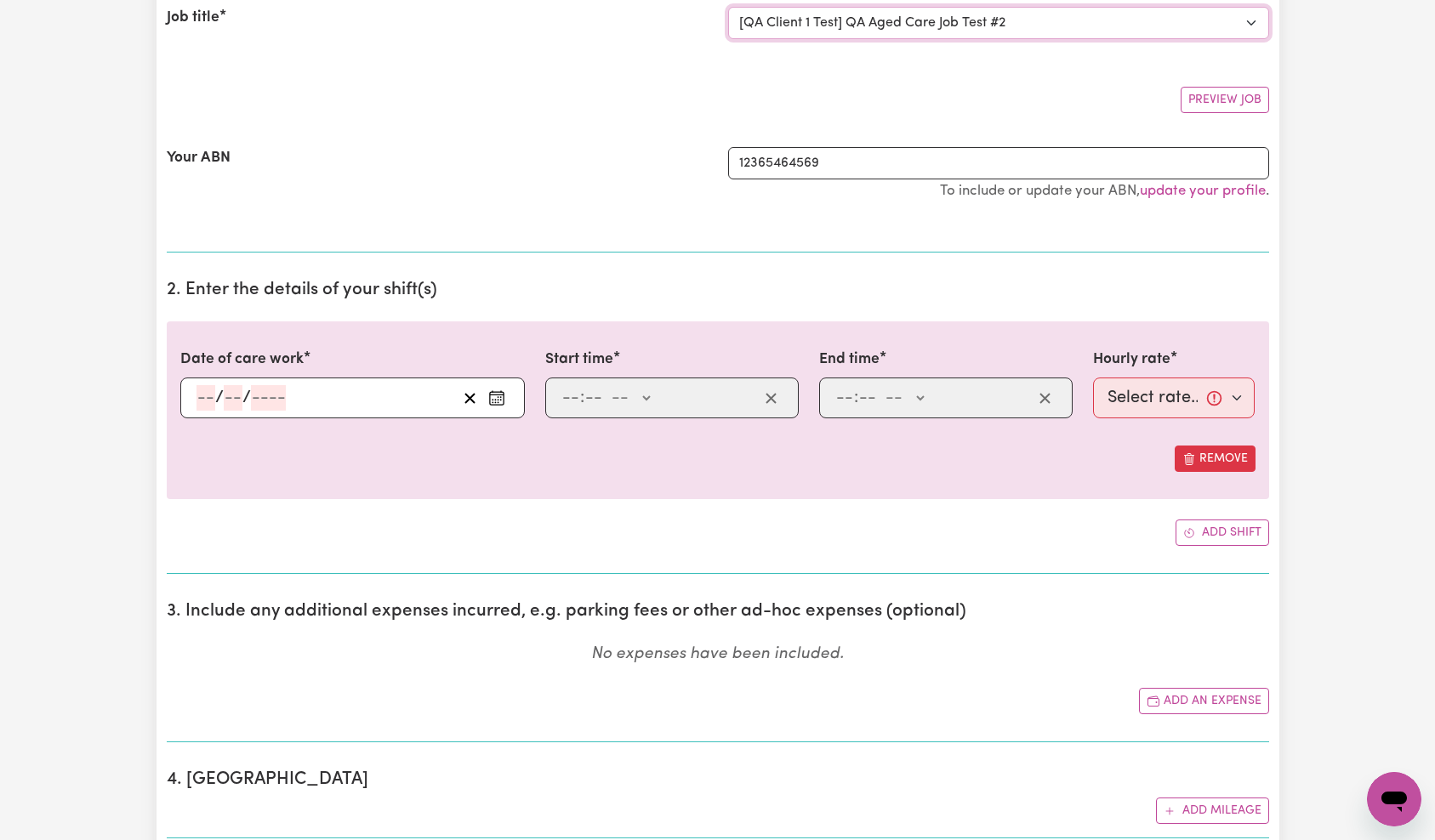
scroll to position [380, 0]
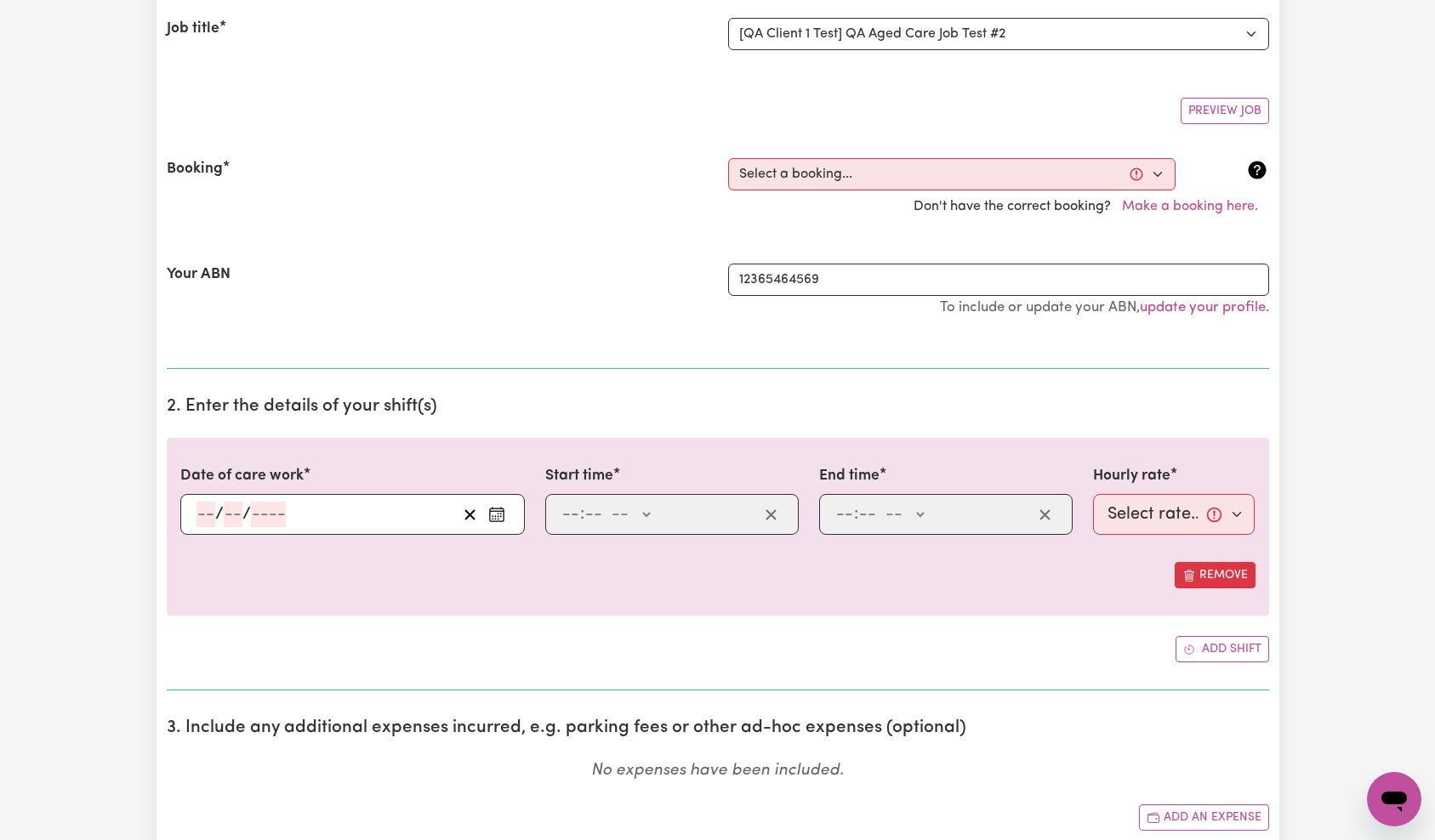
click at [911, 183] on select "Select a booking... [DATE] 7:00am to 7:15am (ONE-OFF) [DATE] 7:00am to 7:20am (…" at bounding box center [951, 174] width 447 height 32
select select "369167"
type input "[DATE]"
type input "7"
type input "10"
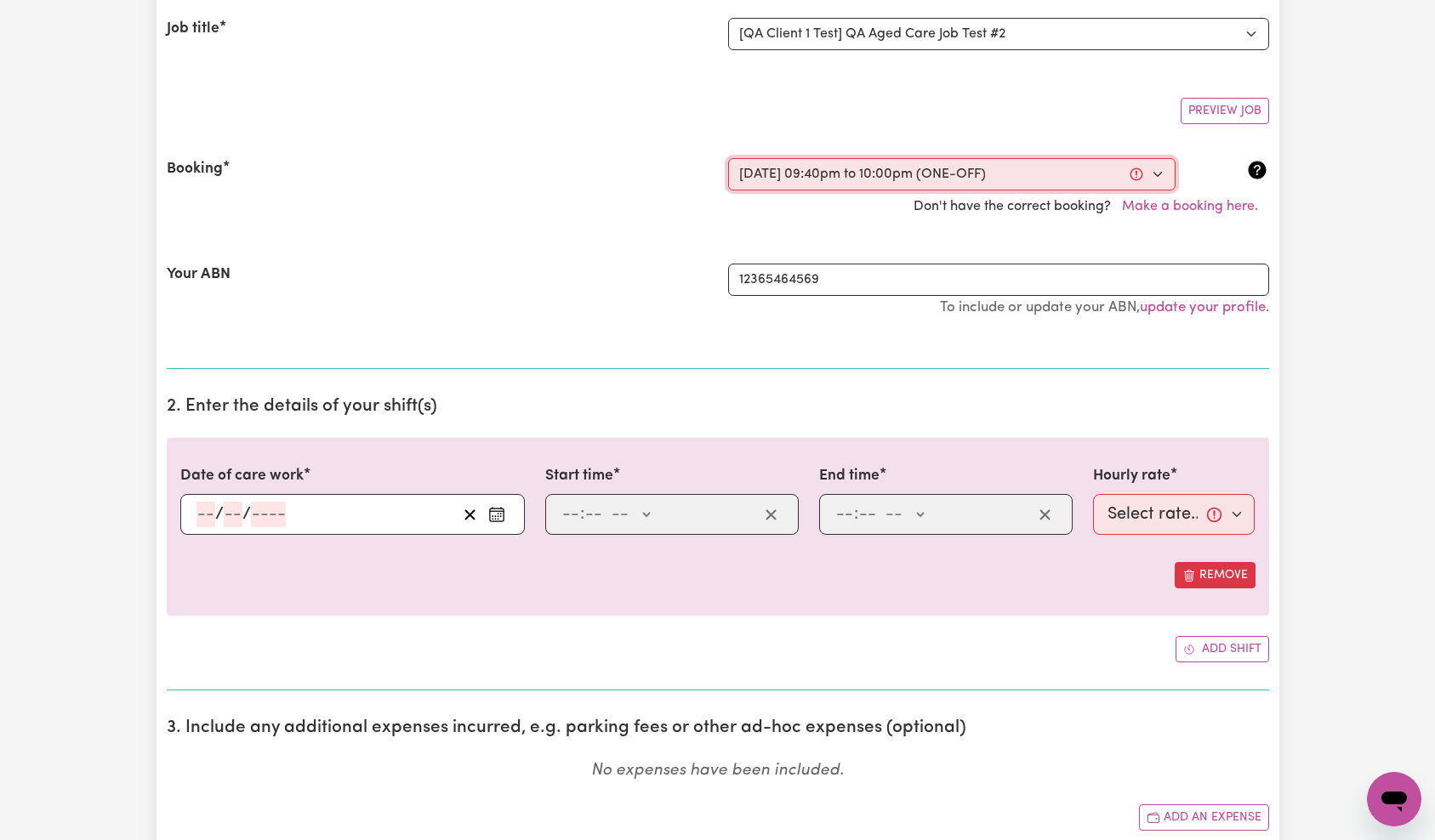
type input "2025"
type input "21:40"
type input "9"
type input "40"
select select "pm"
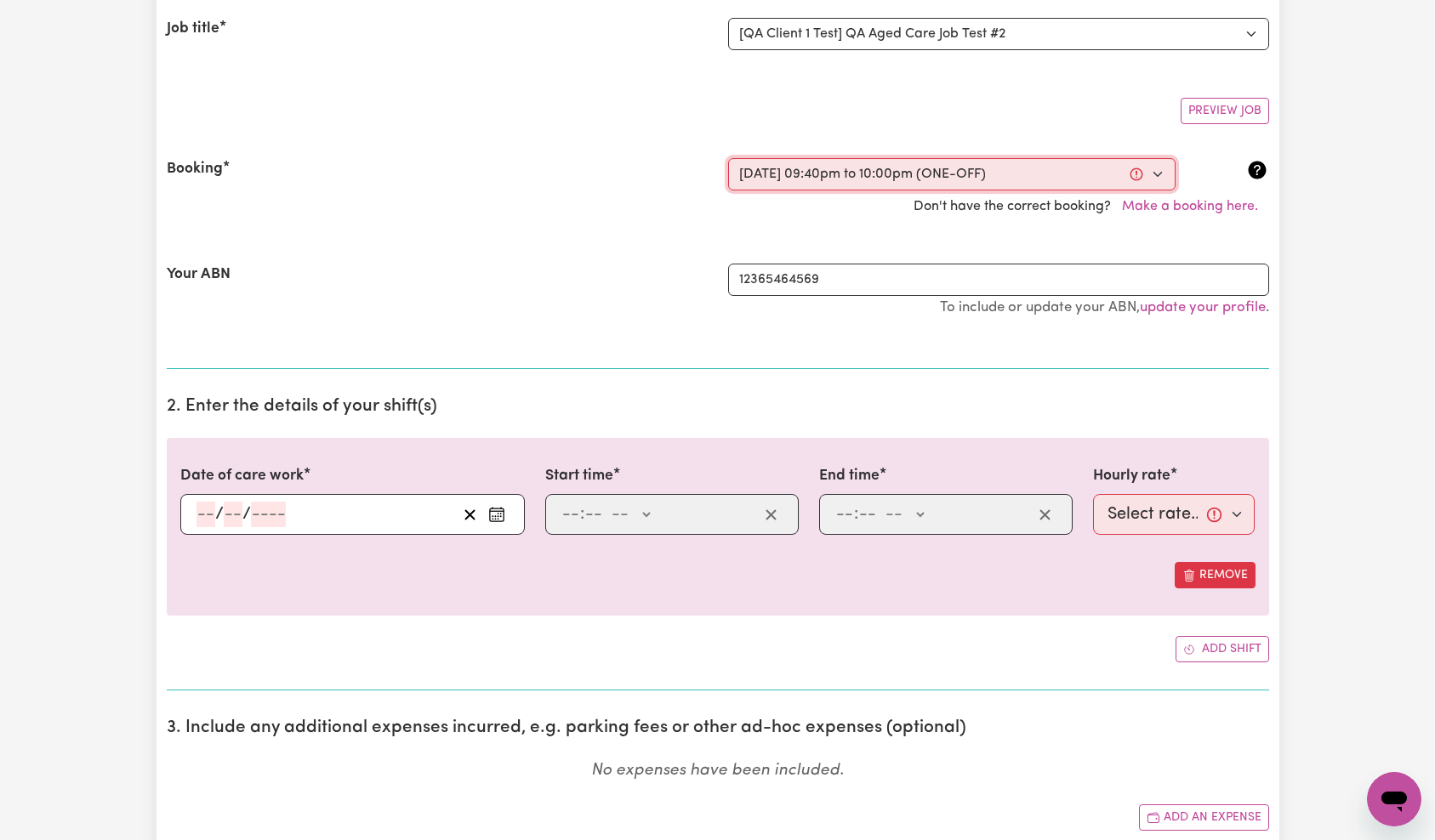
type input "22:00"
type input "10"
type input "0"
select select "pm"
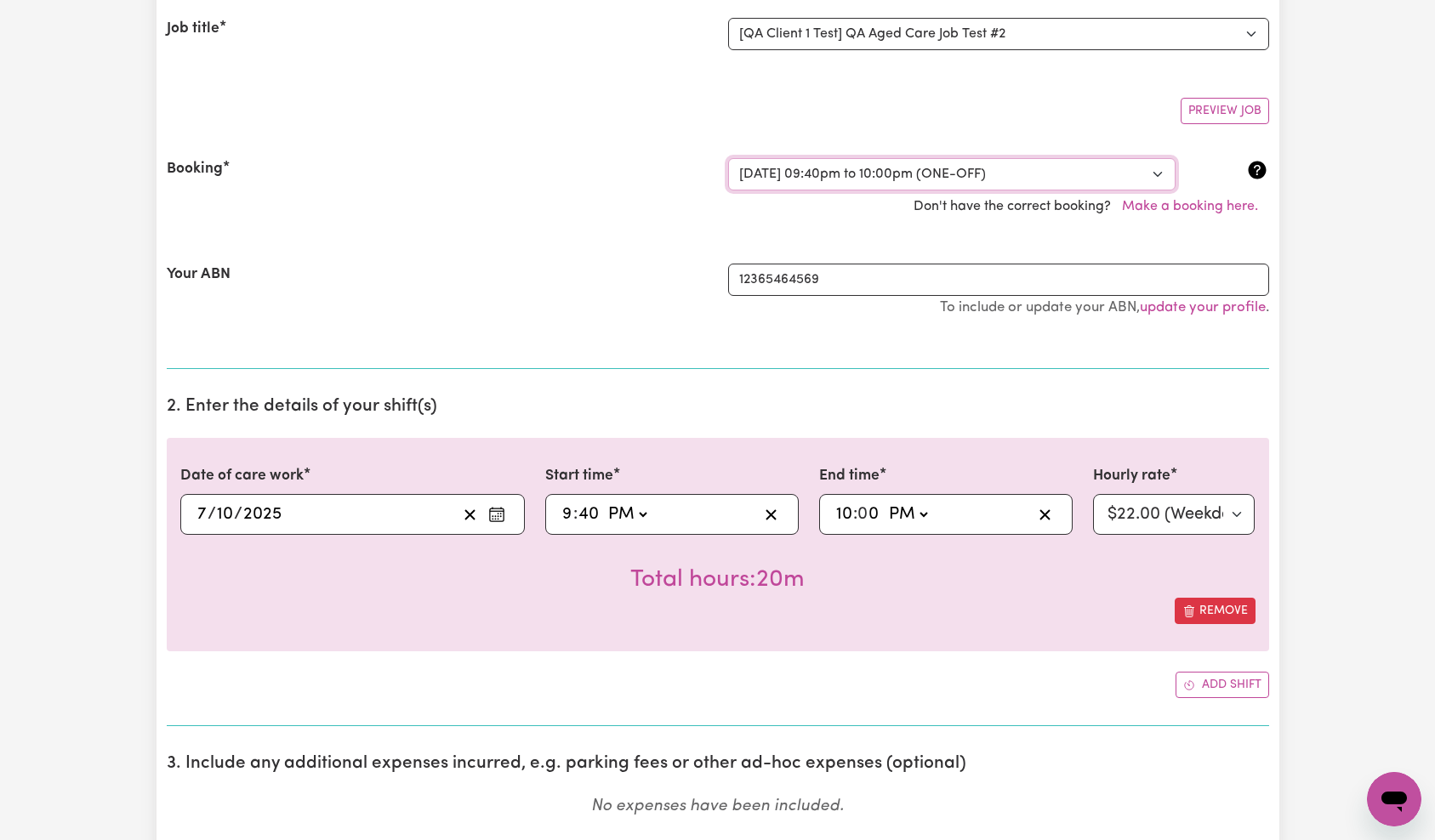
scroll to position [434, 0]
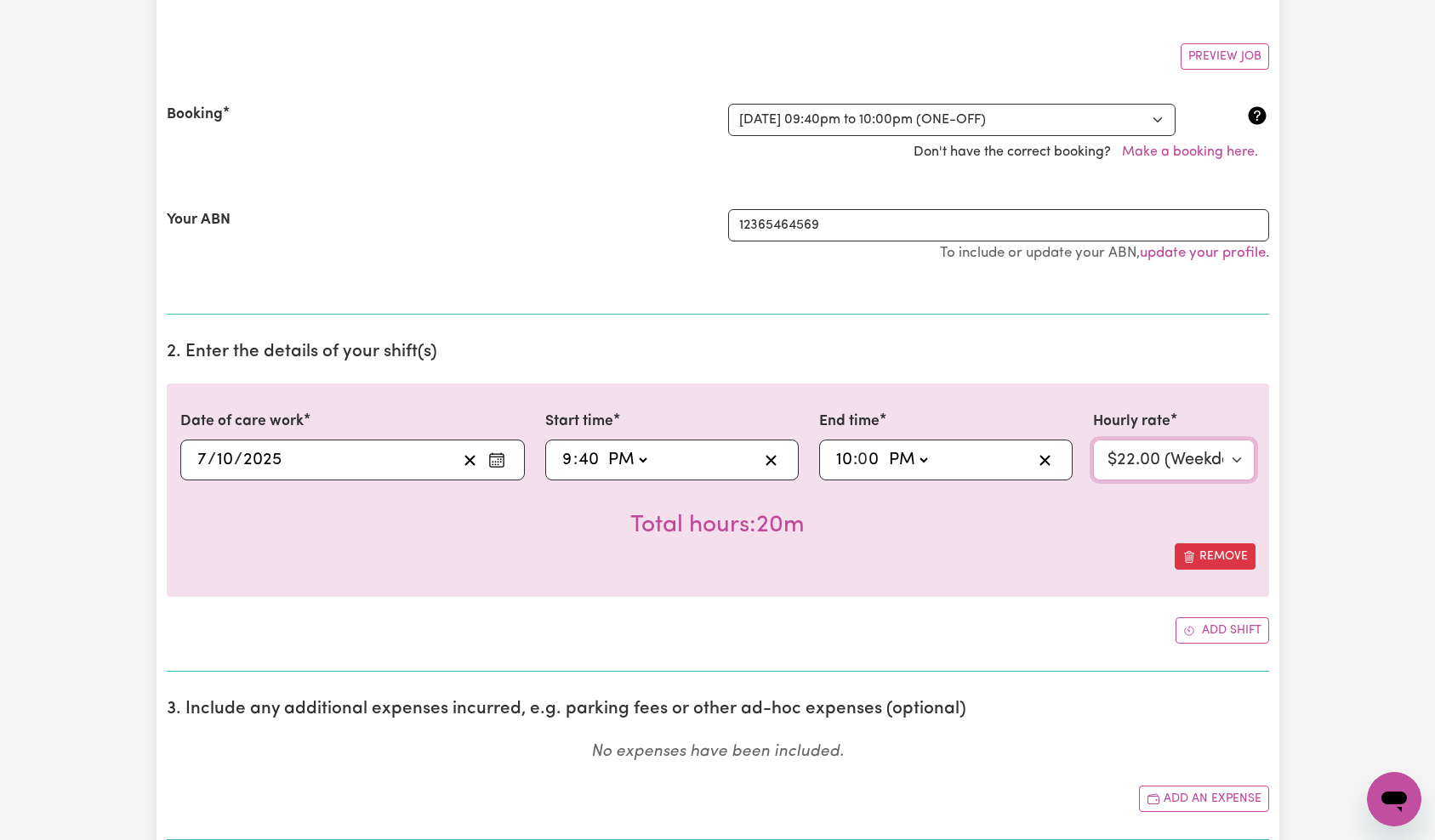
click at [1127, 463] on select "Select rate... $22.00 (Weekday) $40.00 (Evening Care)" at bounding box center [1174, 460] width 162 height 41
click at [1148, 464] on select "Select rate... $22.00 (Weekday) $40.00 (Evening Care)" at bounding box center [1174, 460] width 162 height 41
select select "22-Weekday"
click at [872, 463] on input "0" at bounding box center [869, 460] width 22 height 26
type input "22:04"
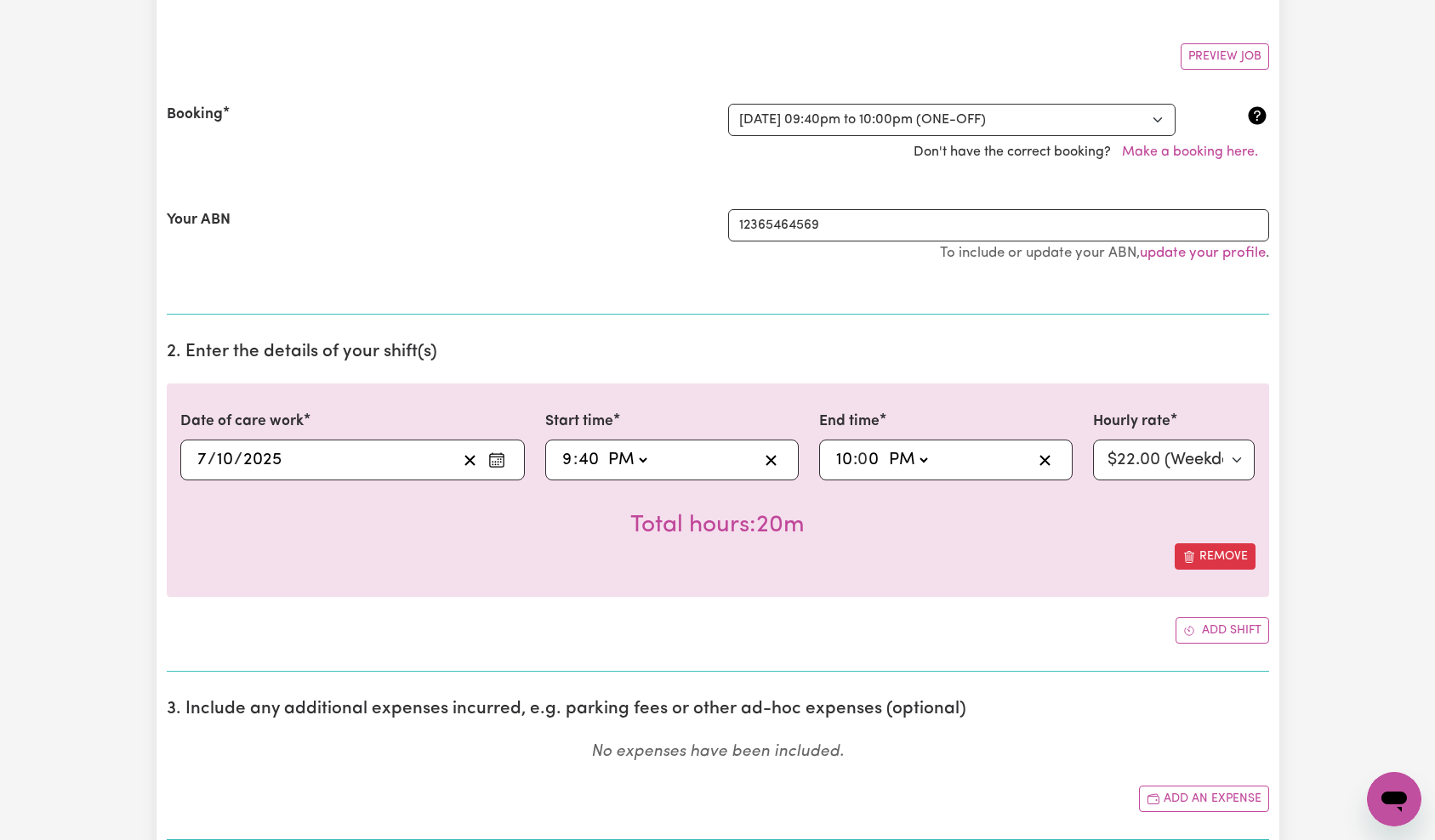
type input "4"
type input "22:40"
type input "40"
click at [832, 343] on h2 "2. Enter the details of your shift(s)" at bounding box center [718, 352] width 1102 height 21
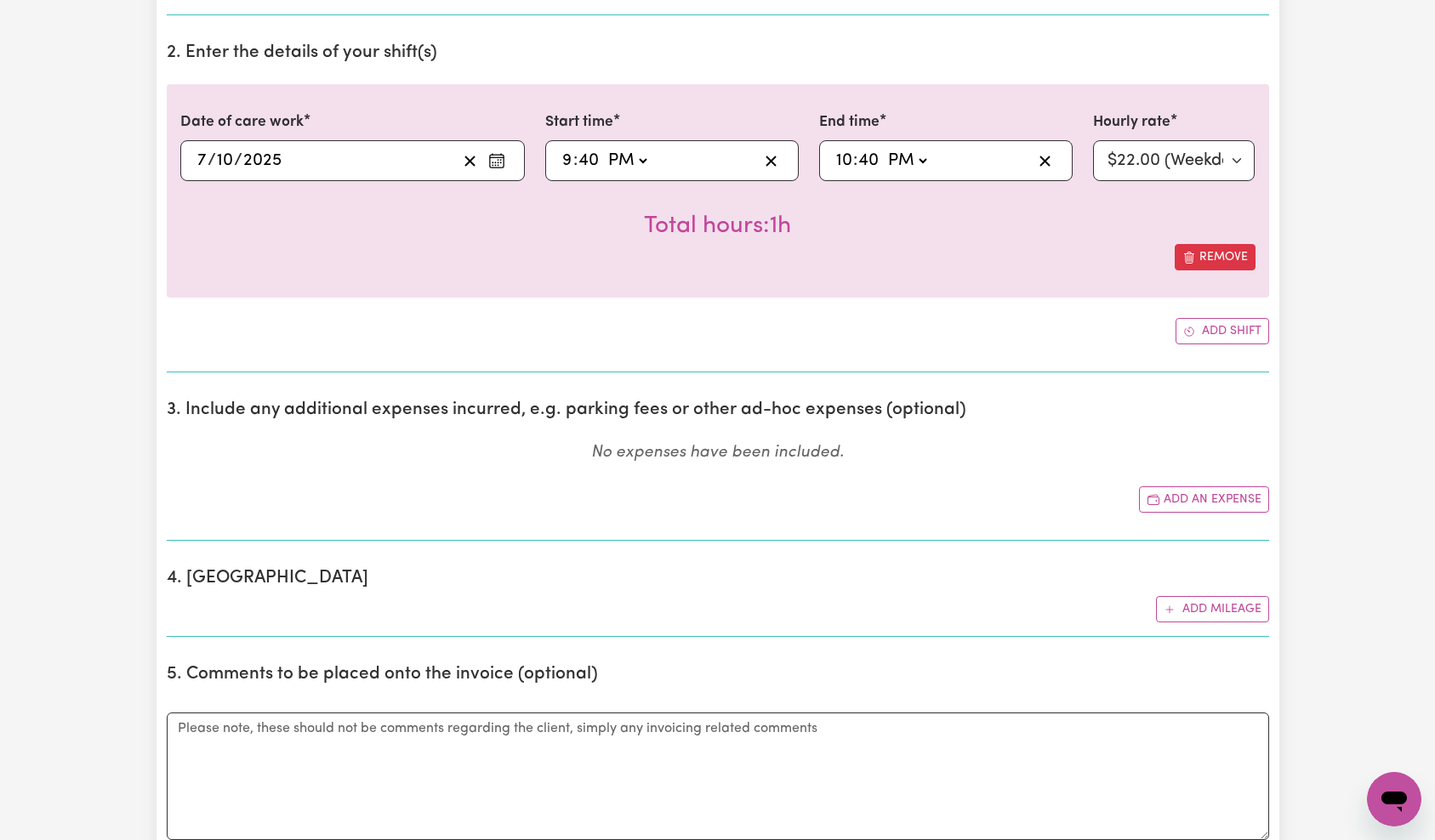
scroll to position [767, 0]
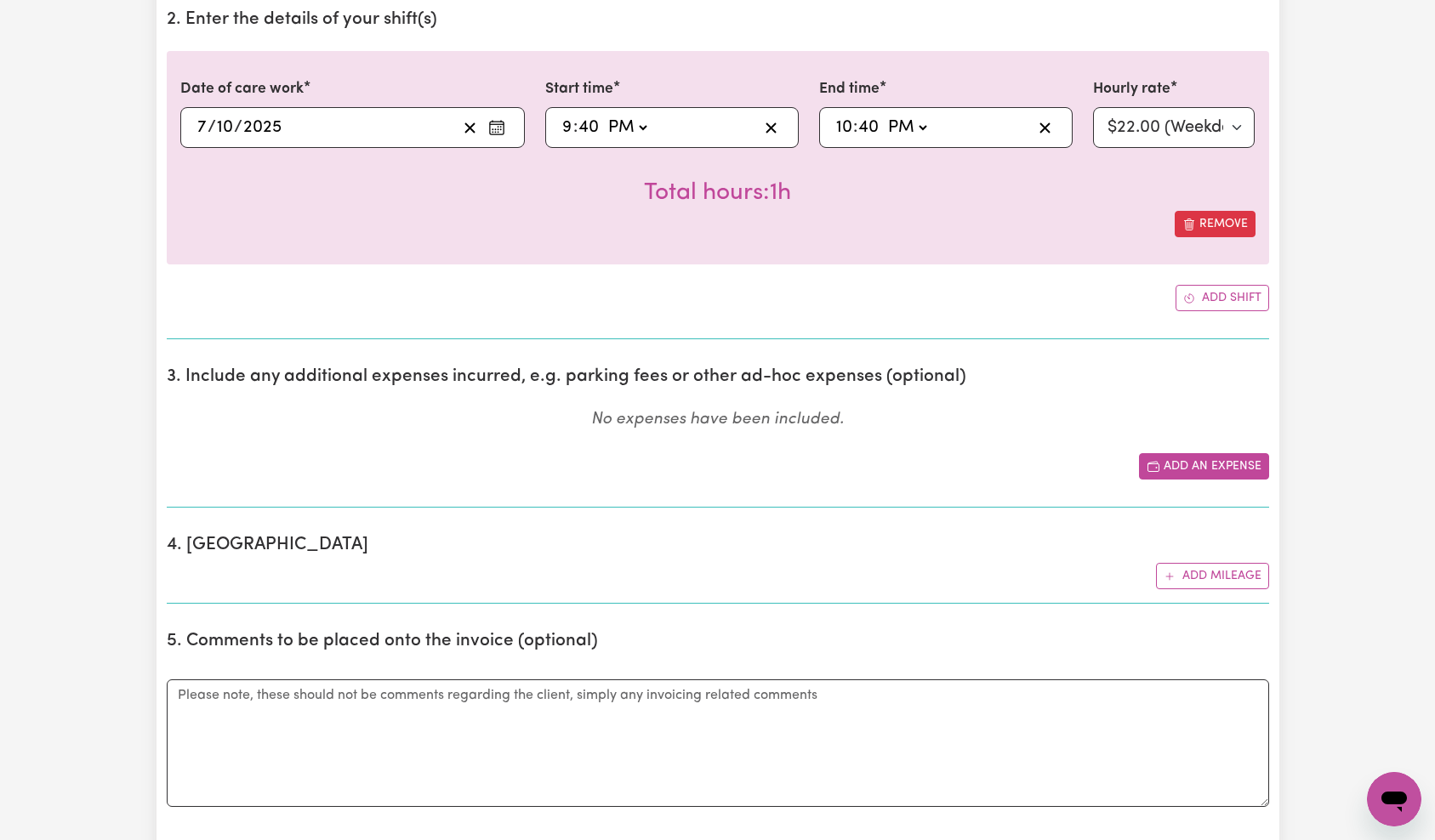
click at [1200, 475] on button "Add an expense" at bounding box center [1204, 466] width 130 height 27
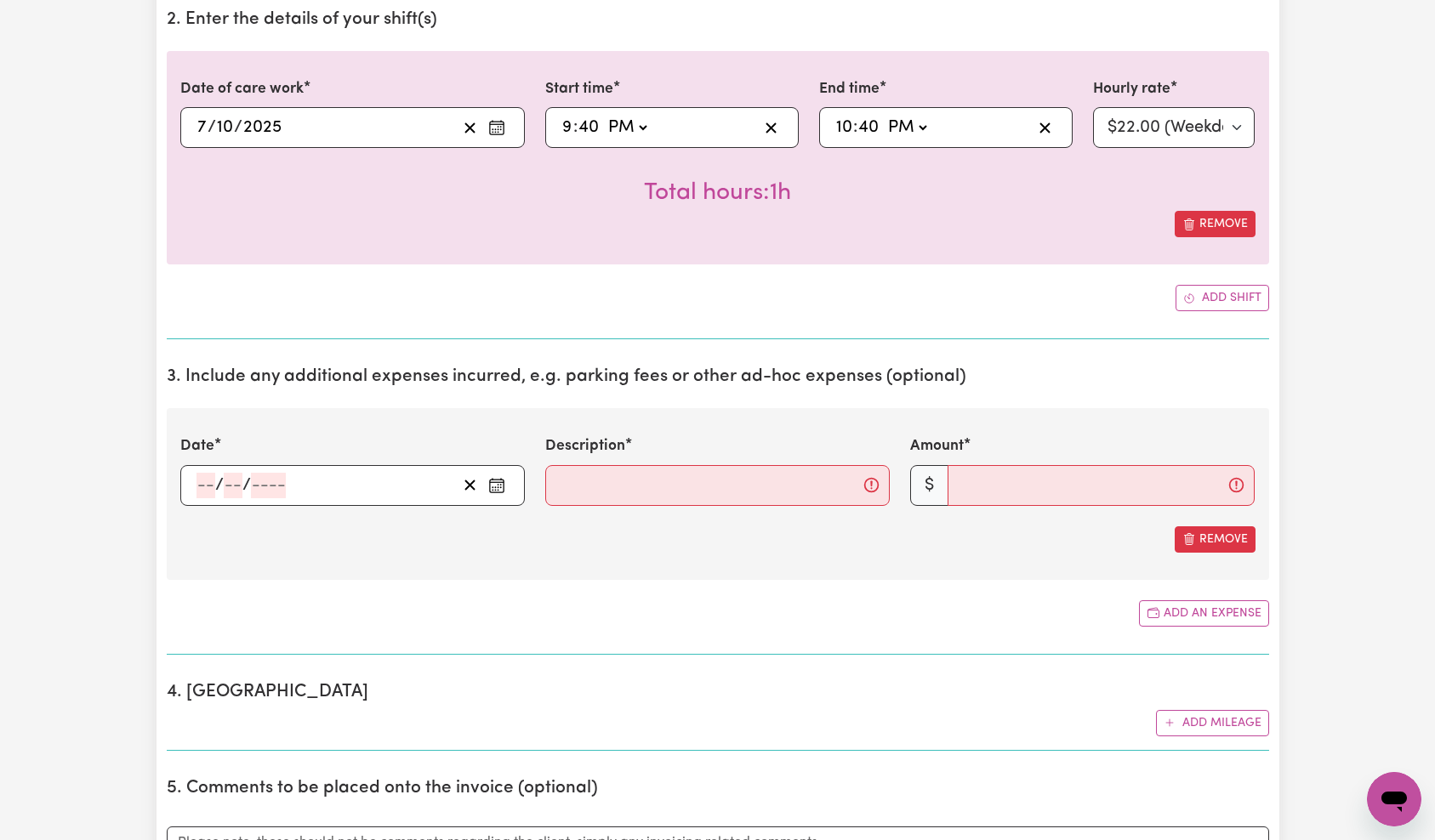
click at [262, 485] on input "number" at bounding box center [268, 485] width 35 height 26
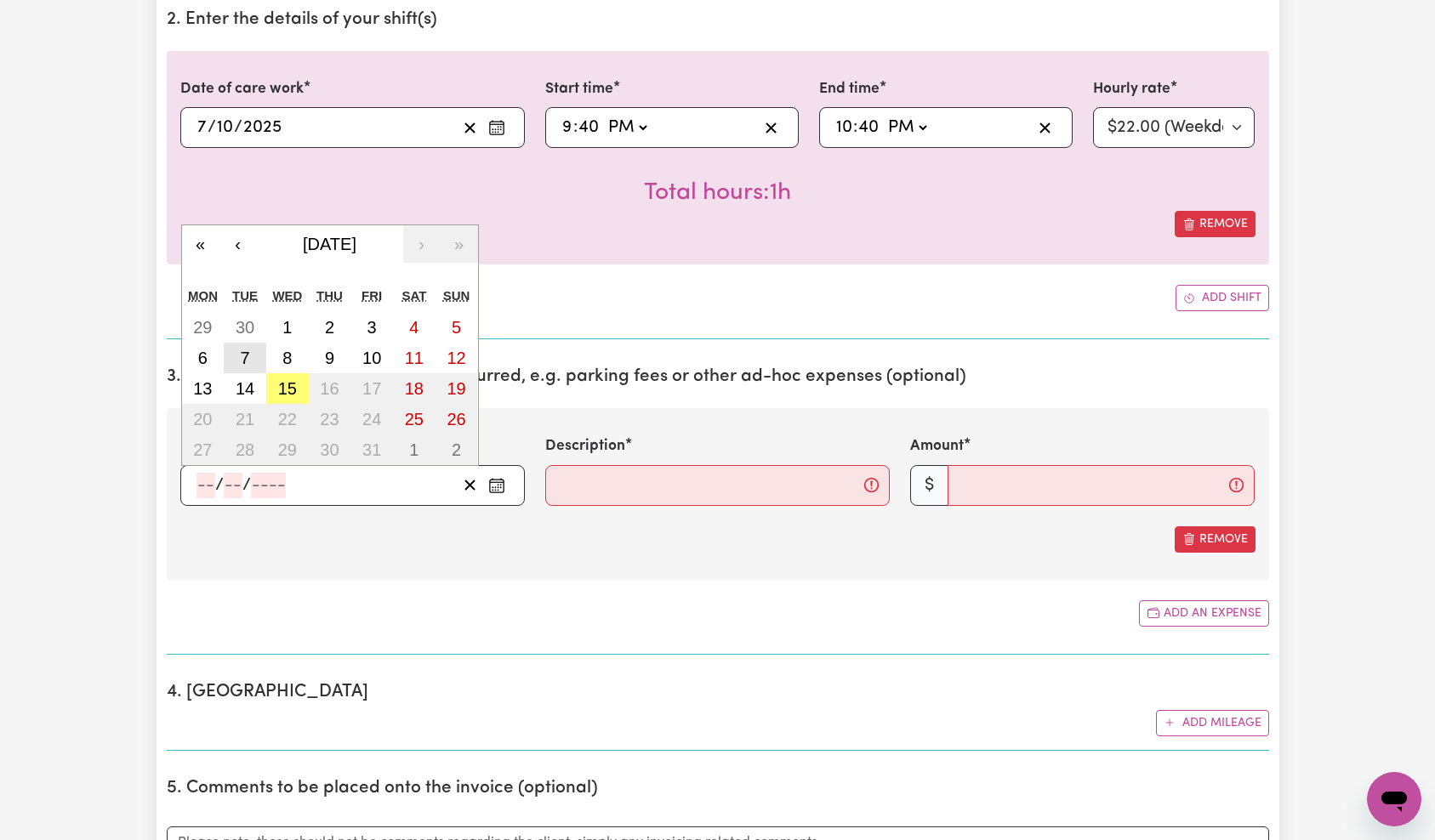
drag, startPoint x: 246, startPoint y: 355, endPoint x: 366, endPoint y: 420, distance: 136.5
click at [246, 355] on abbr "7" at bounding box center [245, 358] width 9 height 18
type input "[DATE]"
type input "7"
type input "10"
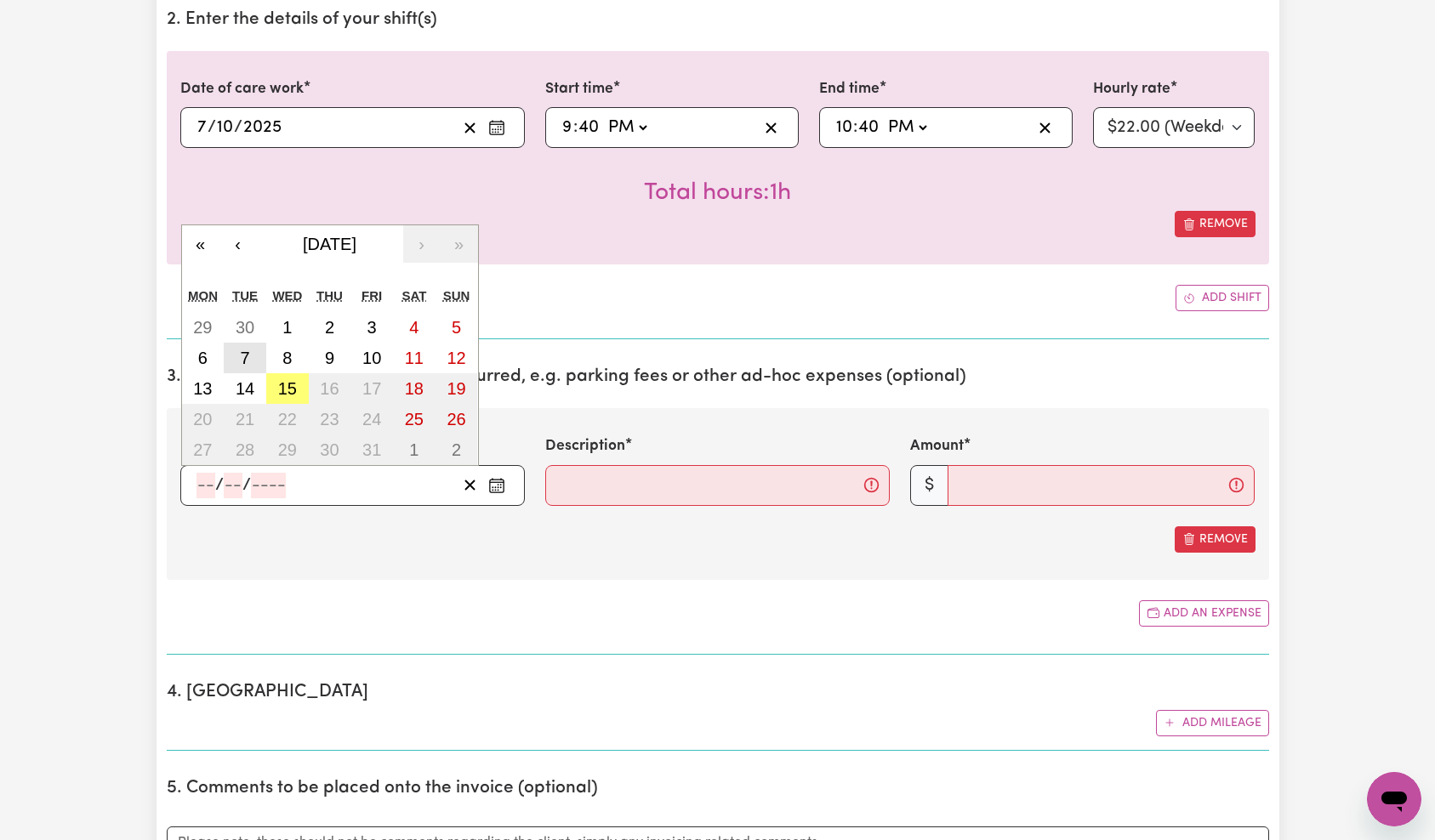
type input "2025"
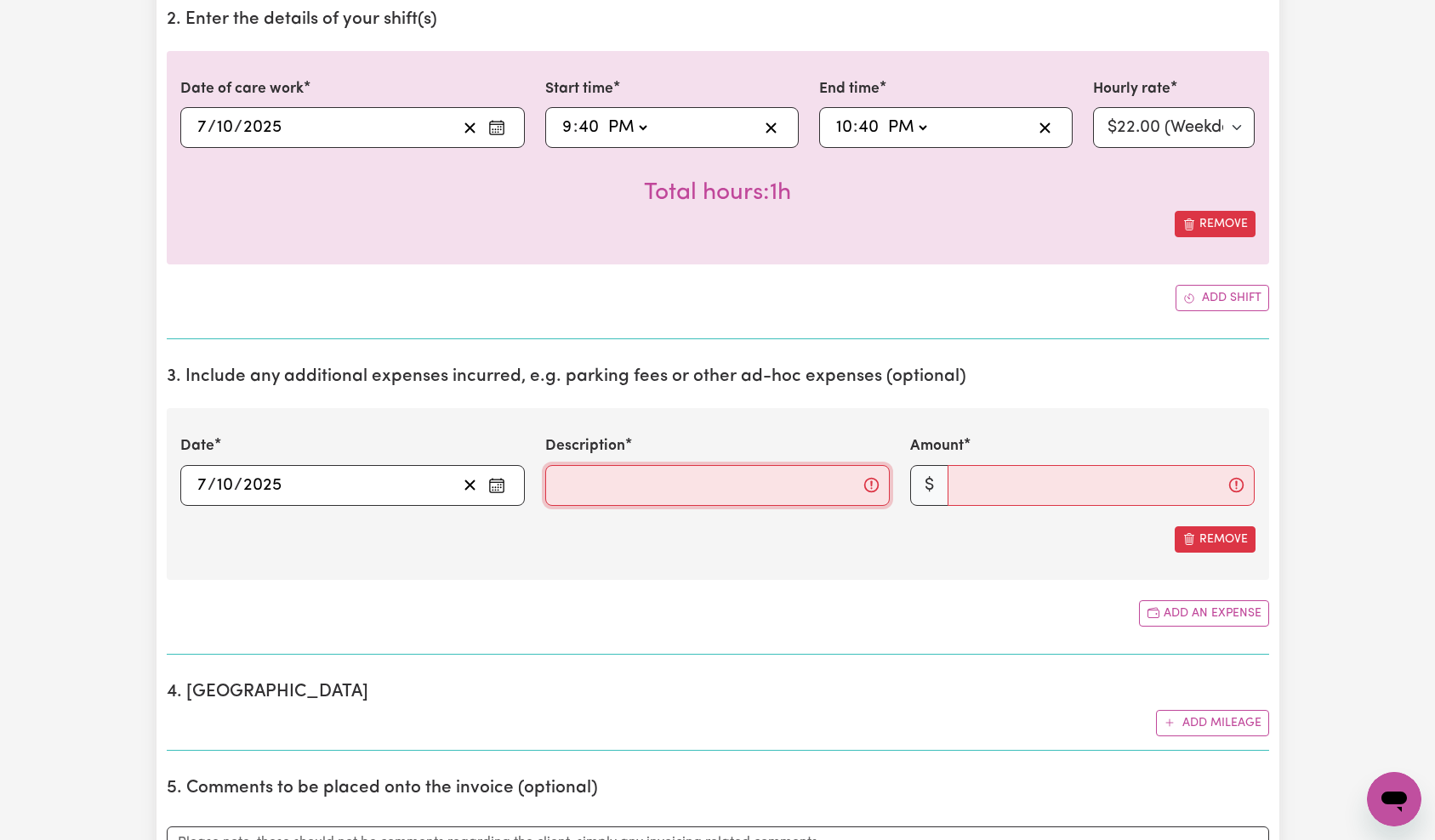
click at [642, 496] on input "Description" at bounding box center [718, 485] width 345 height 41
type input "taxi"
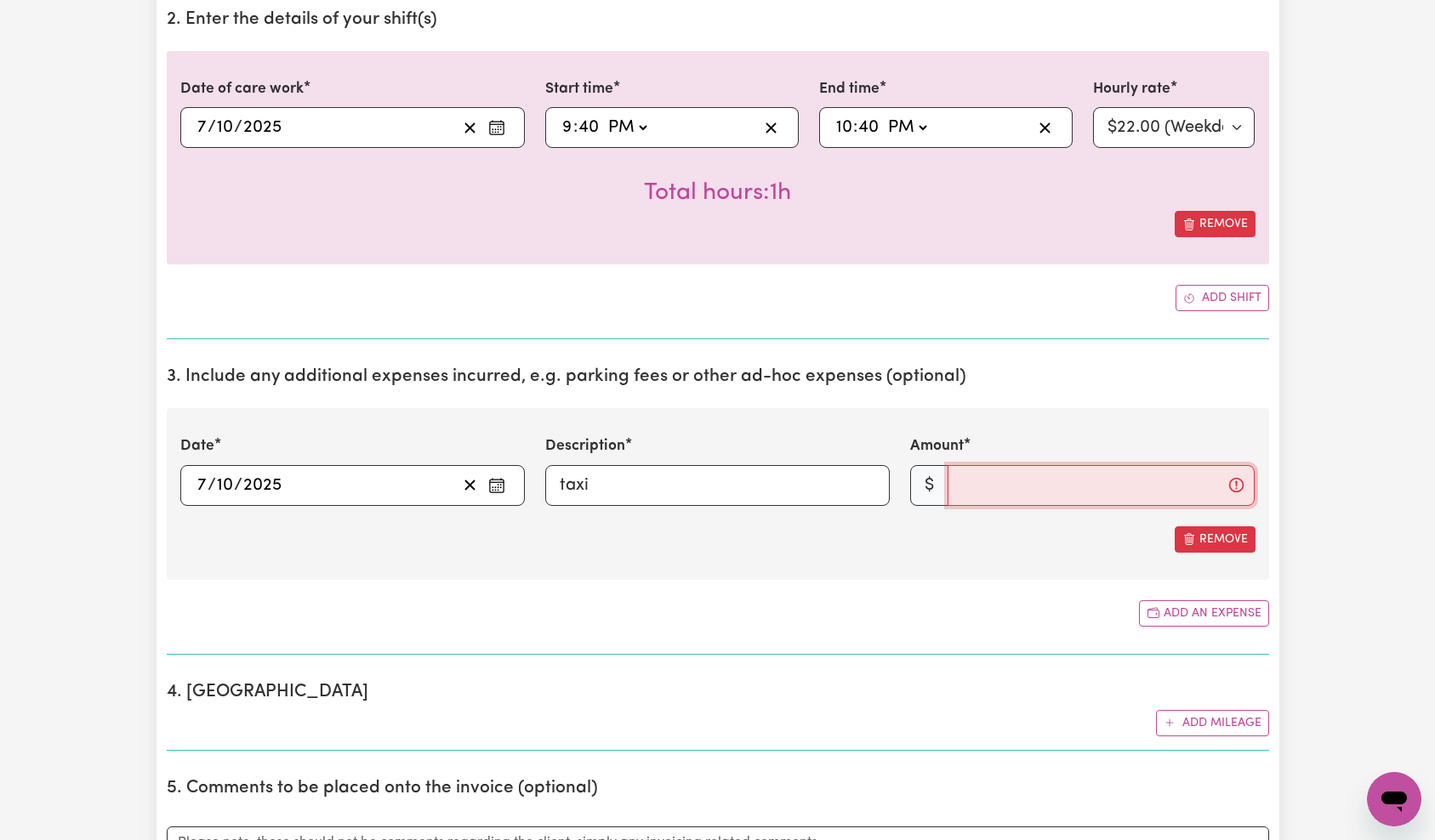
click at [1059, 499] on input "Amount" at bounding box center [1101, 485] width 307 height 41
type input "10"
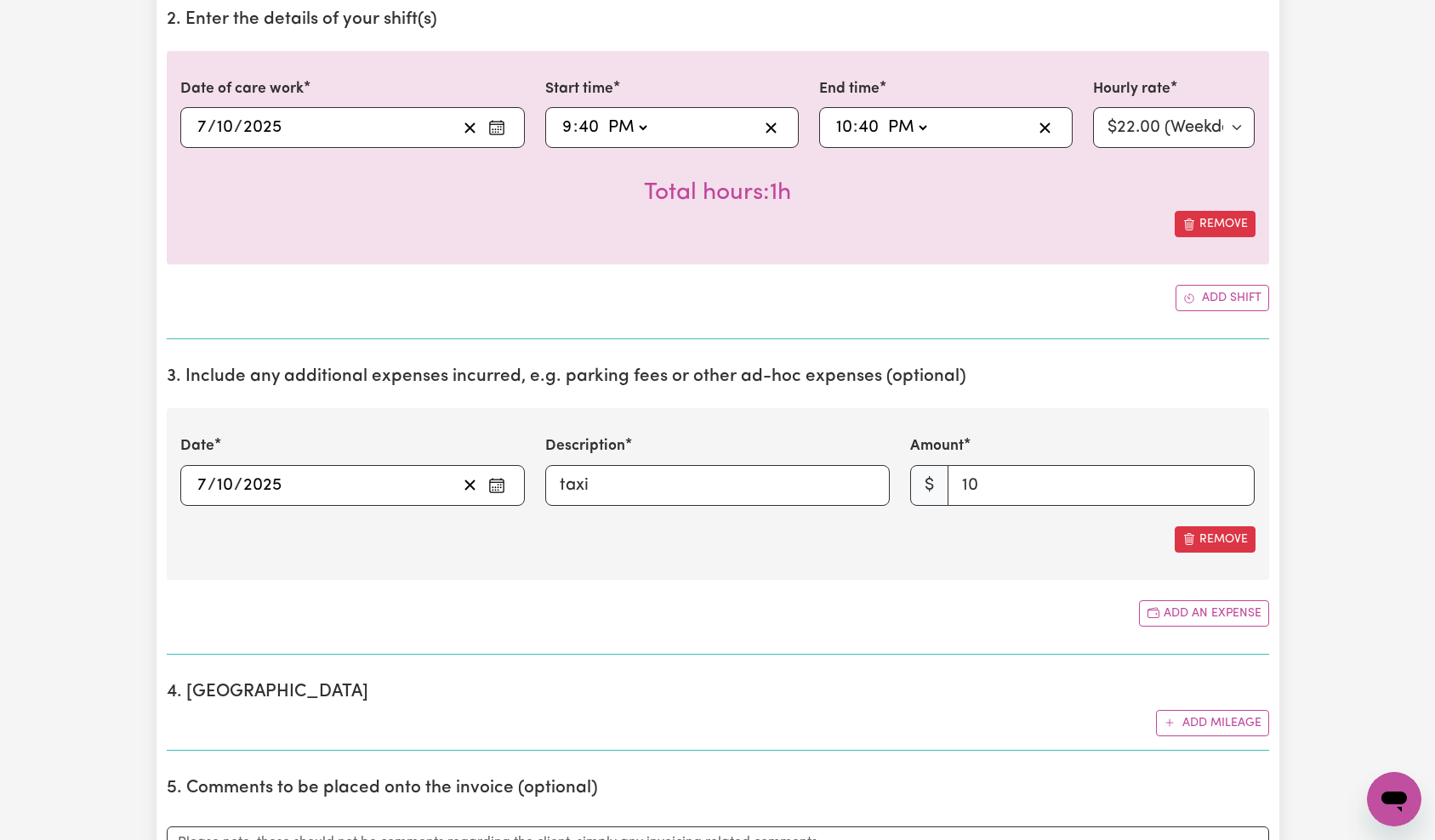
click at [895, 618] on div "Add an expense" at bounding box center [718, 613] width 1102 height 27
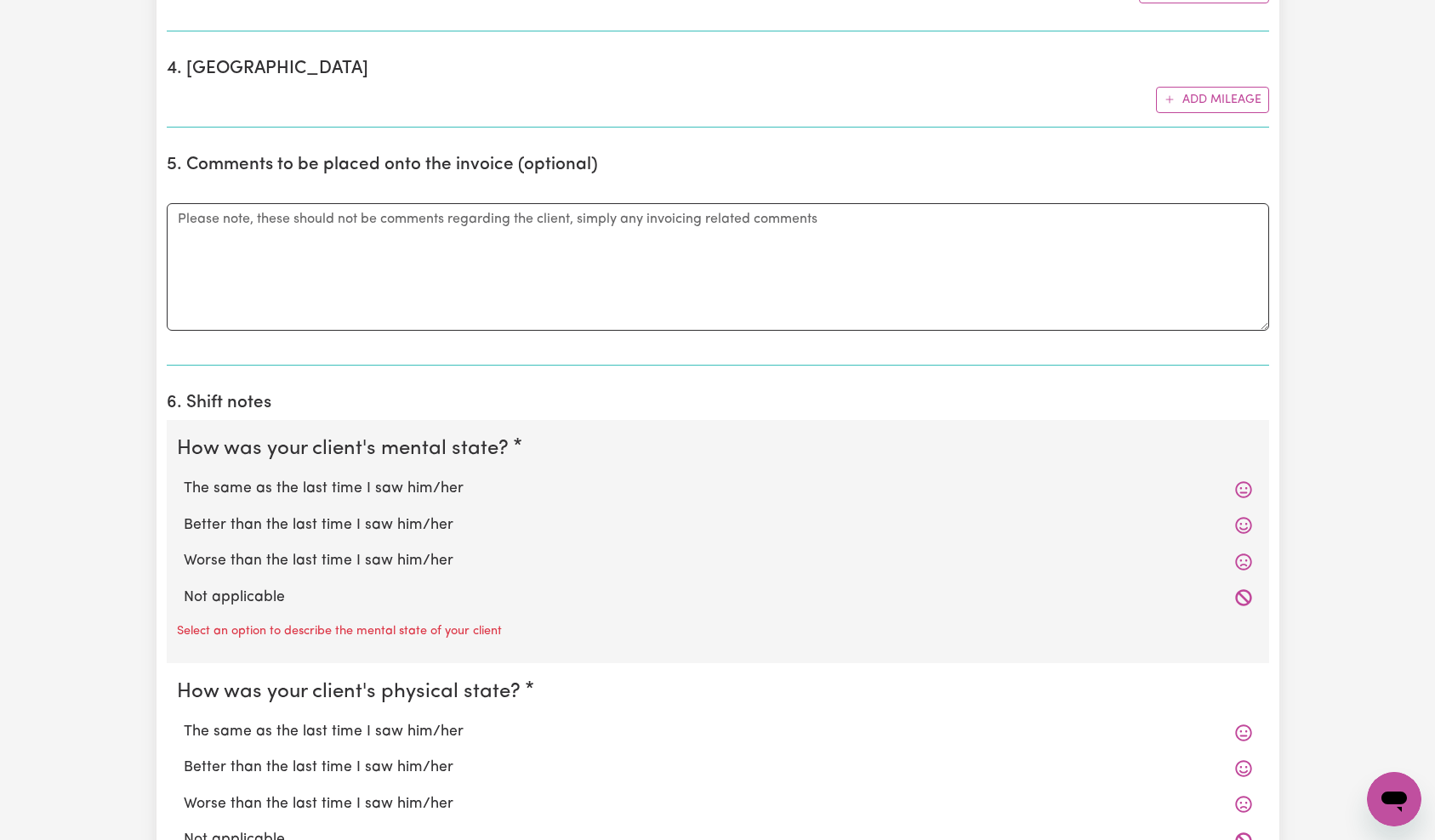
click at [385, 496] on label "The same as the last time I saw him/her" at bounding box center [718, 489] width 1068 height 22
click at [183, 478] on input "The same as the last time I saw him/her" at bounding box center [183, 477] width 1 height 1
radio input "true"
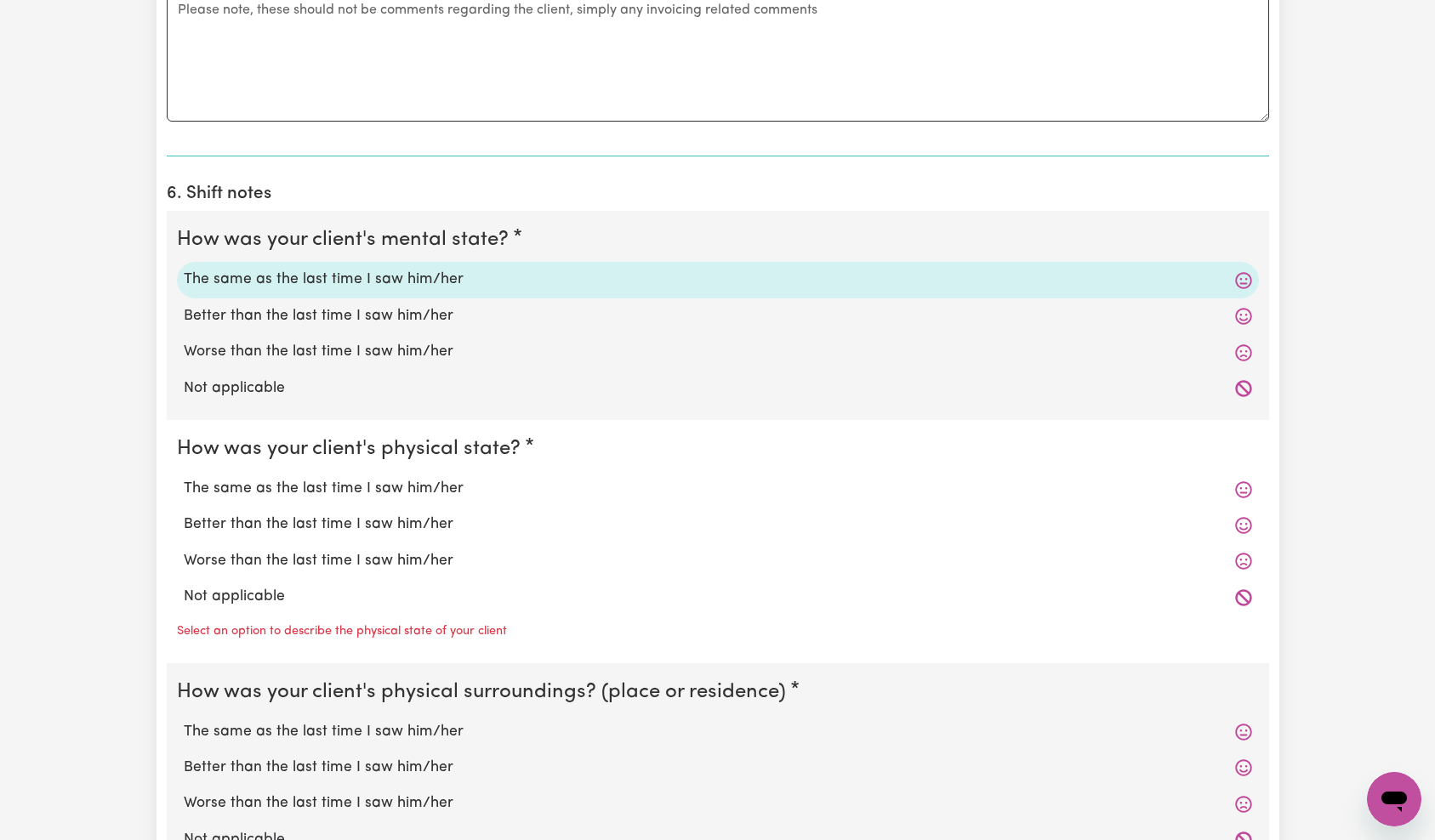
click at [326, 529] on label "Better than the last time I saw him/her" at bounding box center [718, 525] width 1068 height 22
click at [183, 514] on input "Better than the last time I saw him/her" at bounding box center [183, 513] width 1 height 1
radio input "true"
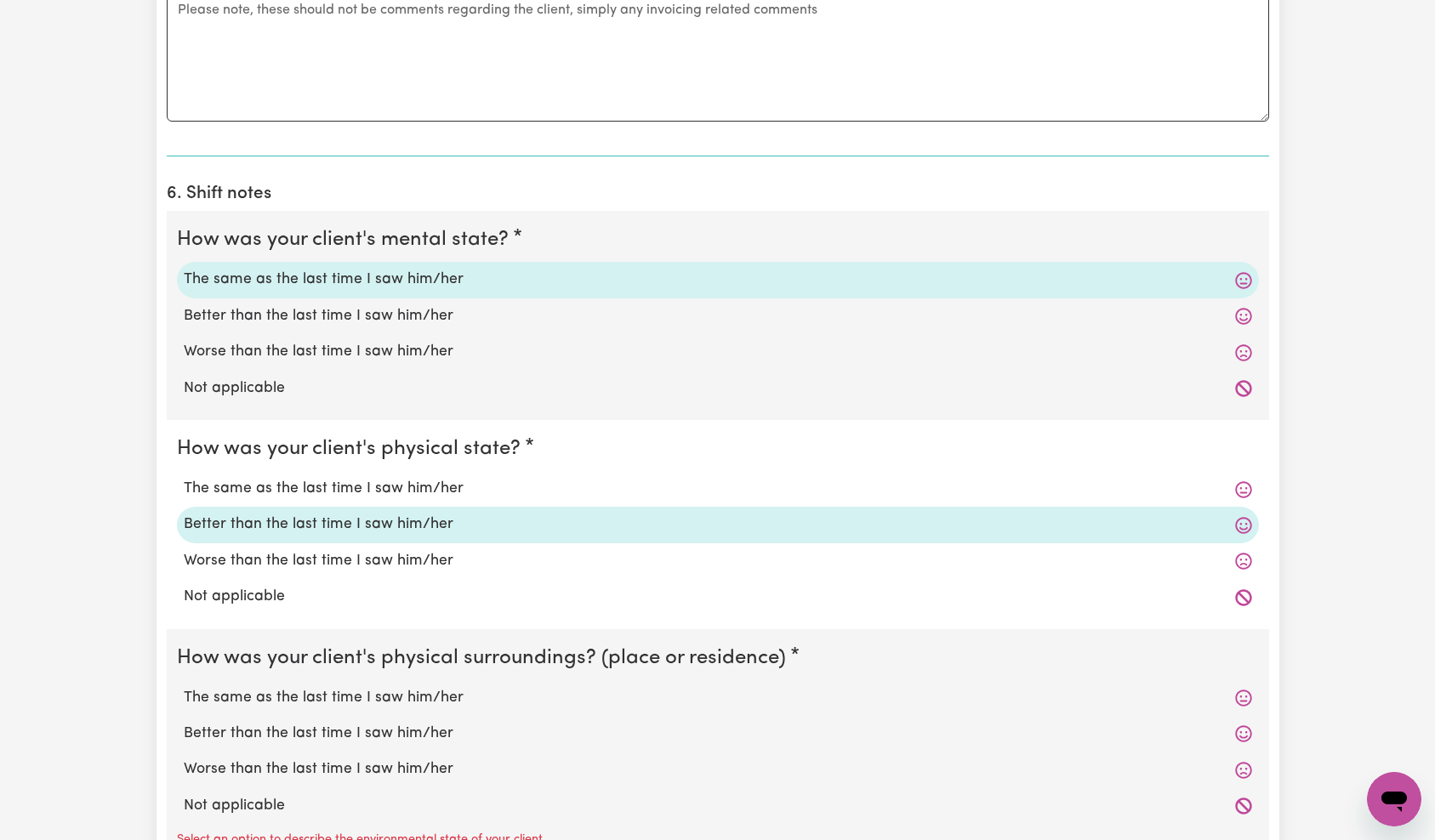
scroll to position [1970, 0]
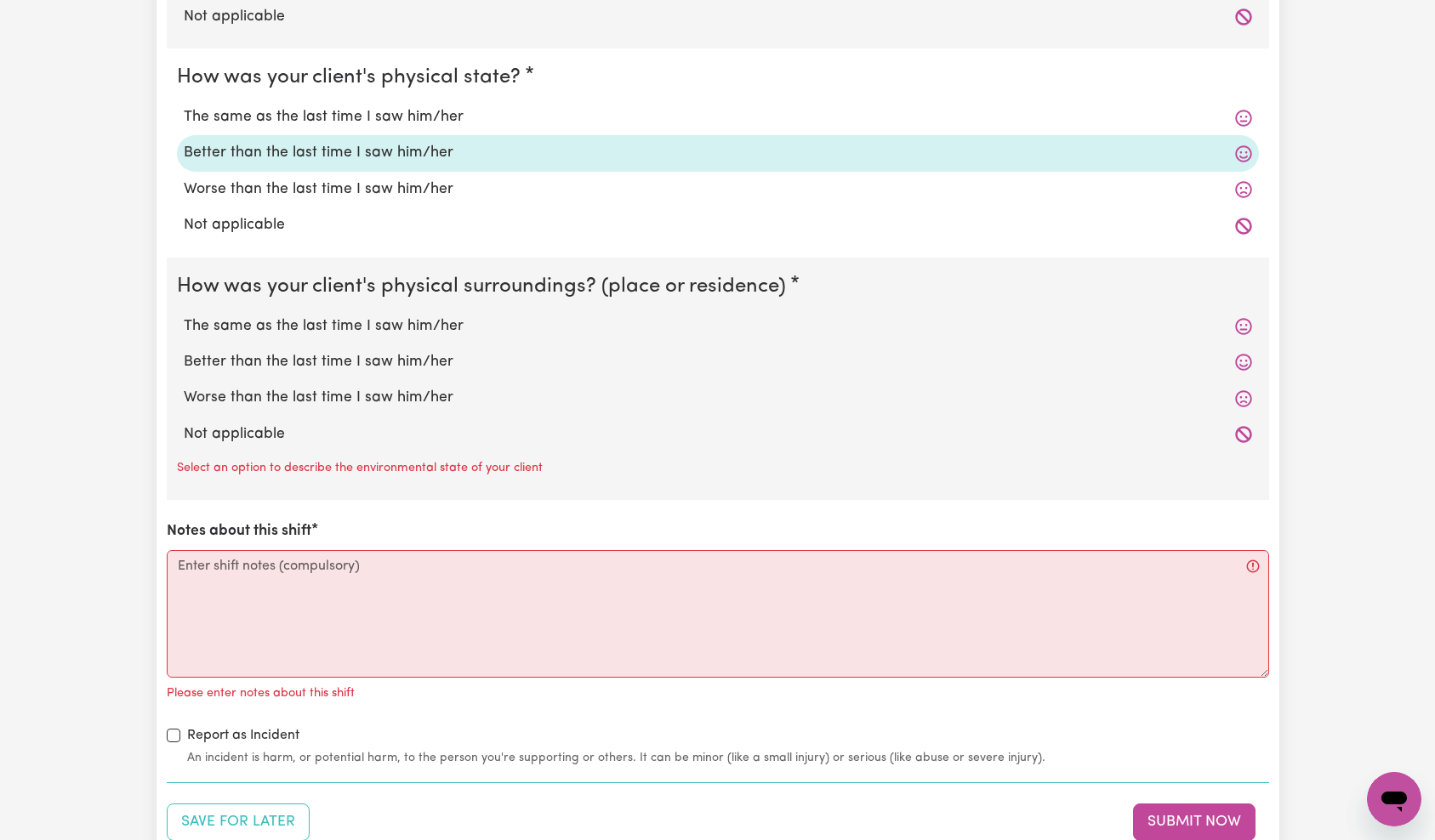
click at [270, 400] on label "Worse than the last time I saw him/her" at bounding box center [718, 398] width 1068 height 22
click at [183, 387] on input "Worse than the last time I saw him/her" at bounding box center [183, 386] width 1 height 1
radio input "true"
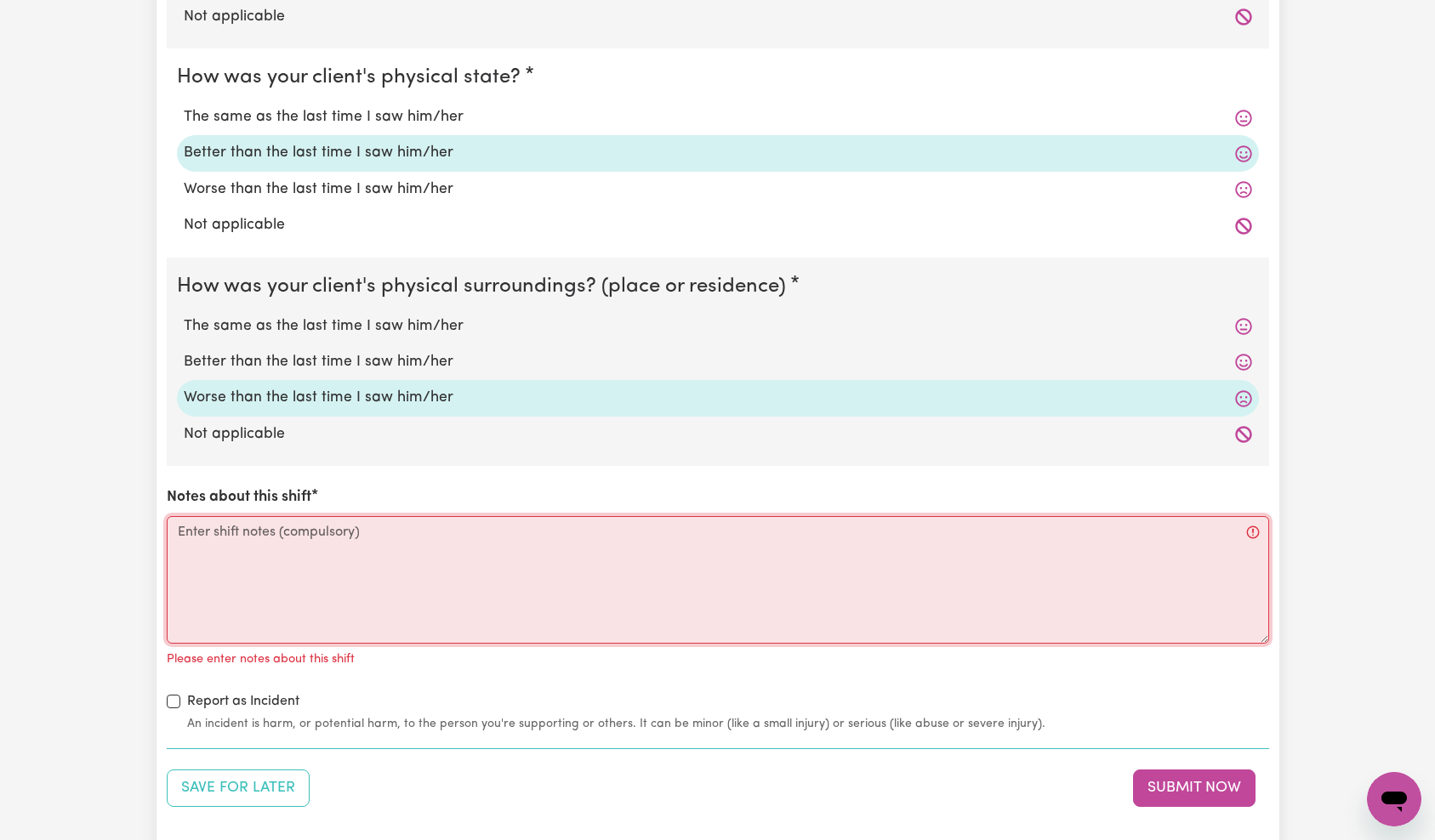
click at [309, 603] on textarea "Notes about this shift" at bounding box center [718, 579] width 1102 height 127
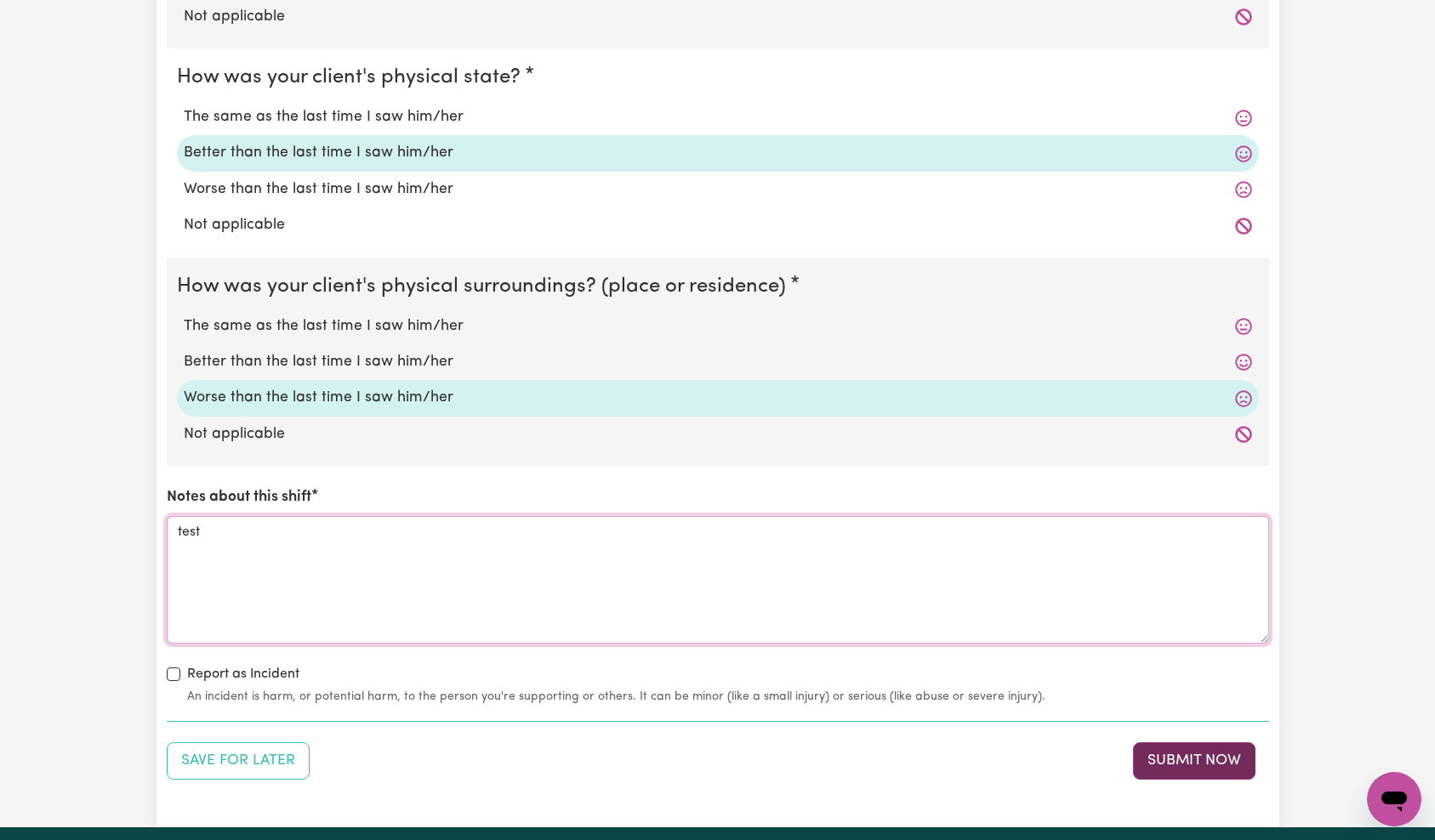
type textarea "test"
click at [1185, 751] on button "Submit Now" at bounding box center [1194, 760] width 123 height 38
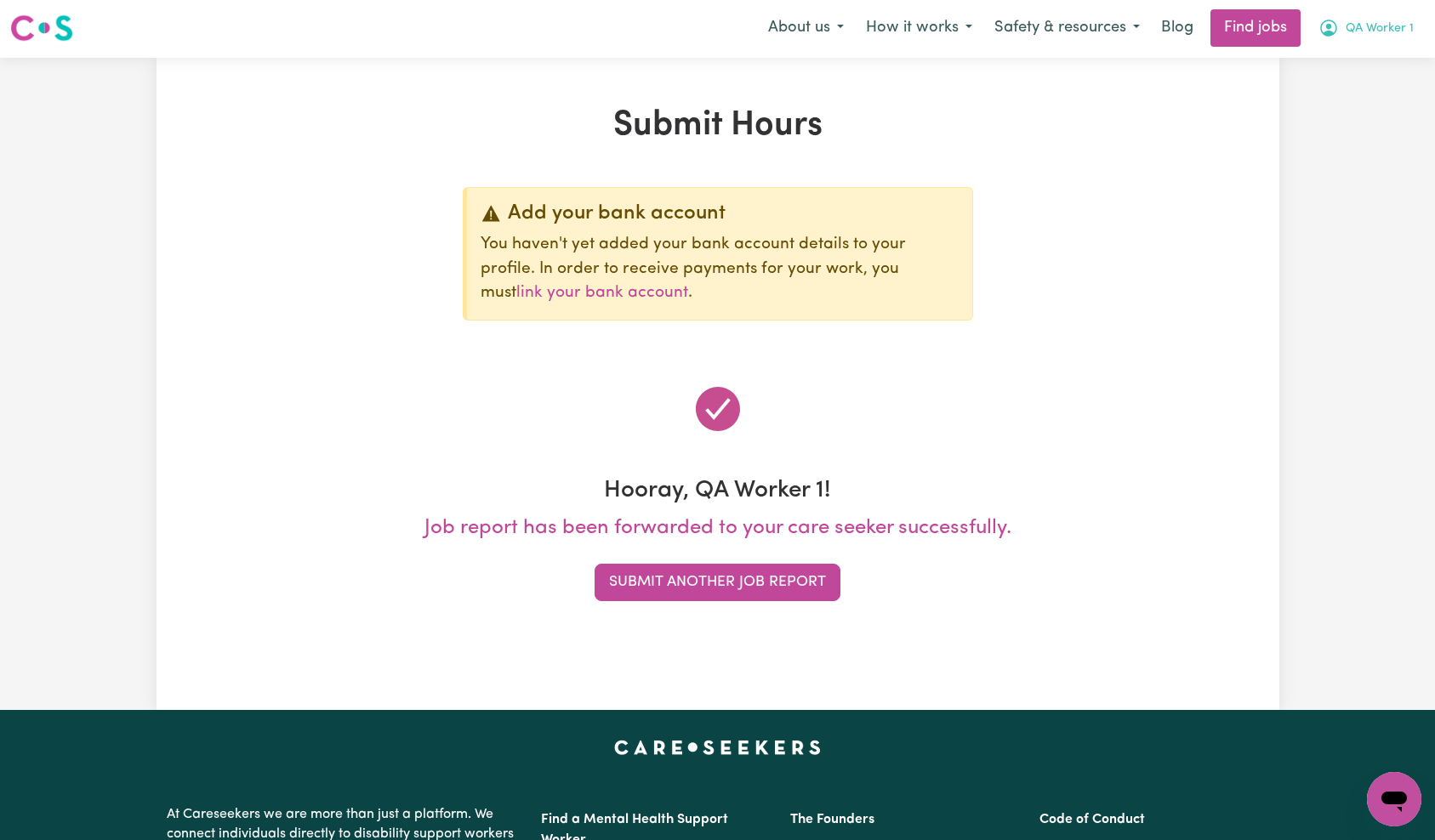
scroll to position [0, 0]
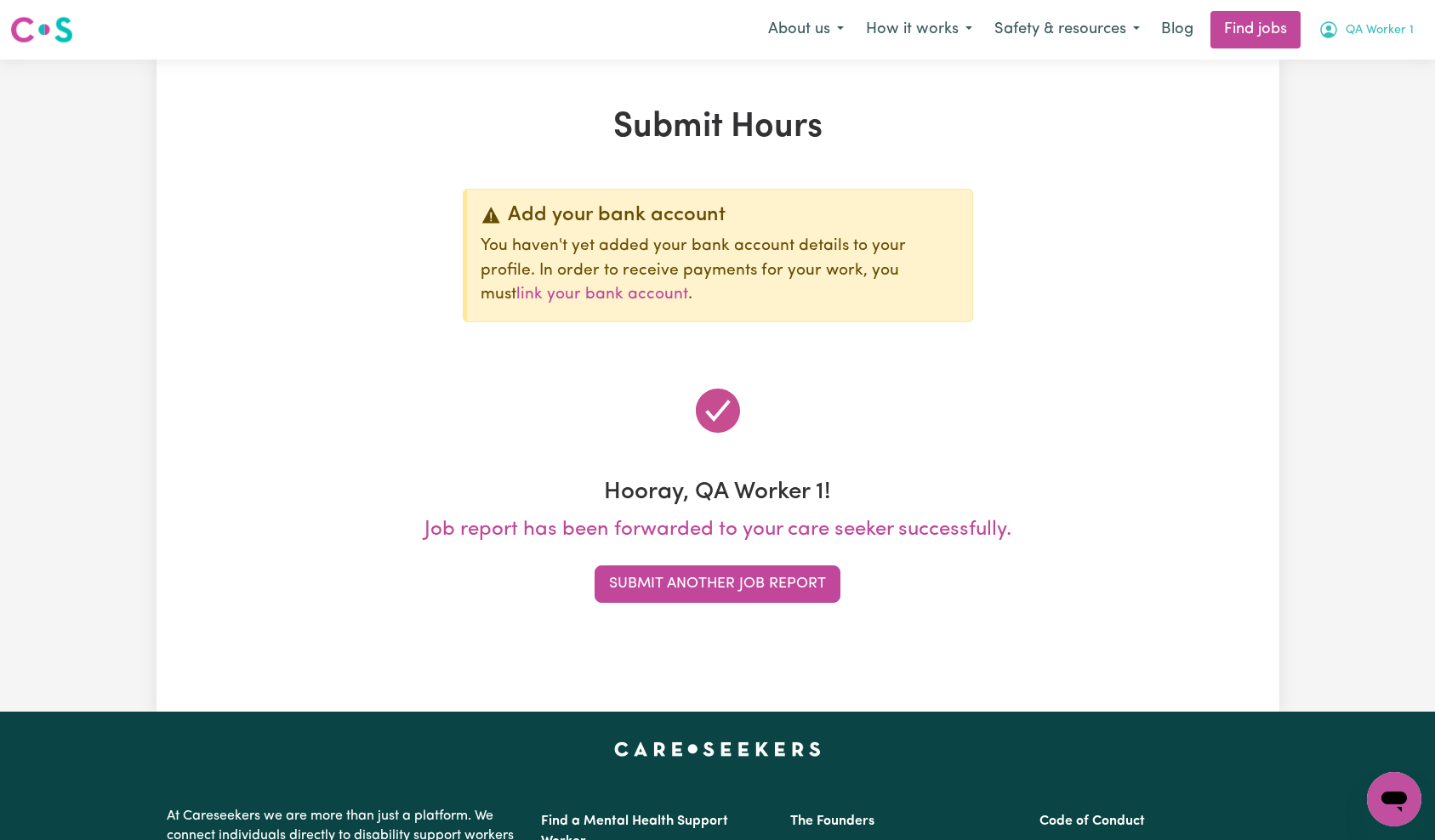
click at [1385, 45] on button "QA Worker 1" at bounding box center [1366, 29] width 117 height 36
click at [1365, 127] on link "Logout" at bounding box center [1356, 129] width 135 height 32
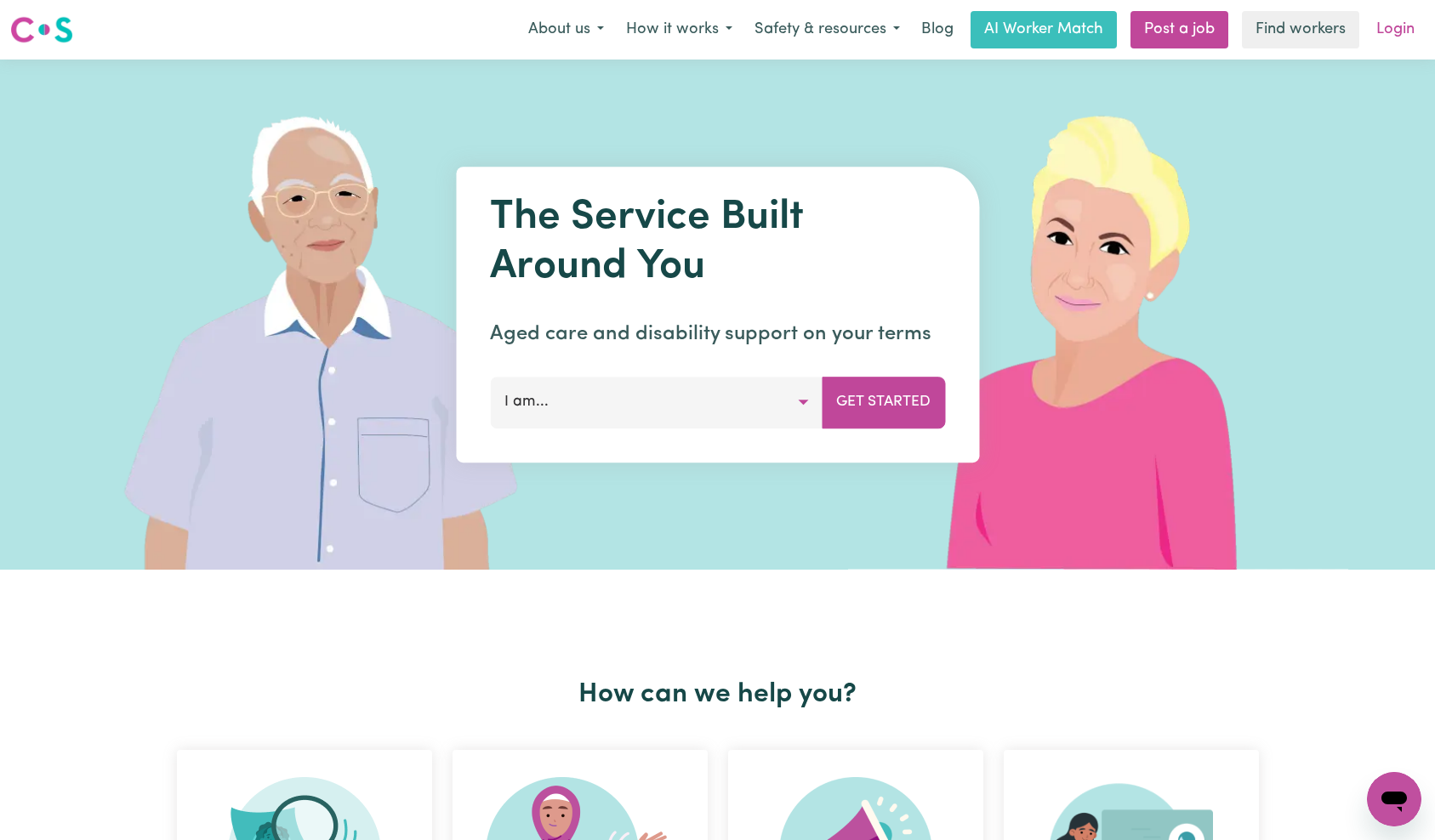
click at [1391, 38] on link "Login" at bounding box center [1396, 29] width 59 height 38
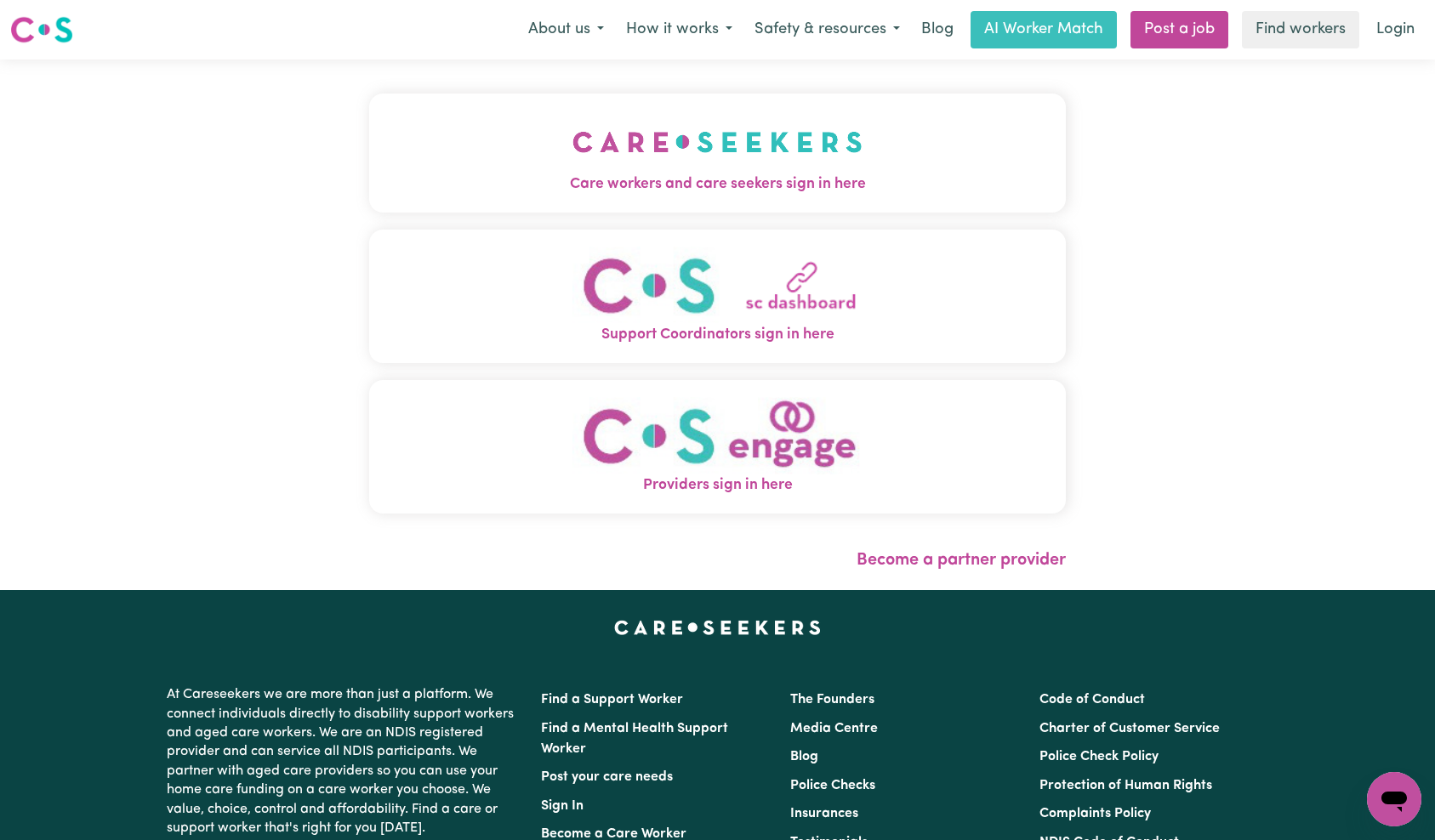
click at [520, 174] on span "Care workers and care seekers sign in here" at bounding box center [718, 184] width 697 height 22
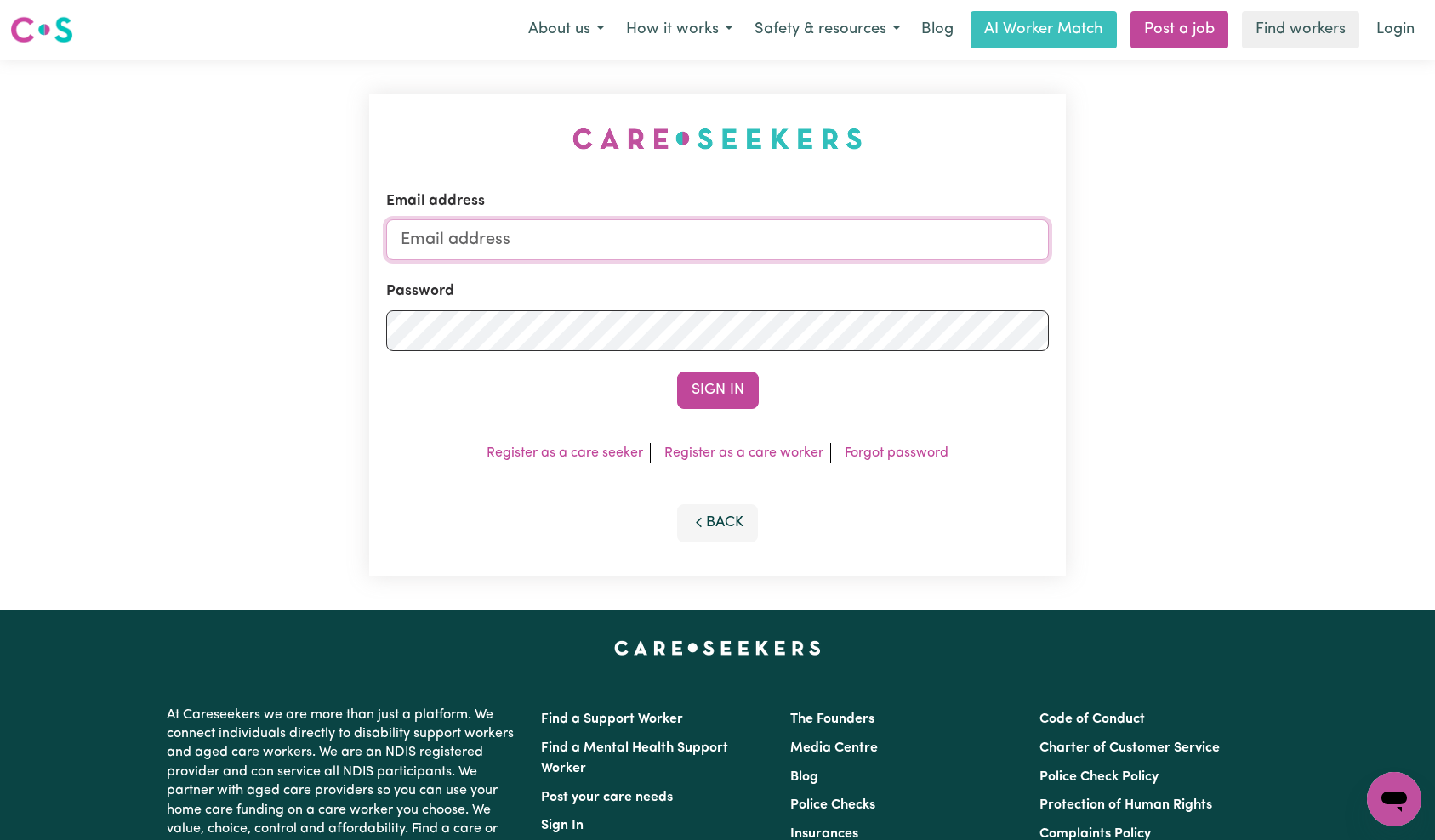
click at [835, 254] on input "Email address" at bounding box center [718, 239] width 663 height 41
type input "[EMAIL_ADDRESS][DOMAIN_NAME]"
click at [735, 390] on button "Sign In" at bounding box center [718, 390] width 82 height 38
